Goal: Transaction & Acquisition: Purchase product/service

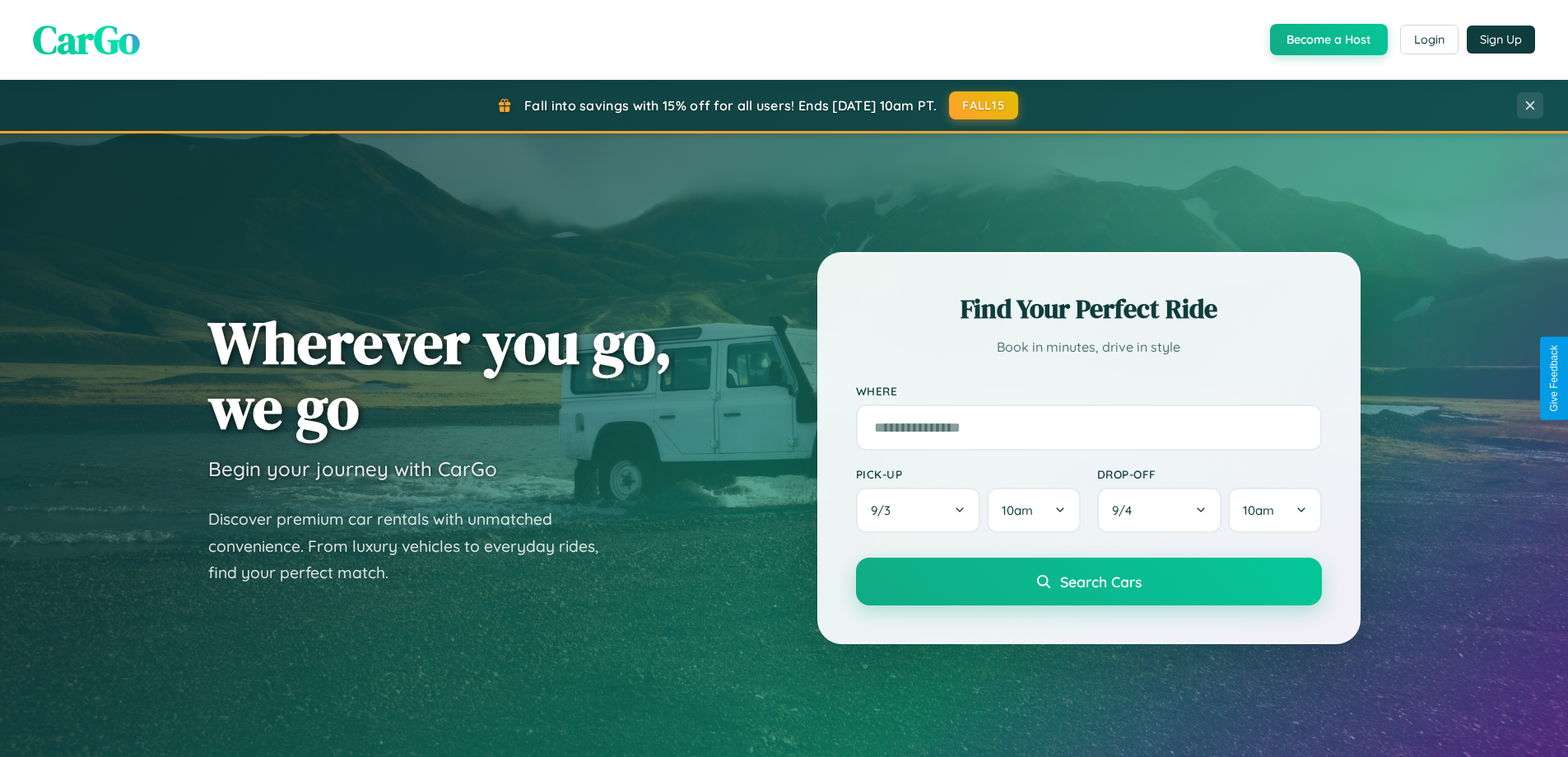
scroll to position [1133, 0]
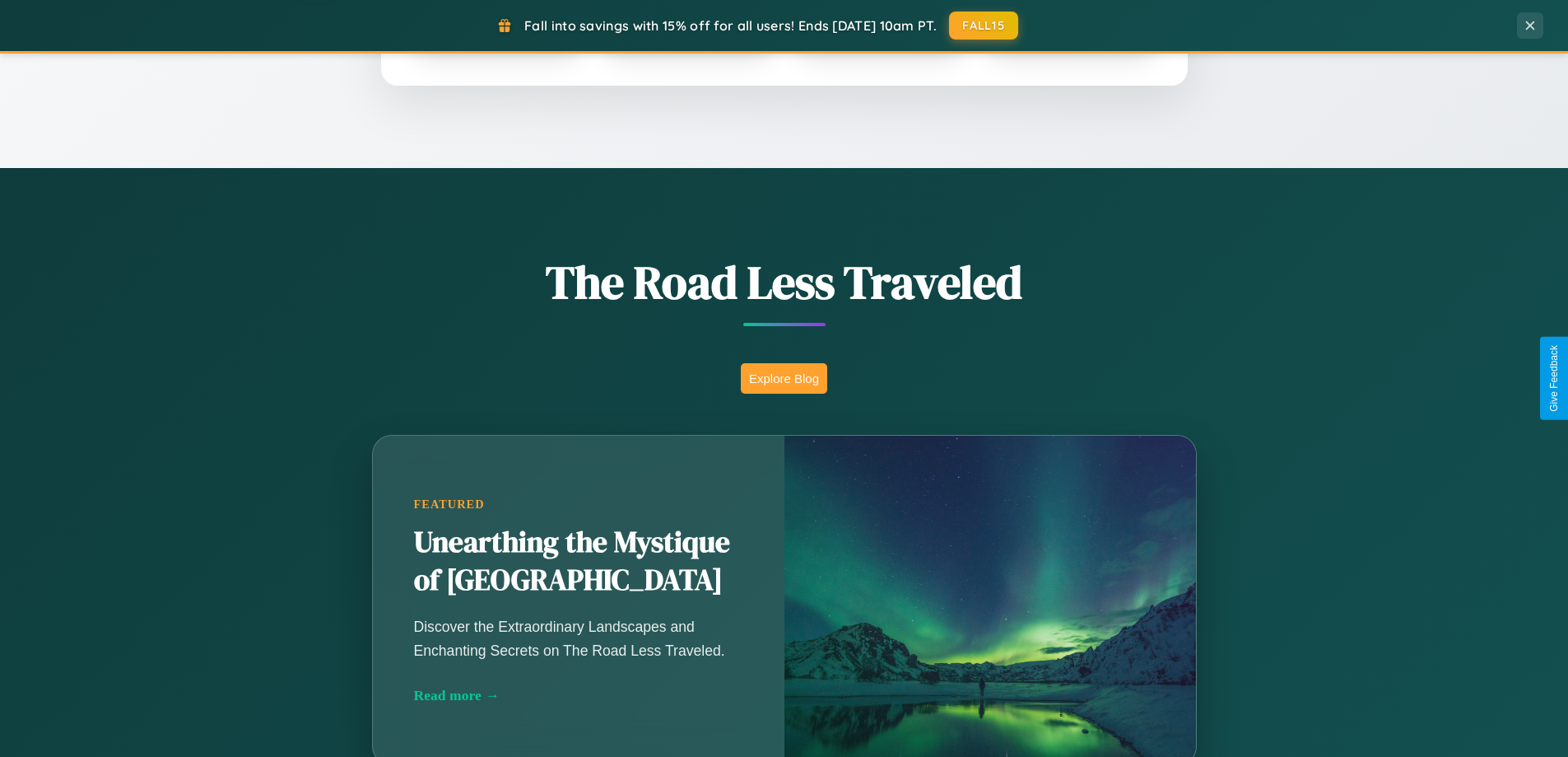
click at [784, 378] on button "Explore Blog" at bounding box center [784, 378] width 87 height 31
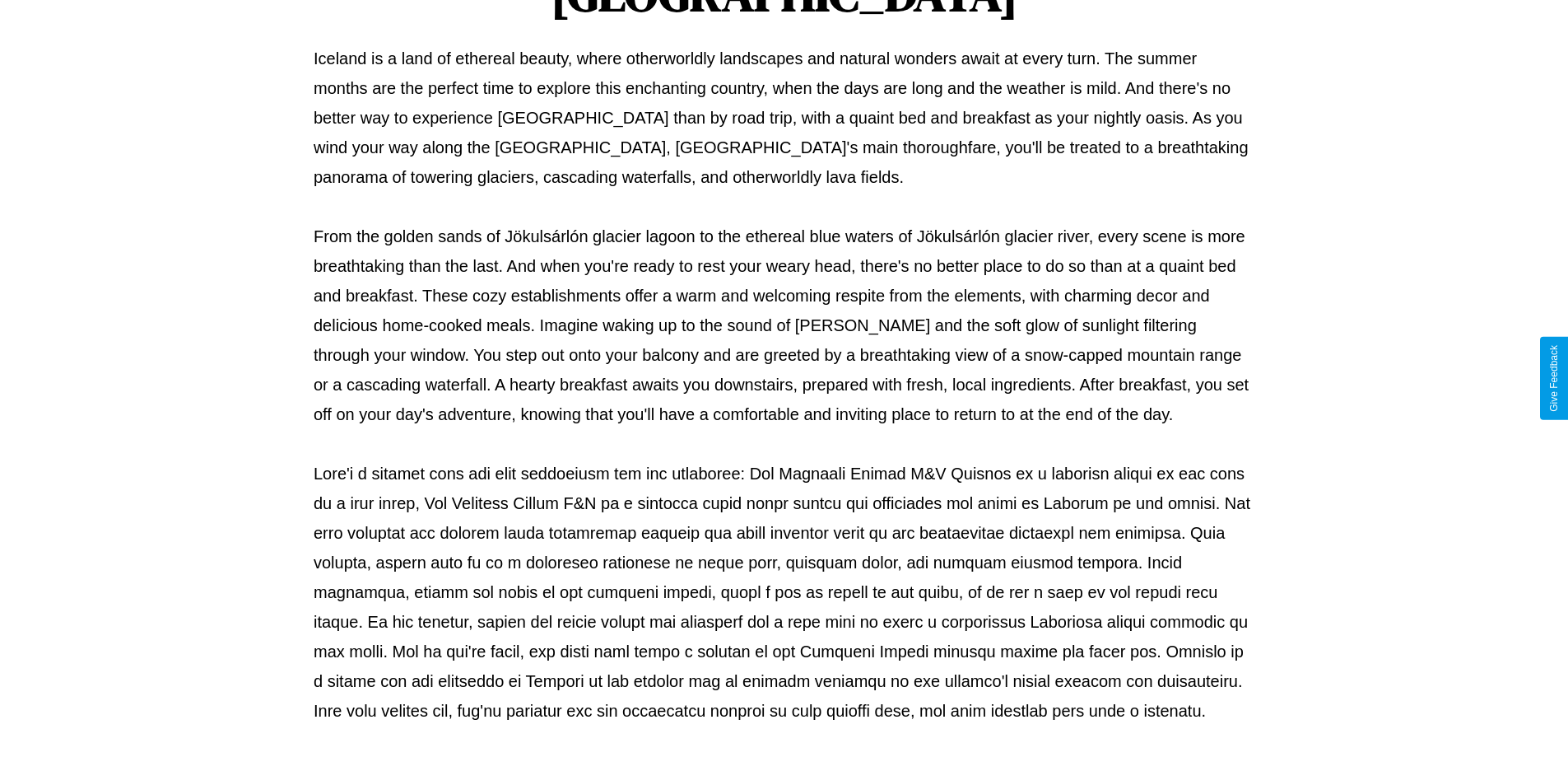
scroll to position [532, 0]
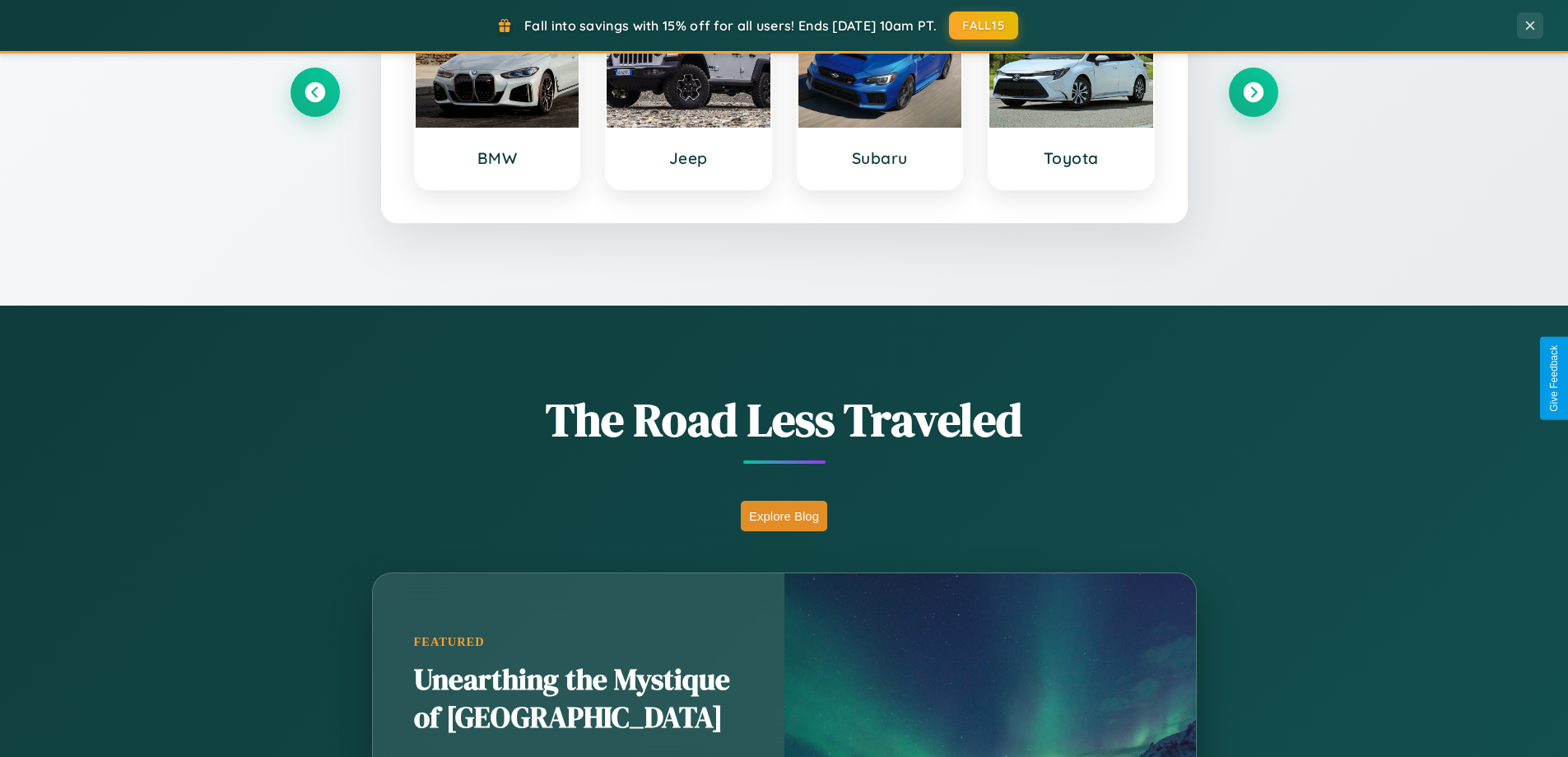
scroll to position [48, 0]
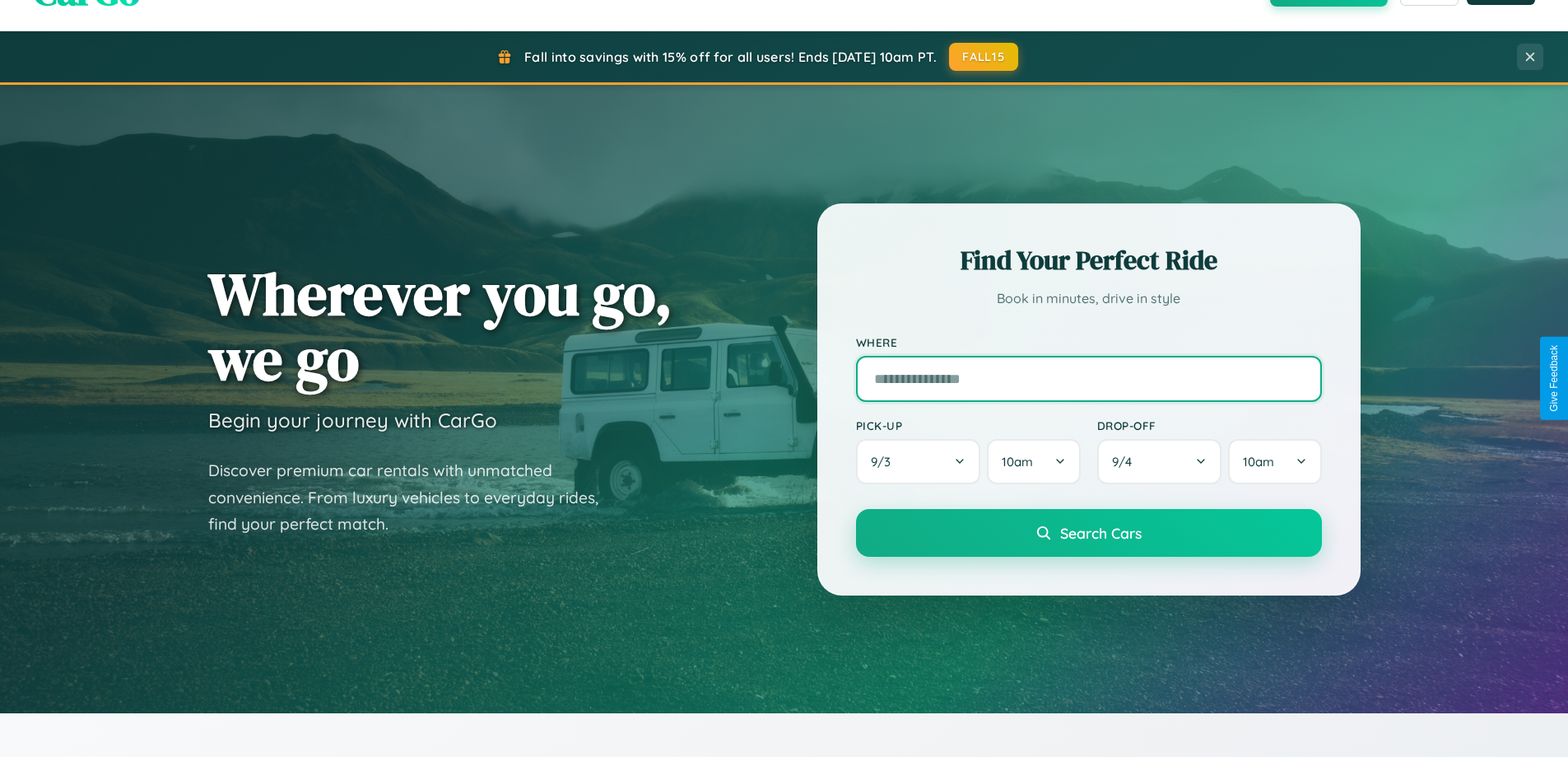
click at [1088, 378] on input "text" at bounding box center [1089, 378] width 466 height 46
type input "**********"
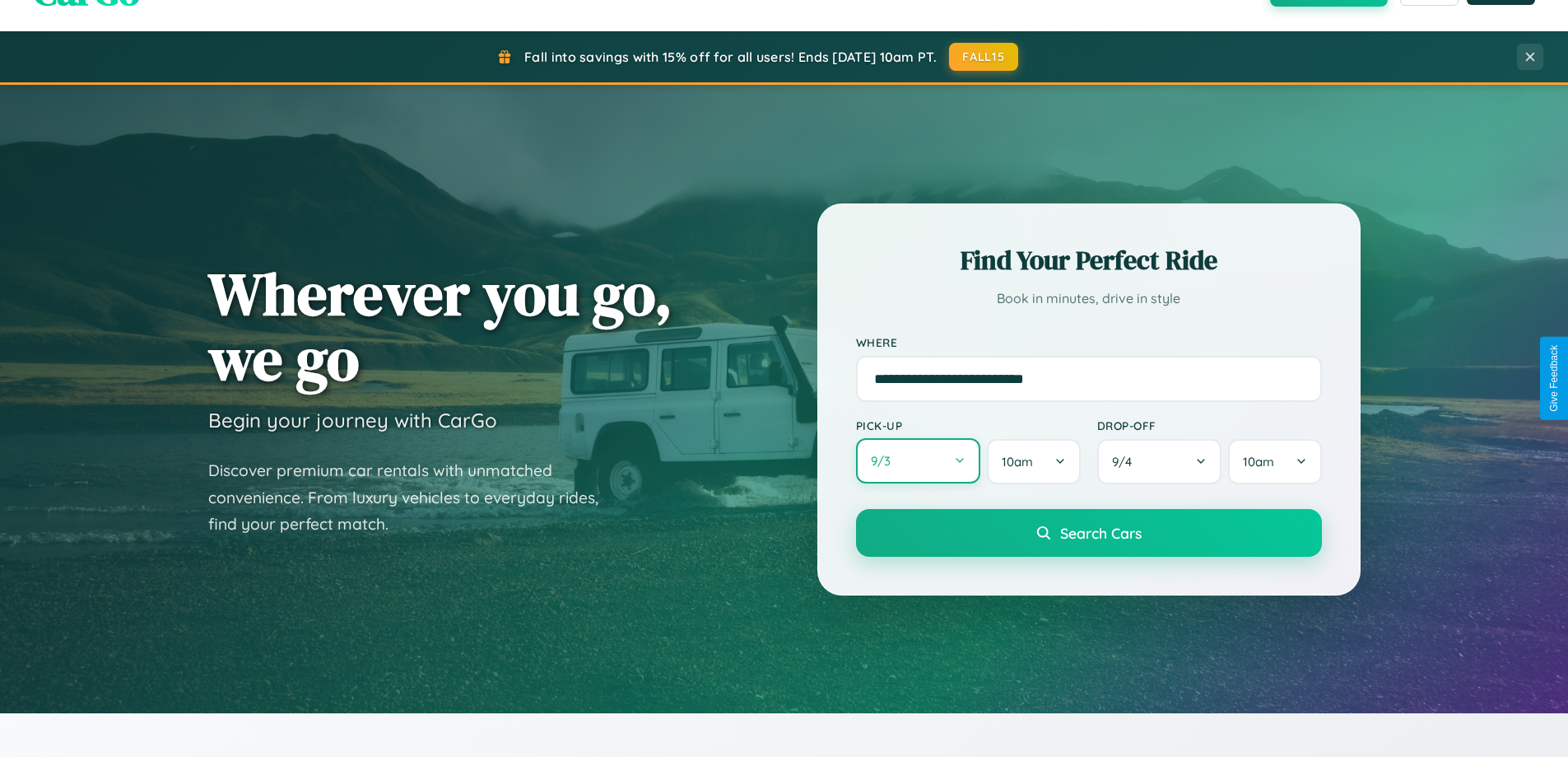
click at [918, 462] on button "9 / 3" at bounding box center [919, 460] width 125 height 45
select select "*"
select select "****"
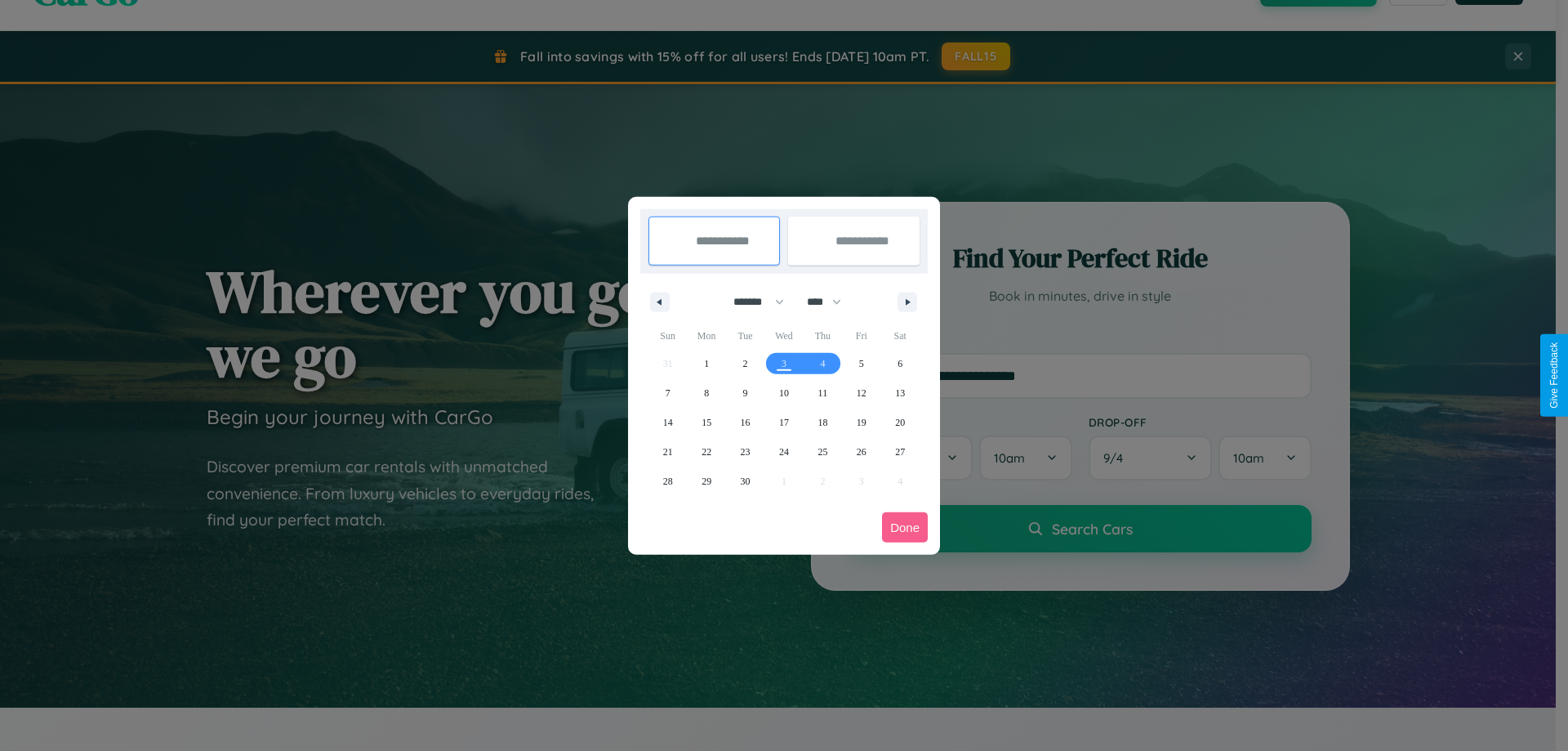
click at [751, 301] on select "******* ******** ***** ***** *** **** **** ****** ********* ******* ******** **…" at bounding box center [755, 302] width 69 height 27
select select "*"
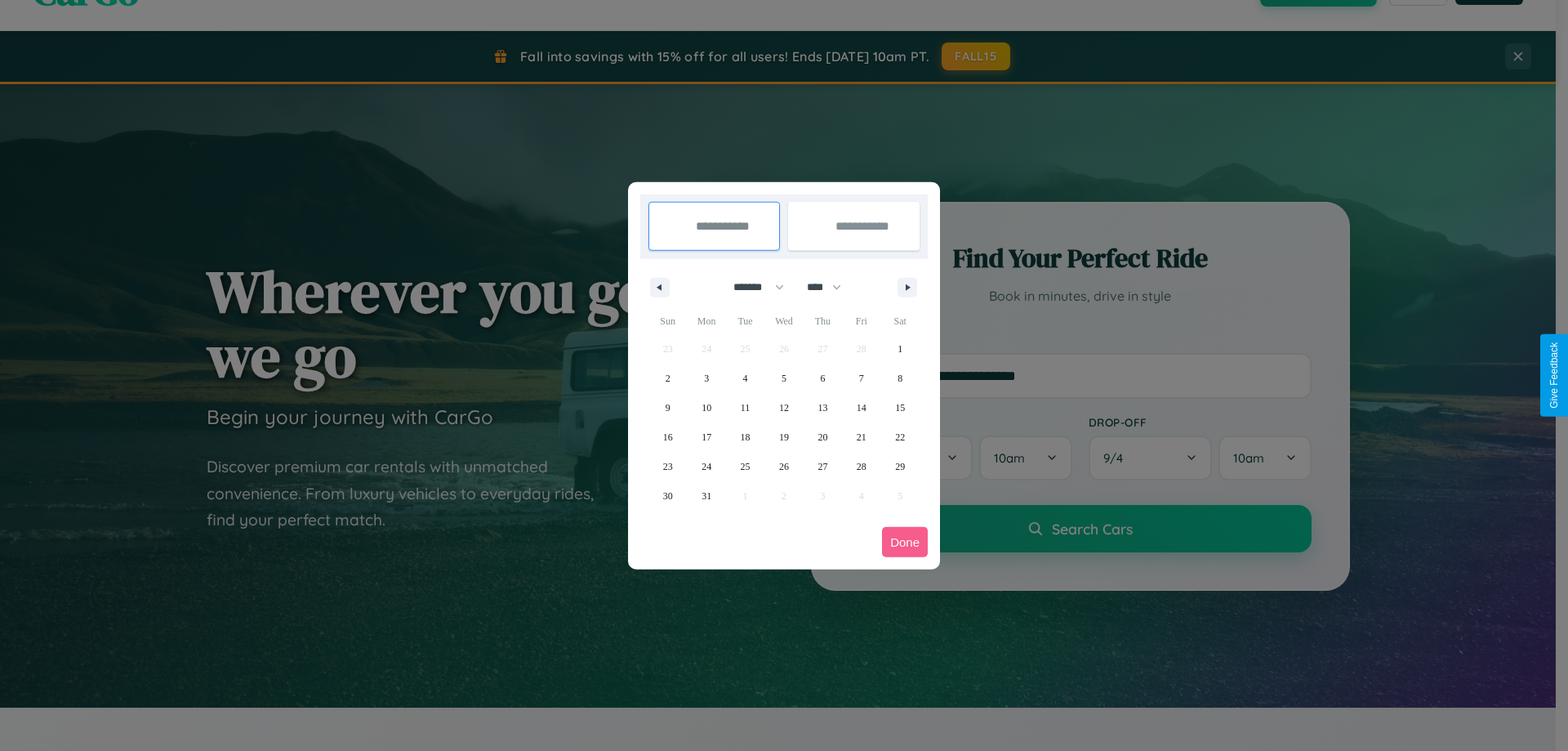
click at [831, 287] on select "**** **** **** **** **** **** **** **** **** **** **** **** **** **** **** ****…" at bounding box center [823, 287] width 49 height 27
select select "****"
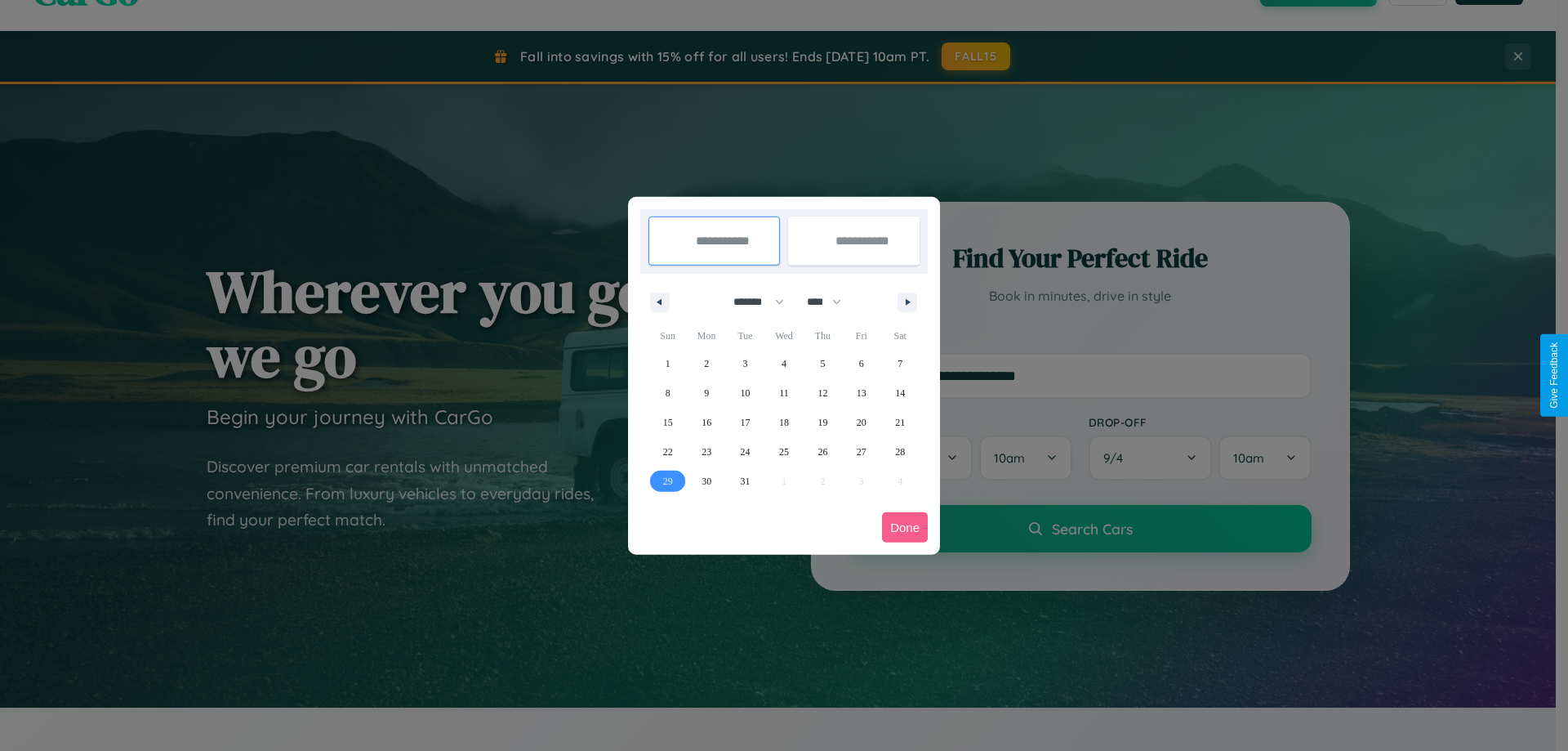
click at [667, 480] on span "29" at bounding box center [668, 481] width 10 height 29
type input "**********"
click at [907, 301] on icon "button" at bounding box center [910, 302] width 8 height 7
select select "*"
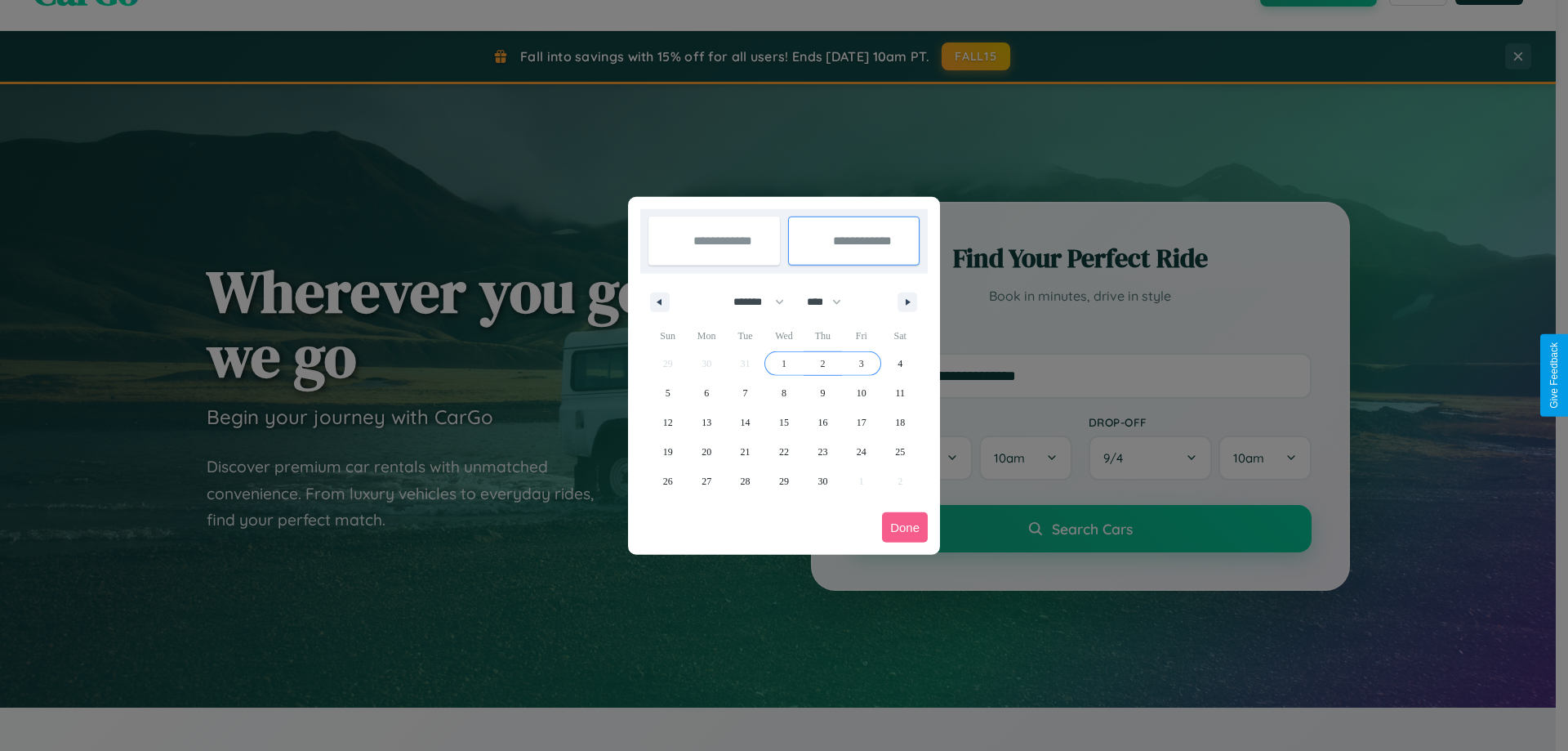
click at [860, 363] on span "3" at bounding box center [861, 364] width 5 height 29
type input "**********"
select select "*"
click at [904, 527] on button "Done" at bounding box center [904, 527] width 46 height 30
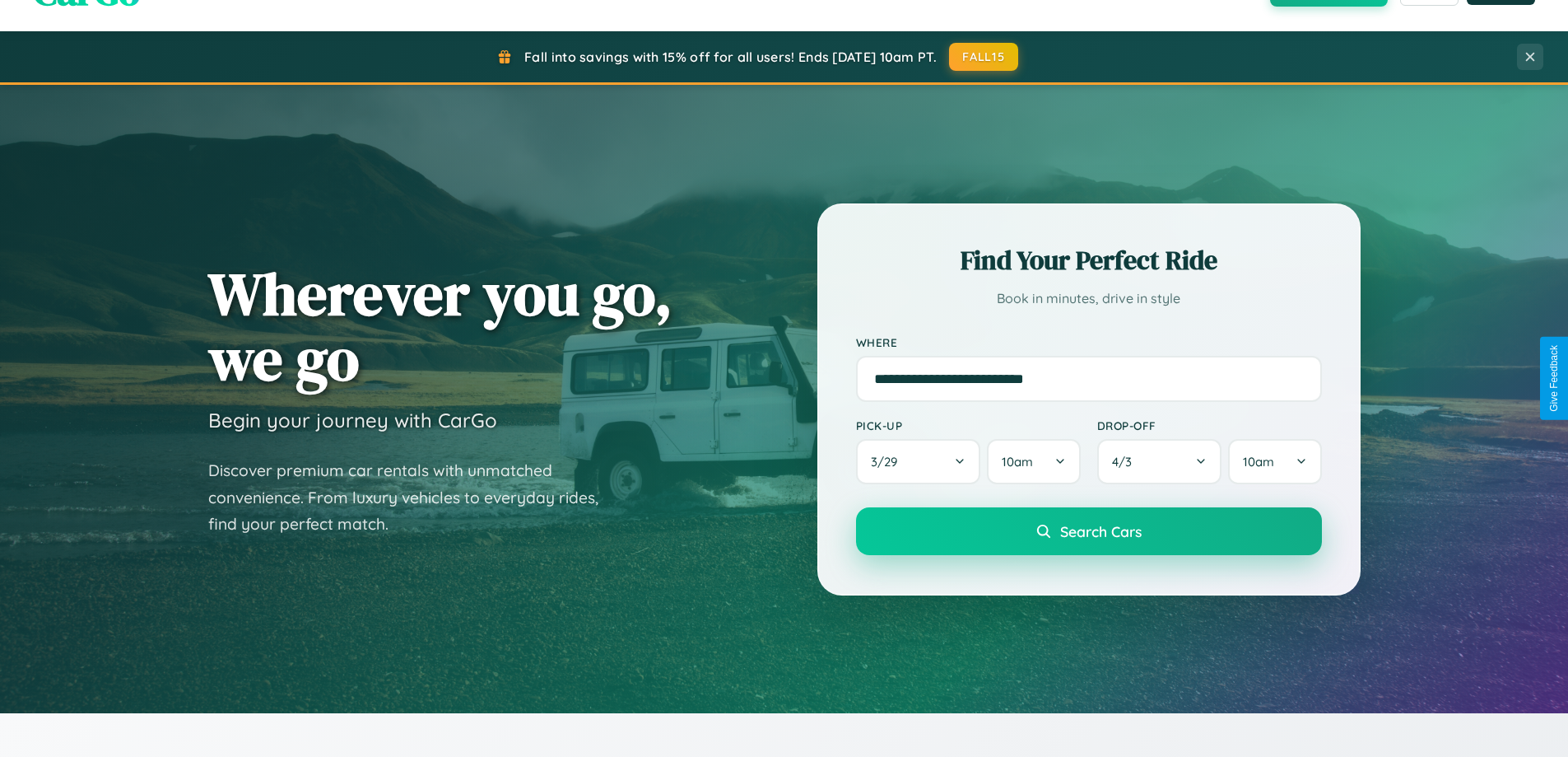
click at [1088, 531] on span "Search Cars" at bounding box center [1101, 530] width 82 height 18
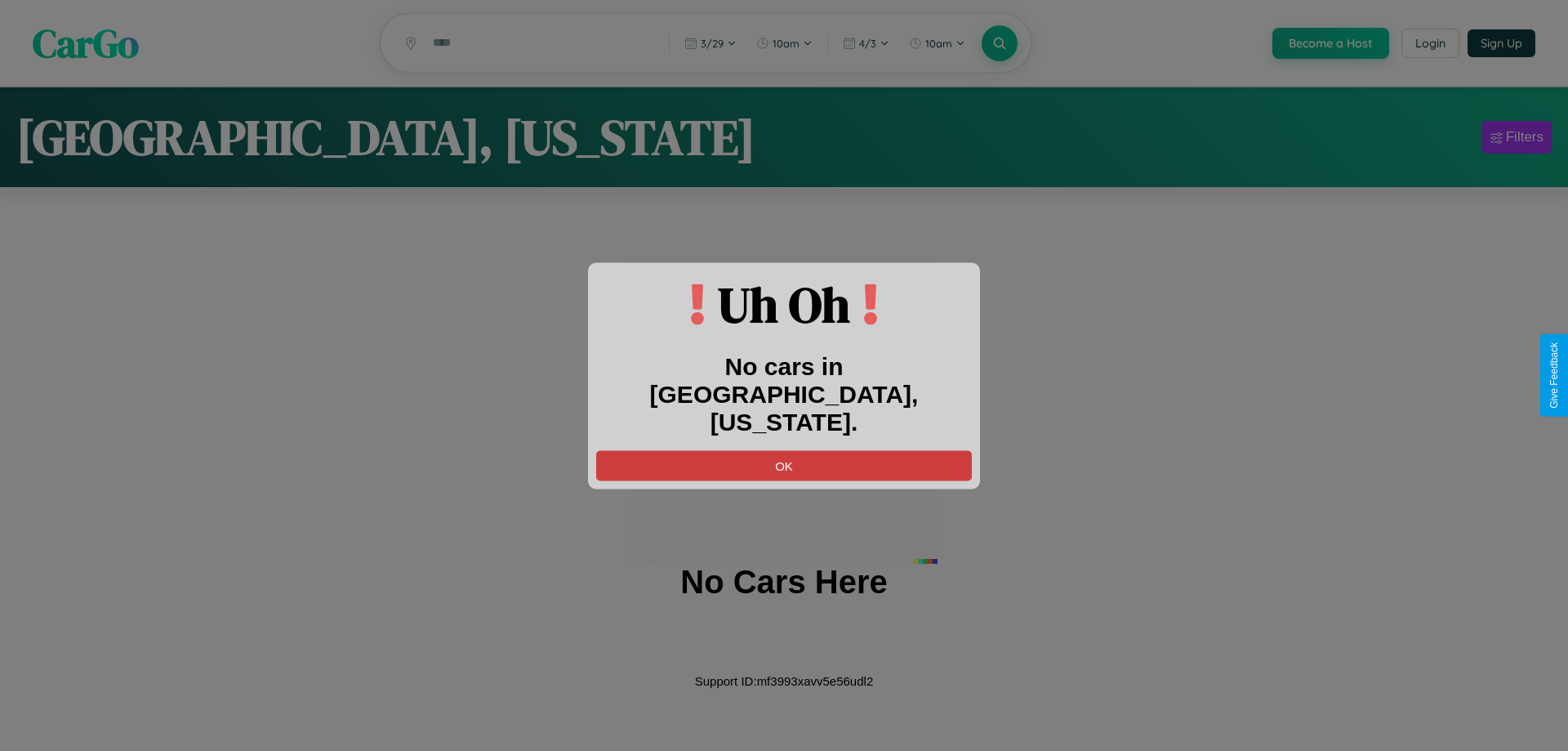
click at [784, 451] on button "OK" at bounding box center [784, 464] width 375 height 30
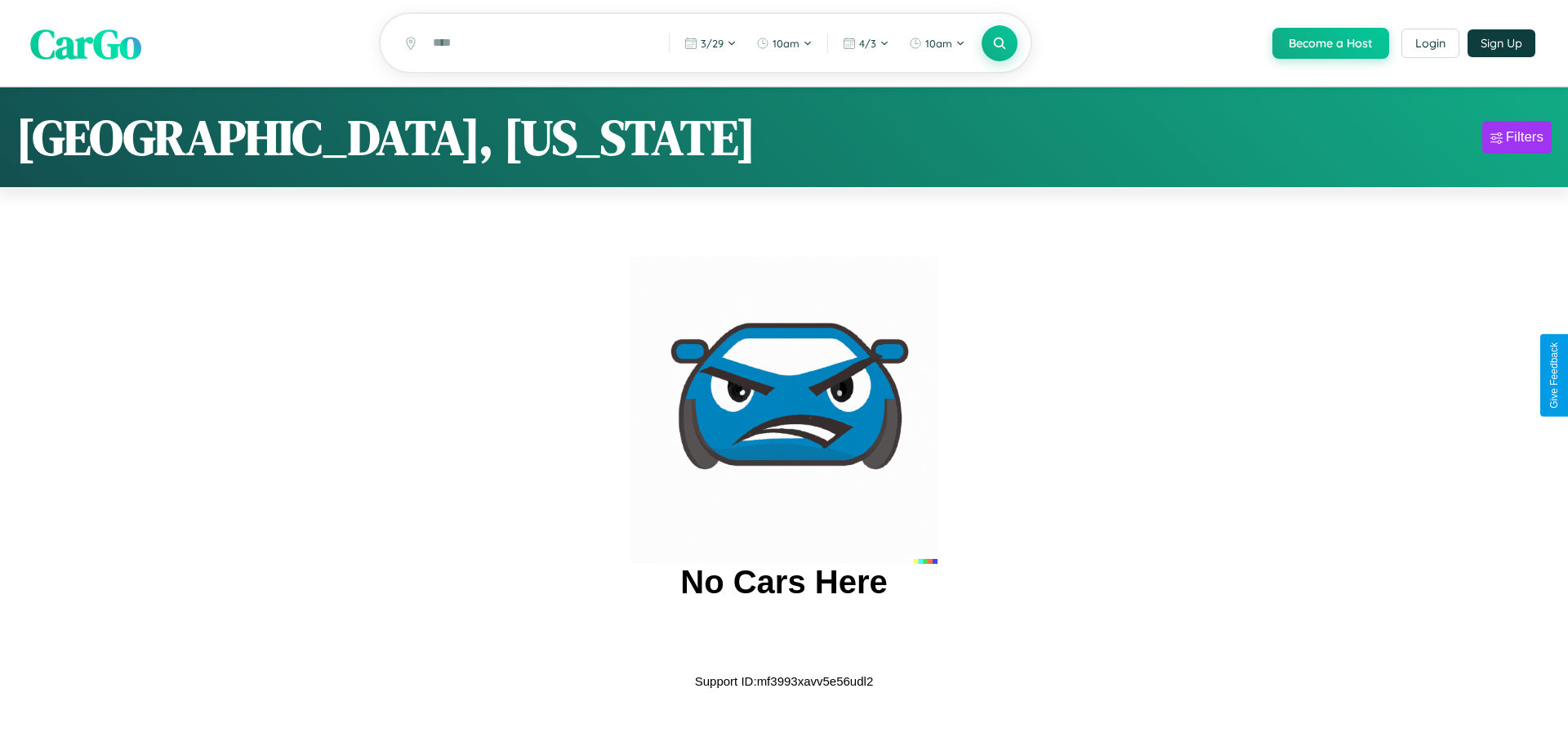
click at [86, 44] on span "CarGo" at bounding box center [86, 43] width 111 height 57
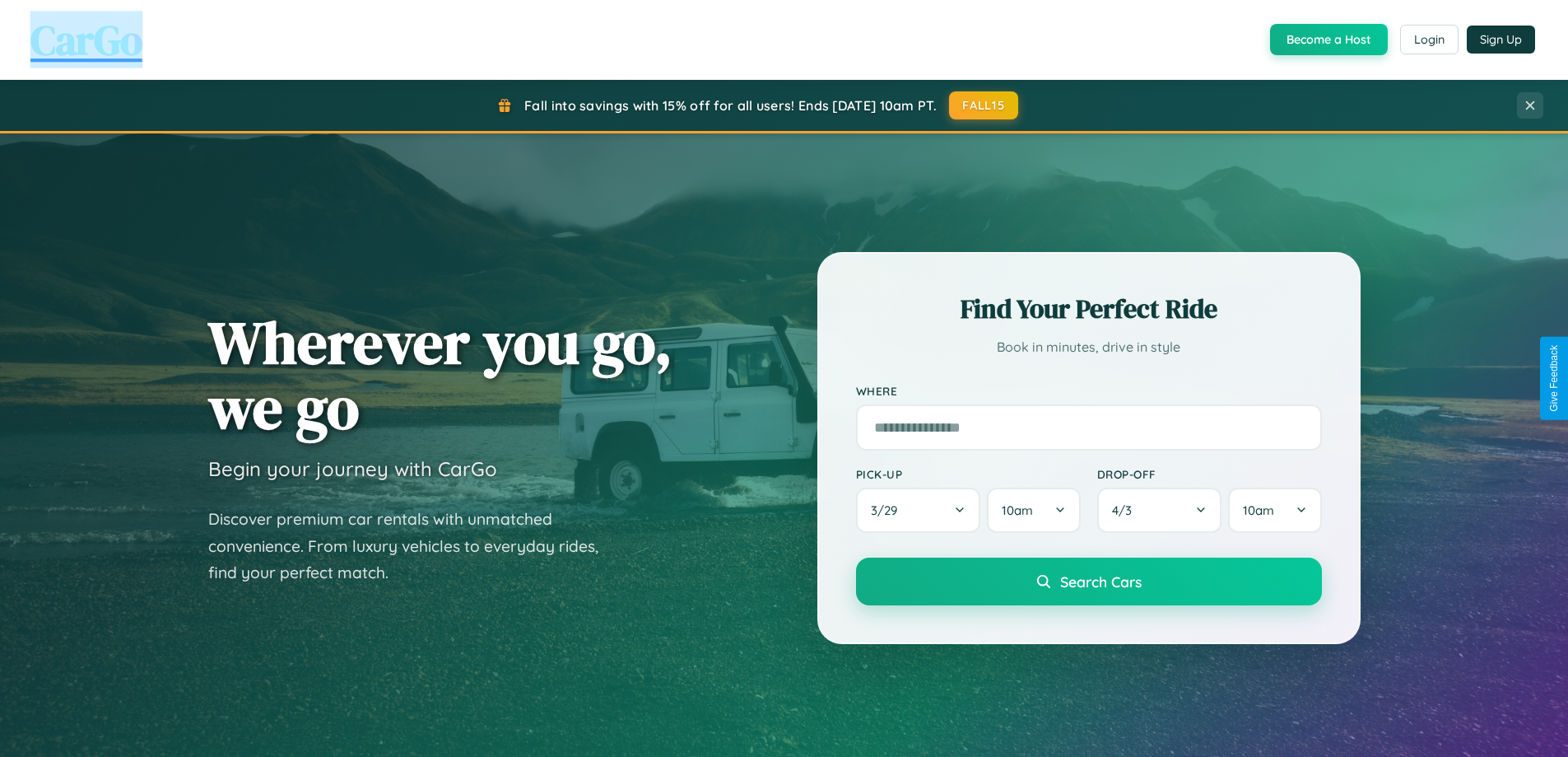
scroll to position [710, 0]
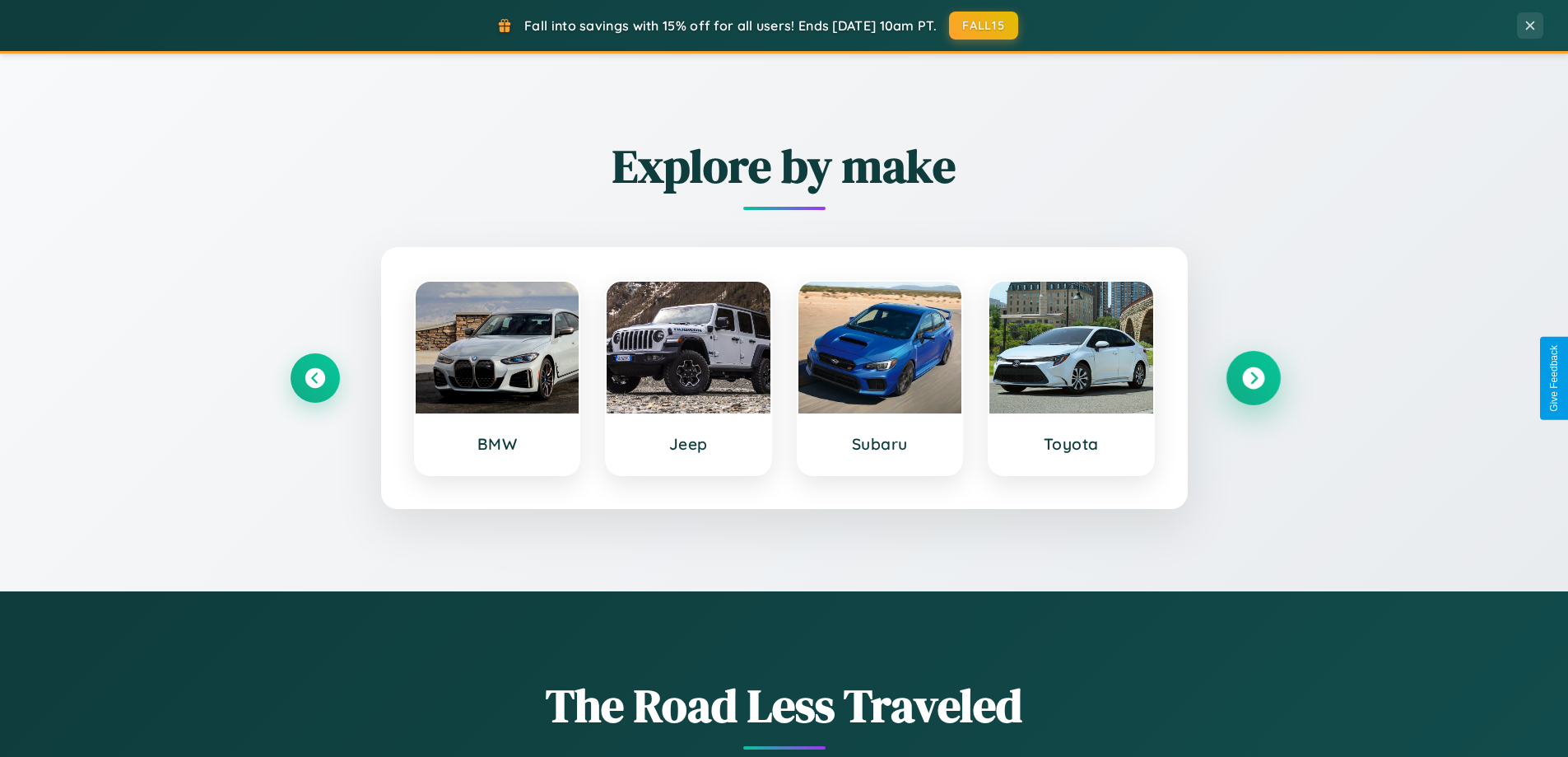
click at [1253, 378] on icon at bounding box center [1253, 378] width 23 height 23
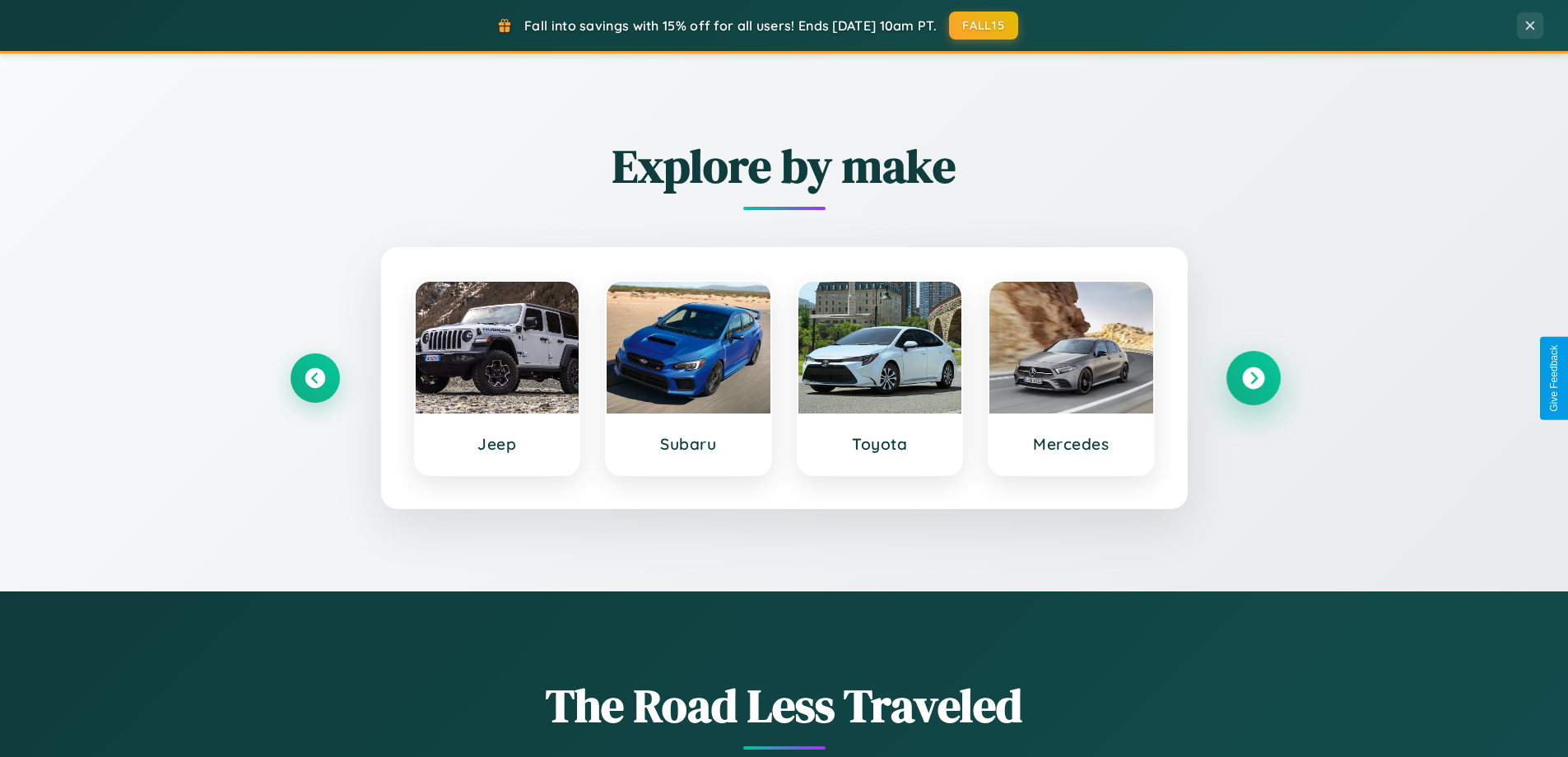
click at [1253, 378] on icon at bounding box center [1253, 378] width 23 height 23
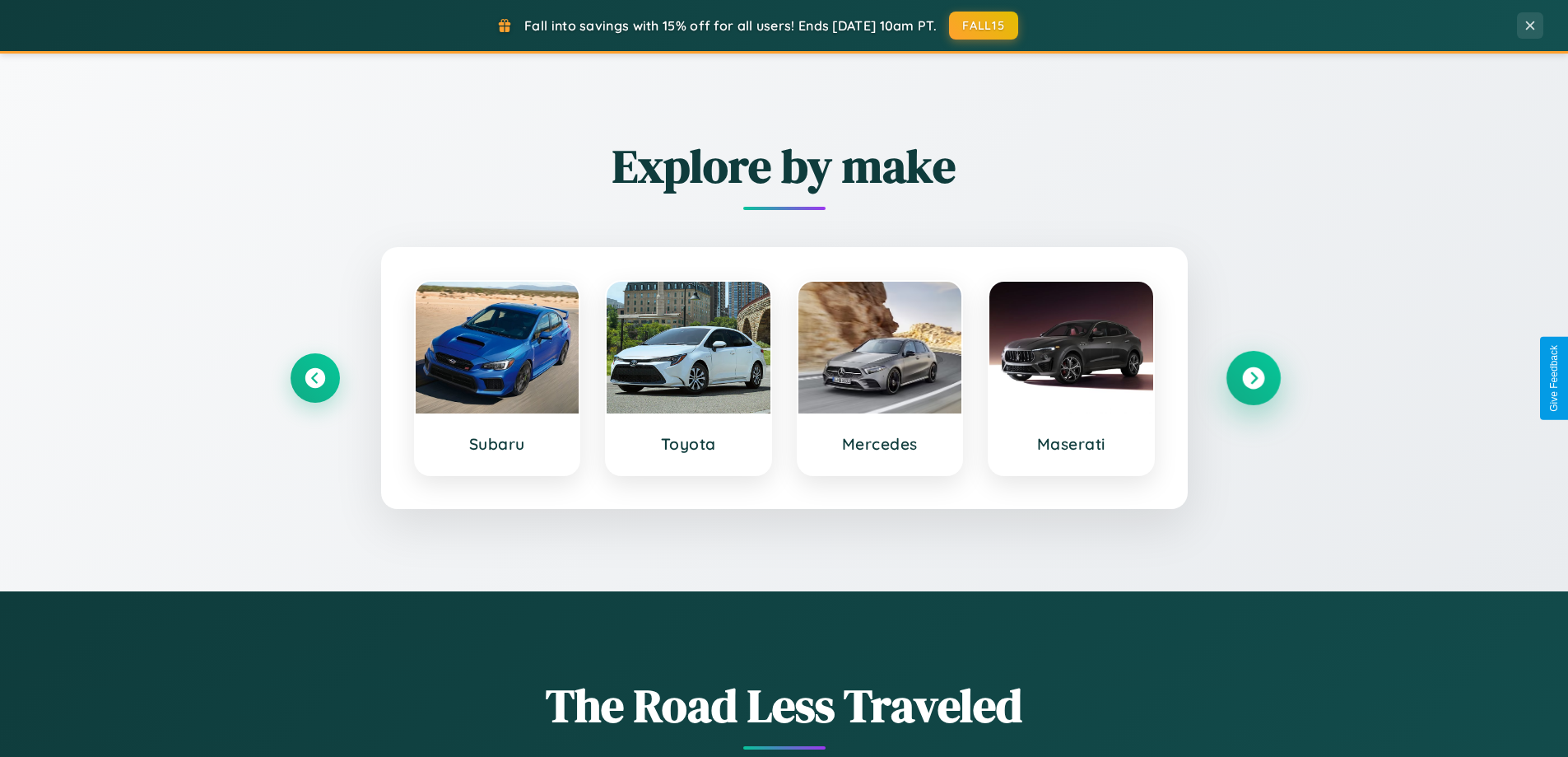
click at [1253, 378] on icon at bounding box center [1253, 378] width 23 height 23
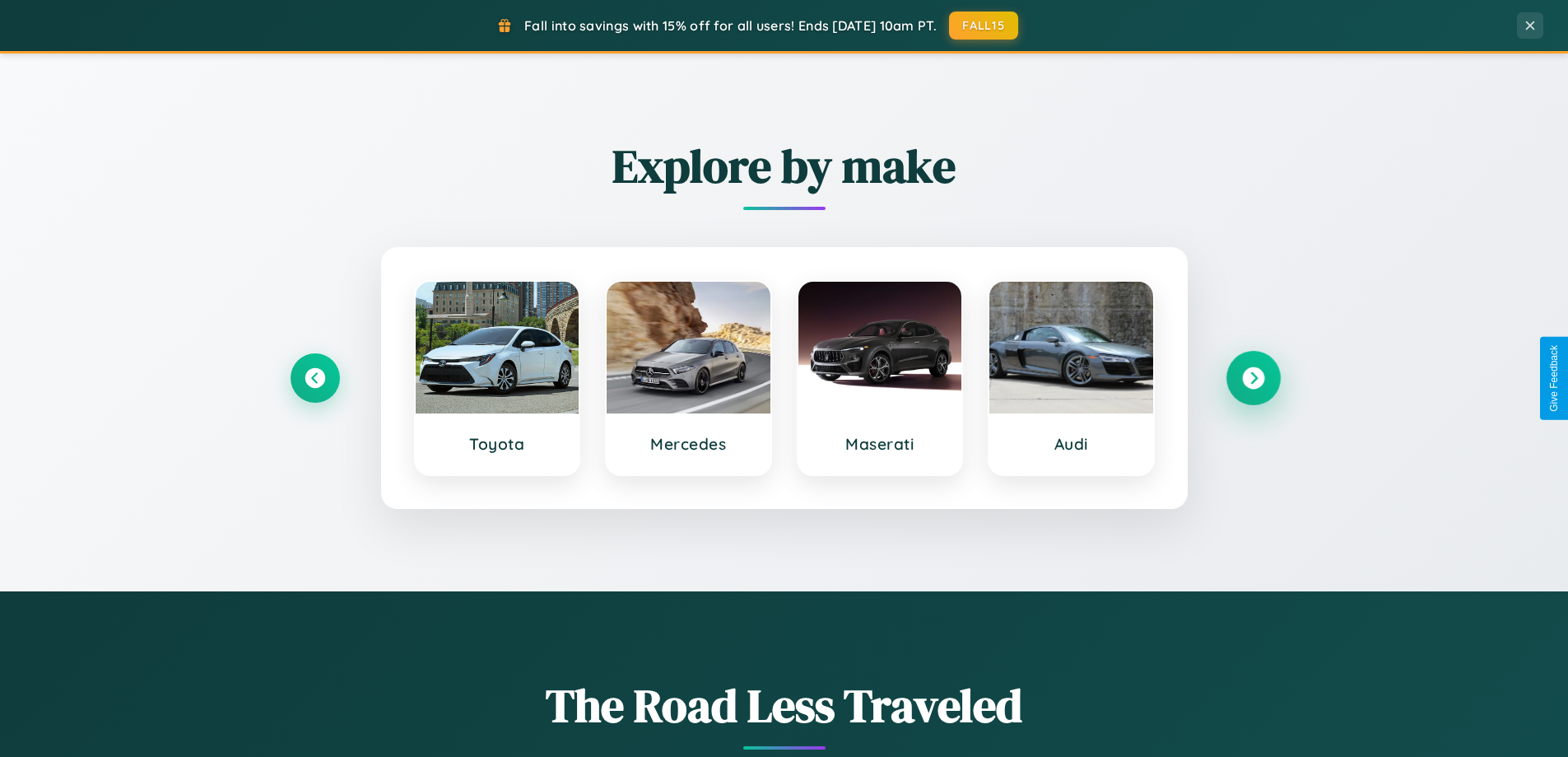
click at [1253, 378] on icon at bounding box center [1253, 378] width 23 height 23
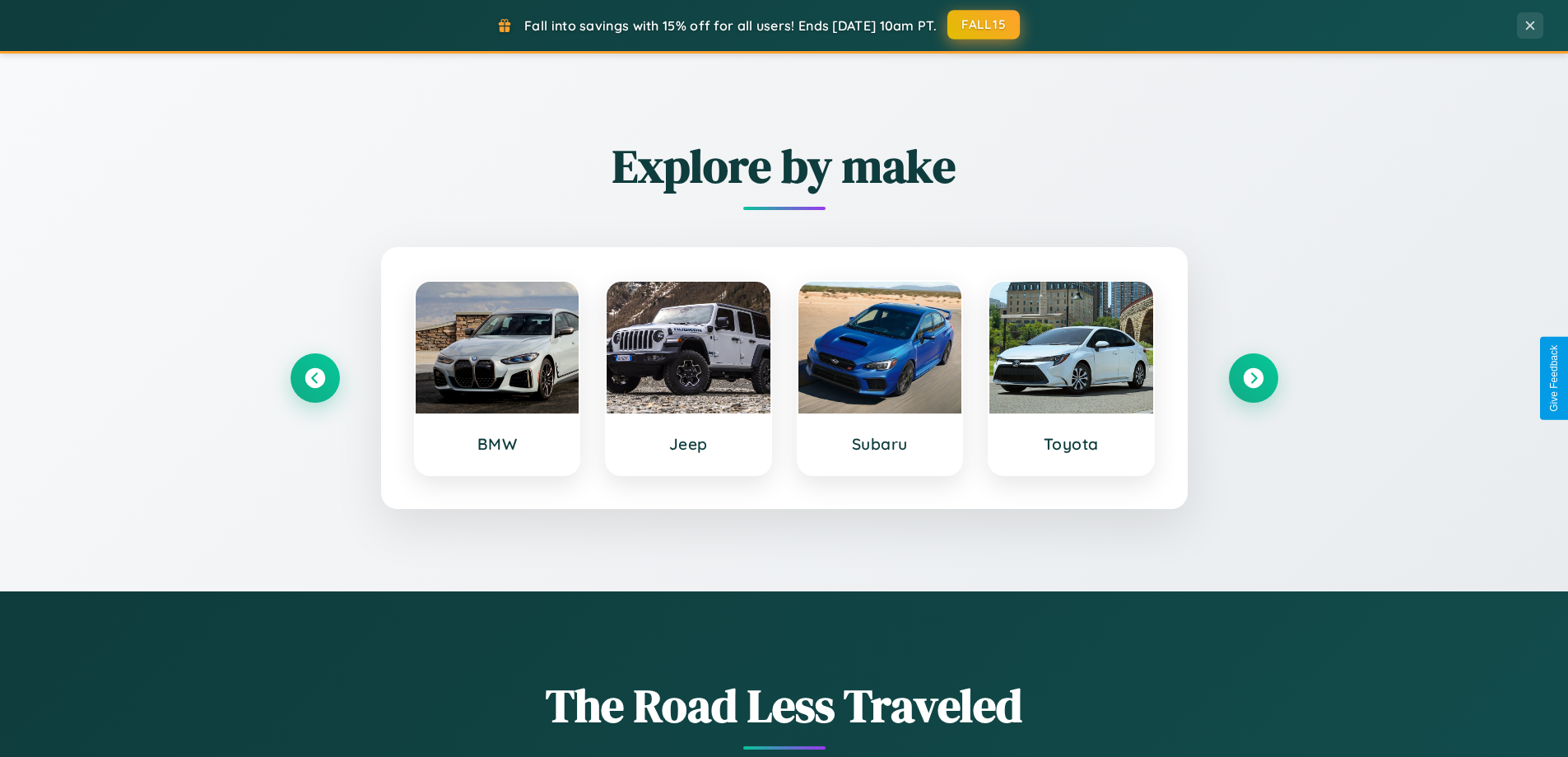
click at [985, 26] on button "FALL15" at bounding box center [983, 25] width 72 height 30
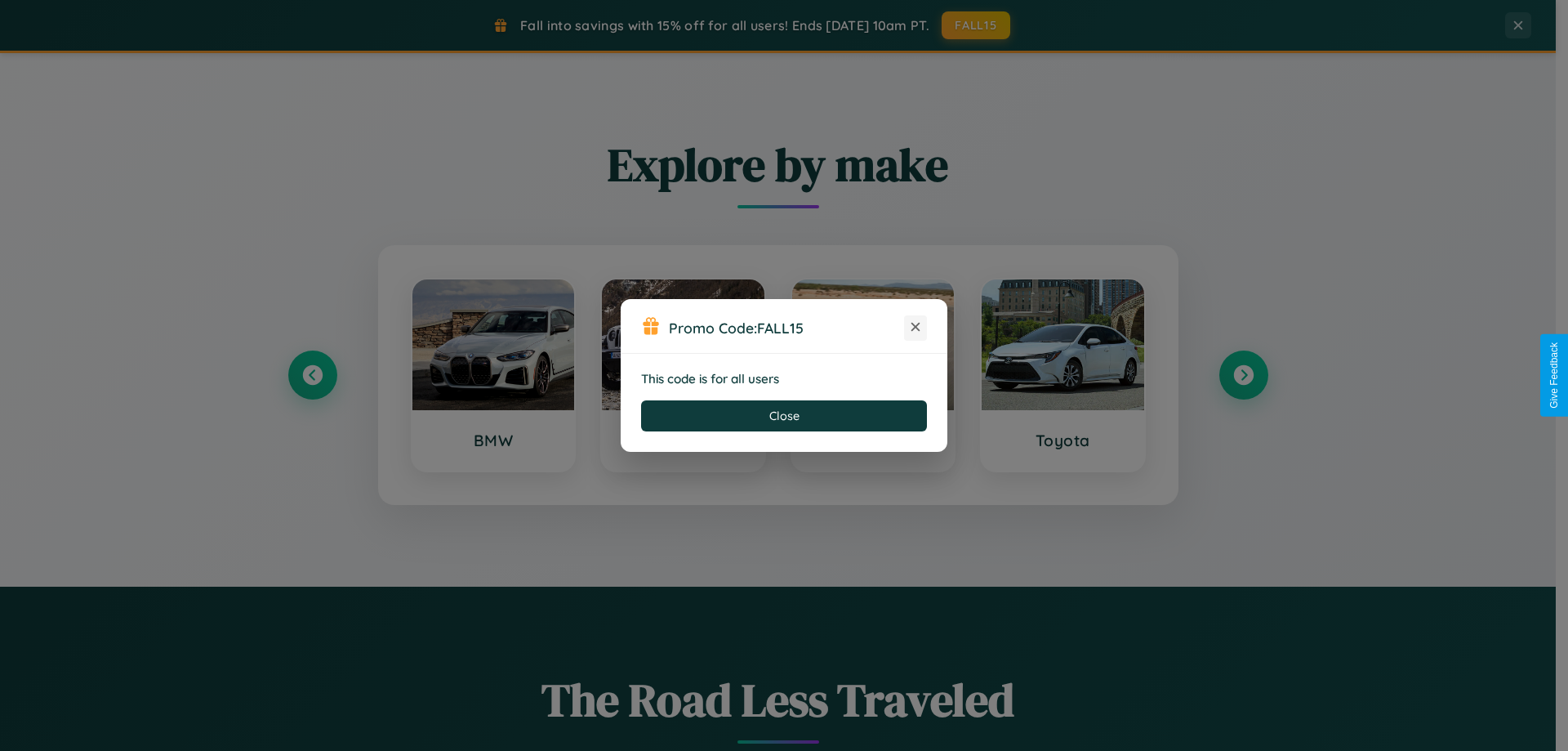
click at [915, 328] on icon at bounding box center [915, 327] width 17 height 17
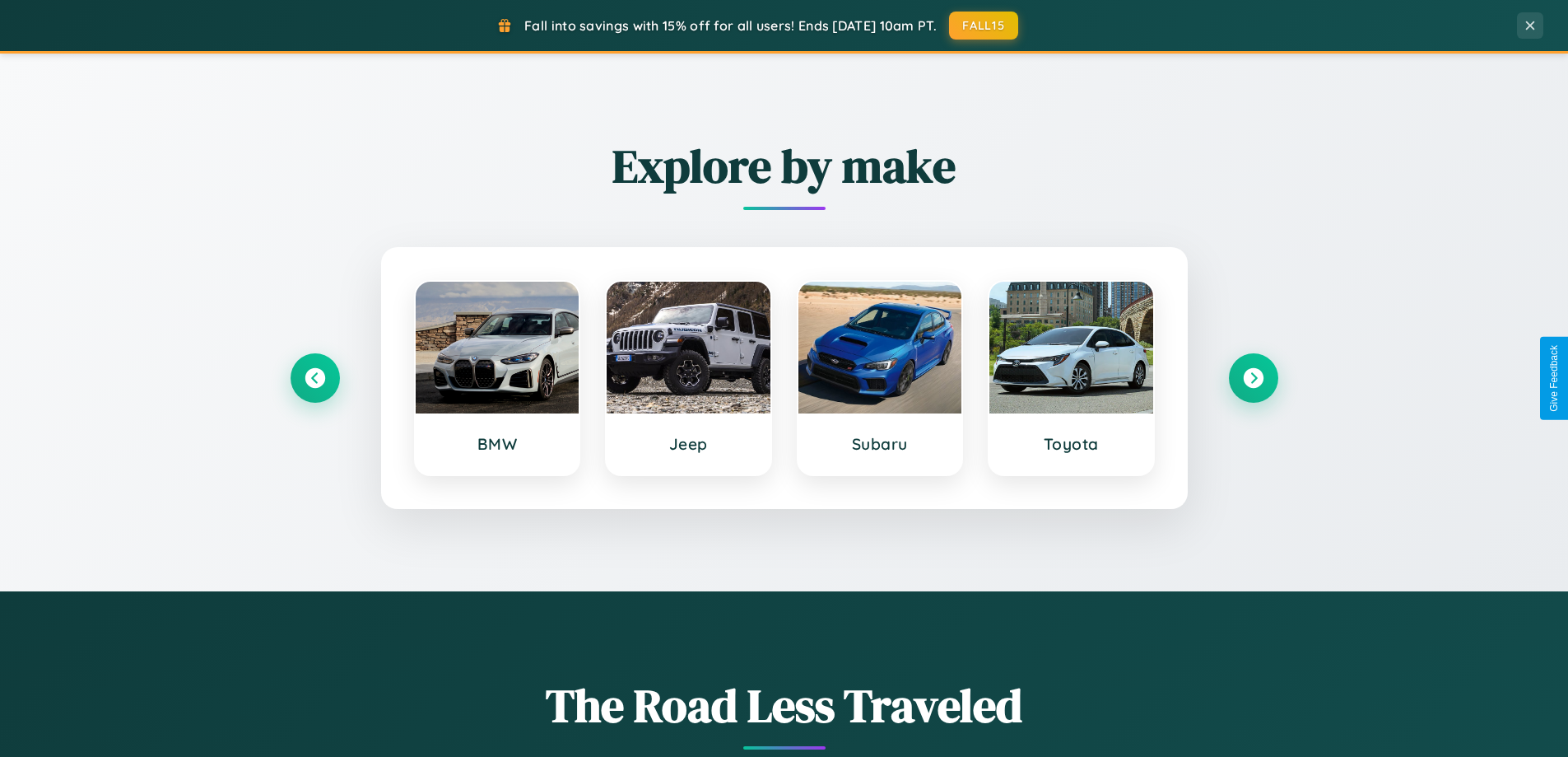
scroll to position [48, 0]
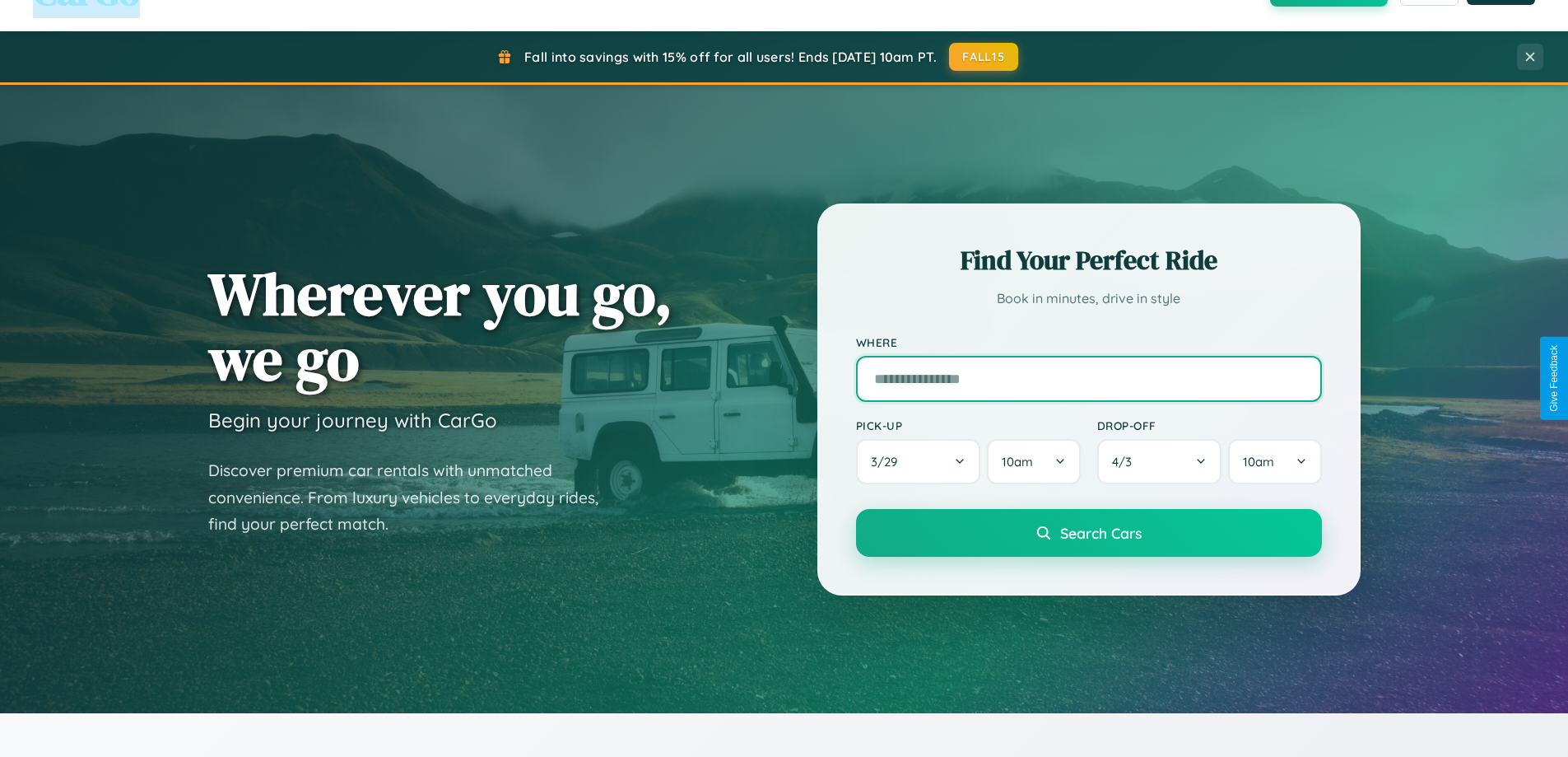
click at [1088, 378] on input "text" at bounding box center [1089, 378] width 466 height 46
type input "*********"
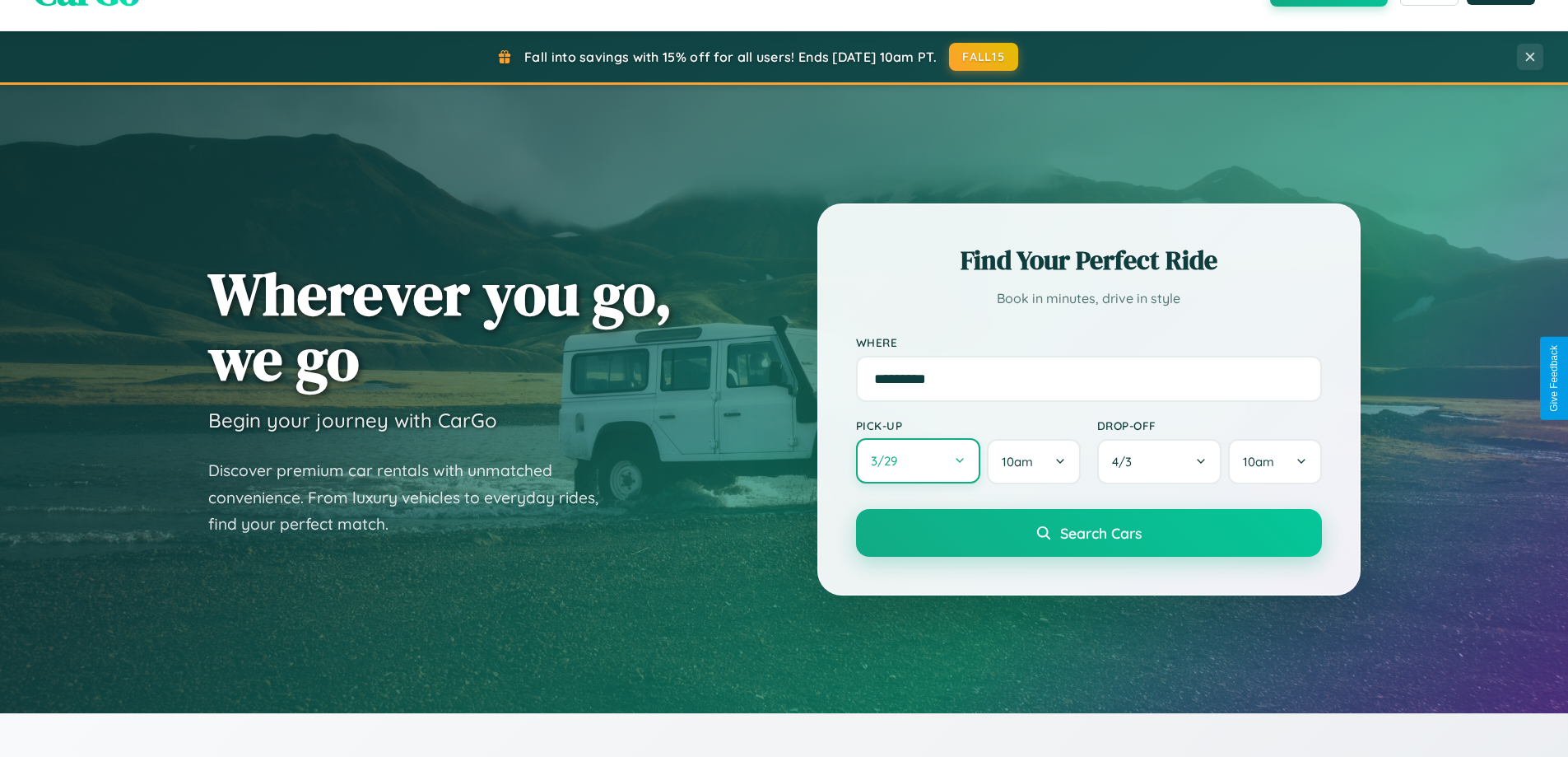
click at [918, 461] on button "3 / 29" at bounding box center [919, 460] width 125 height 45
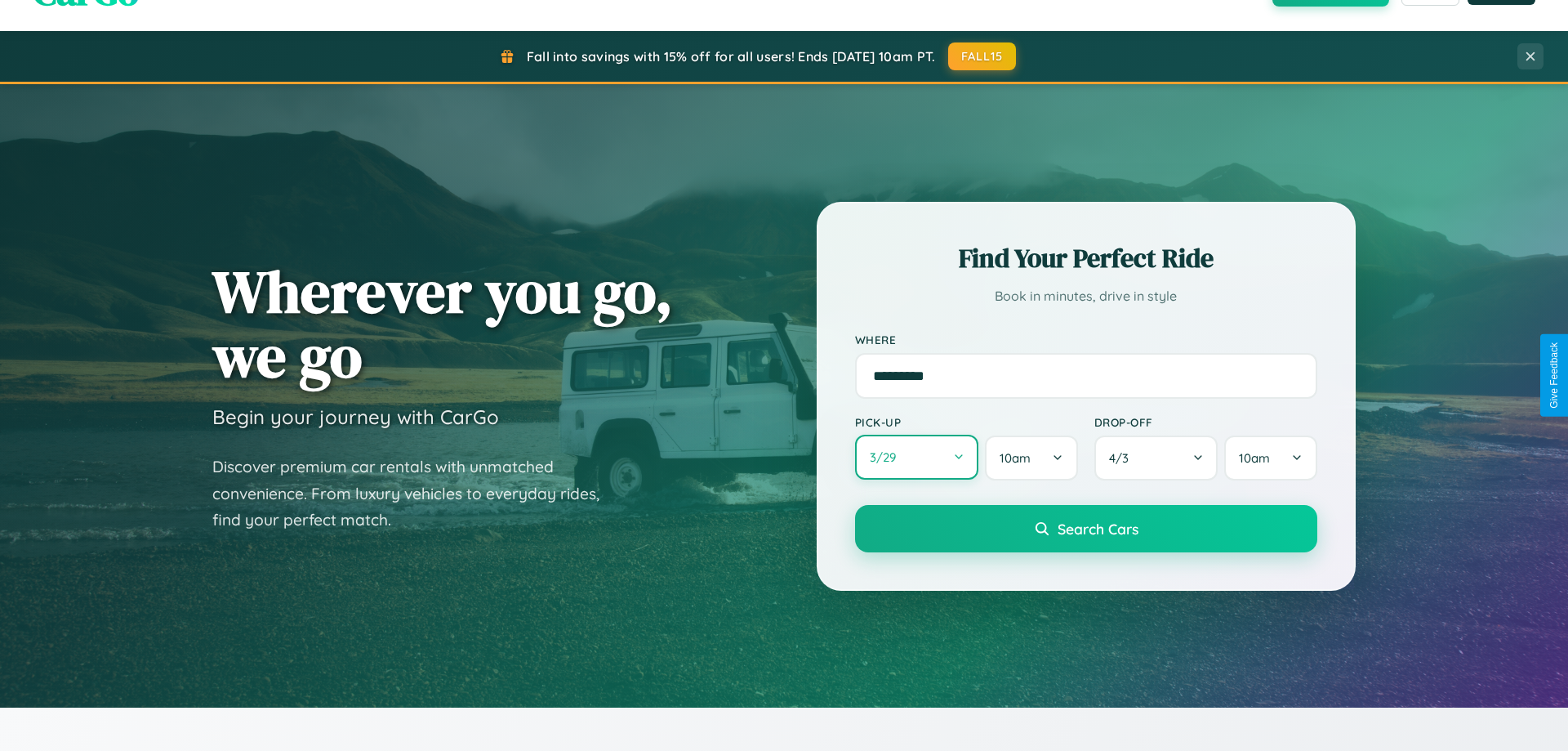
select select "*"
select select "****"
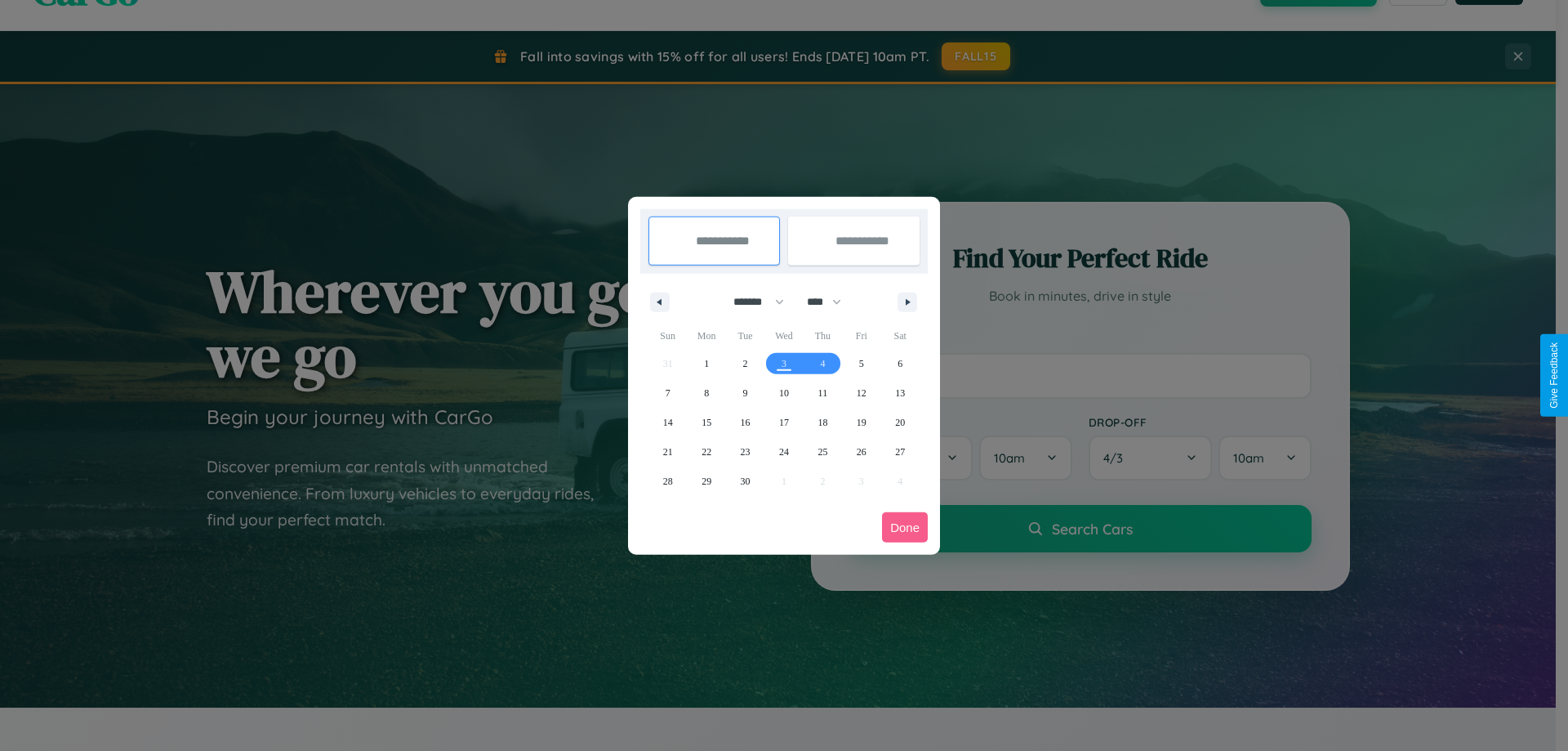
click at [751, 301] on select "******* ******** ***** ***** *** **** **** ****** ********* ******* ******** **…" at bounding box center [755, 302] width 69 height 27
select select "*"
click at [831, 301] on select "**** **** **** **** **** **** **** **** **** **** **** **** **** **** **** ****…" at bounding box center [823, 302] width 49 height 27
select select "****"
click at [706, 421] on span "13" at bounding box center [706, 422] width 10 height 29
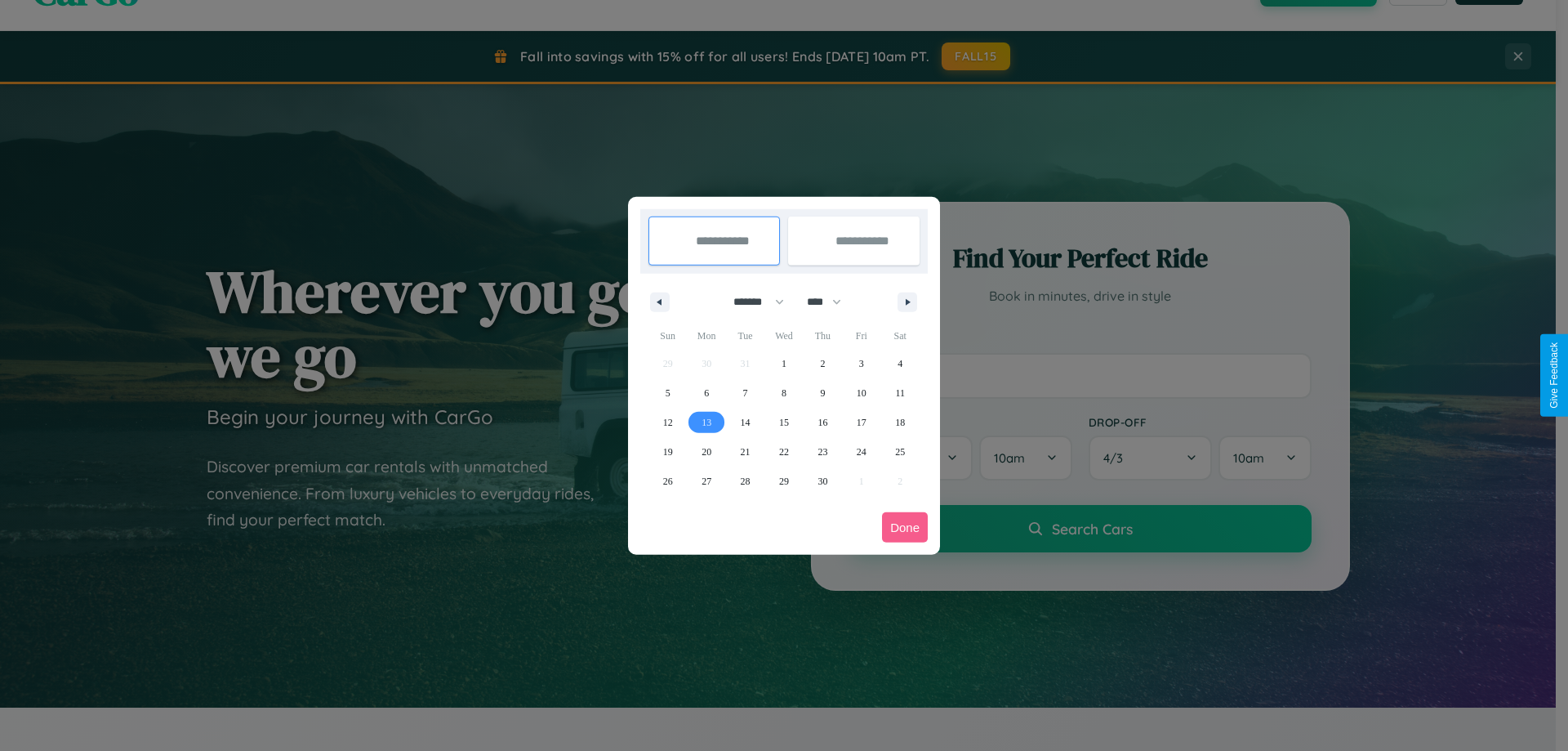
type input "**********"
click at [783, 421] on span "15" at bounding box center [784, 422] width 10 height 29
type input "**********"
click at [904, 527] on button "Done" at bounding box center [904, 527] width 46 height 30
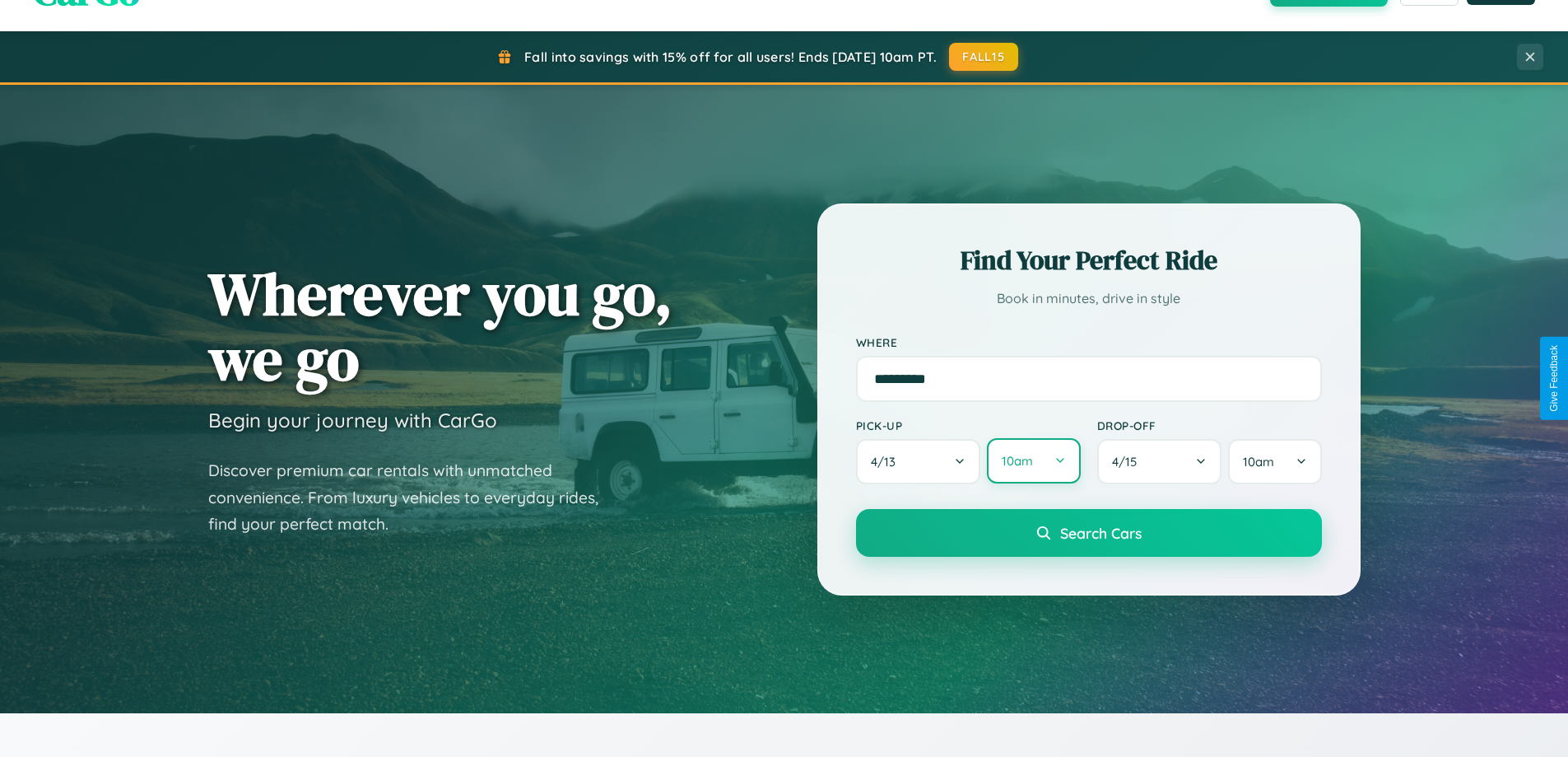
click at [1033, 461] on button "10am" at bounding box center [1033, 460] width 93 height 45
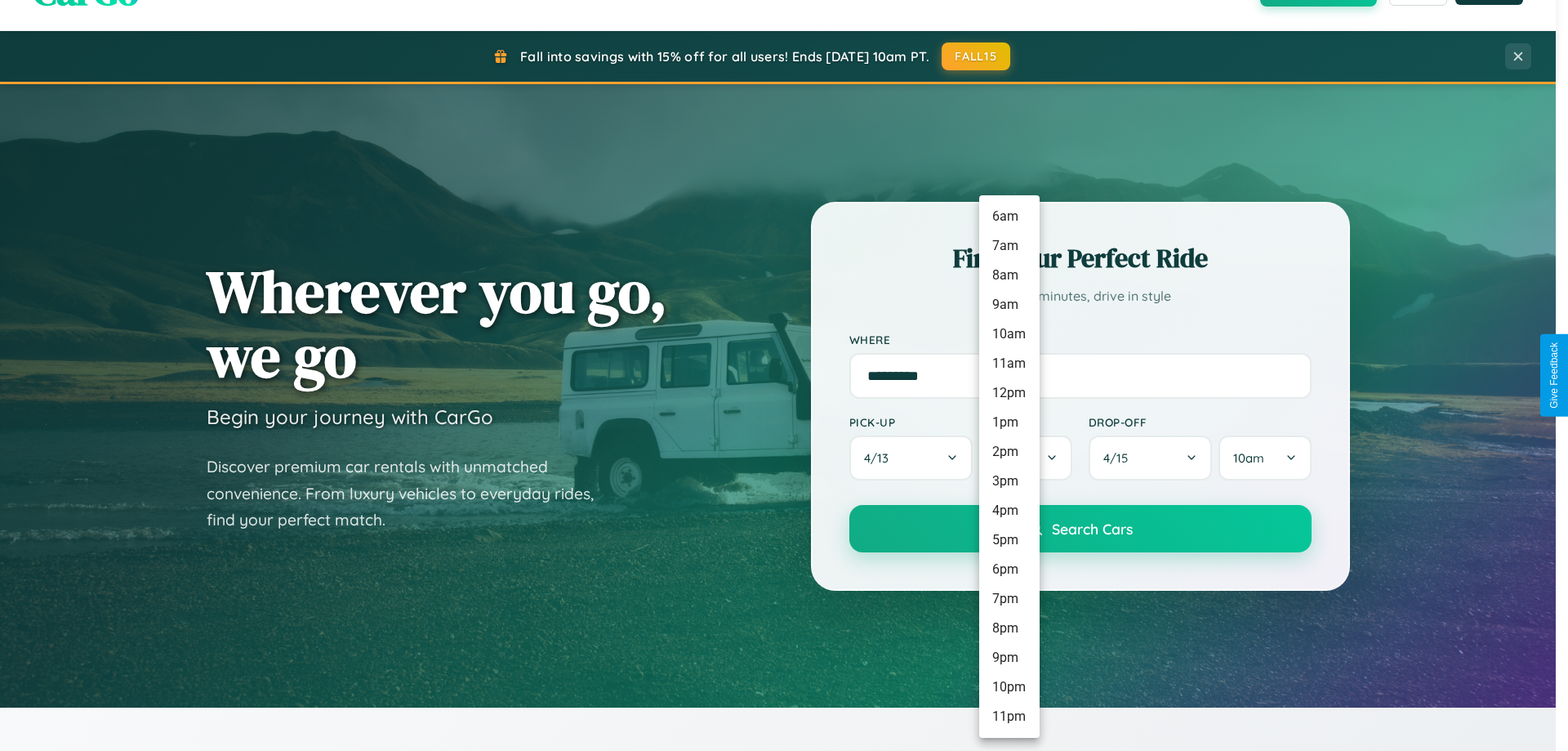
click at [1008, 452] on li "2pm" at bounding box center [1009, 452] width 61 height 29
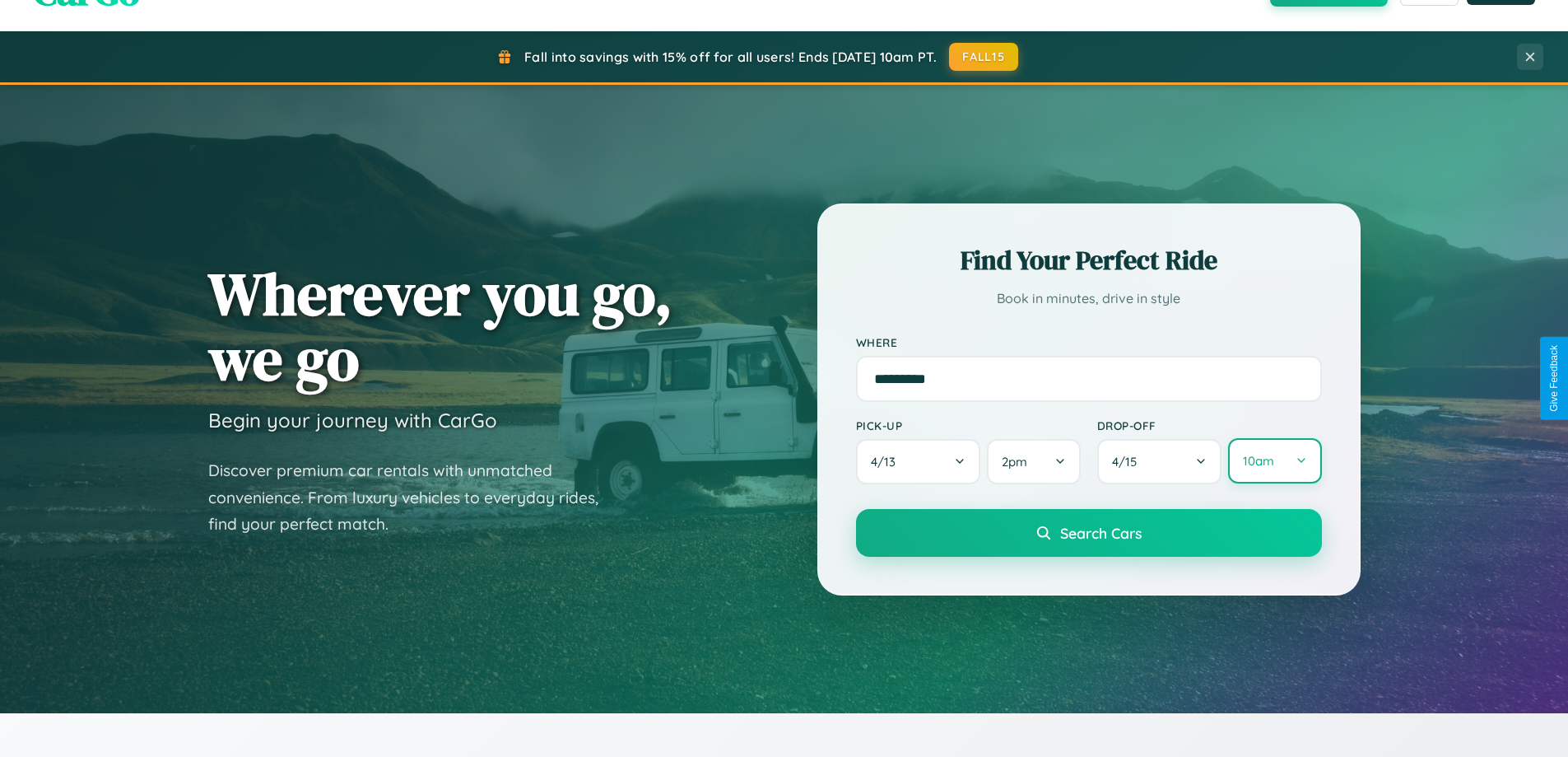
click at [1274, 461] on button "10am" at bounding box center [1274, 460] width 93 height 45
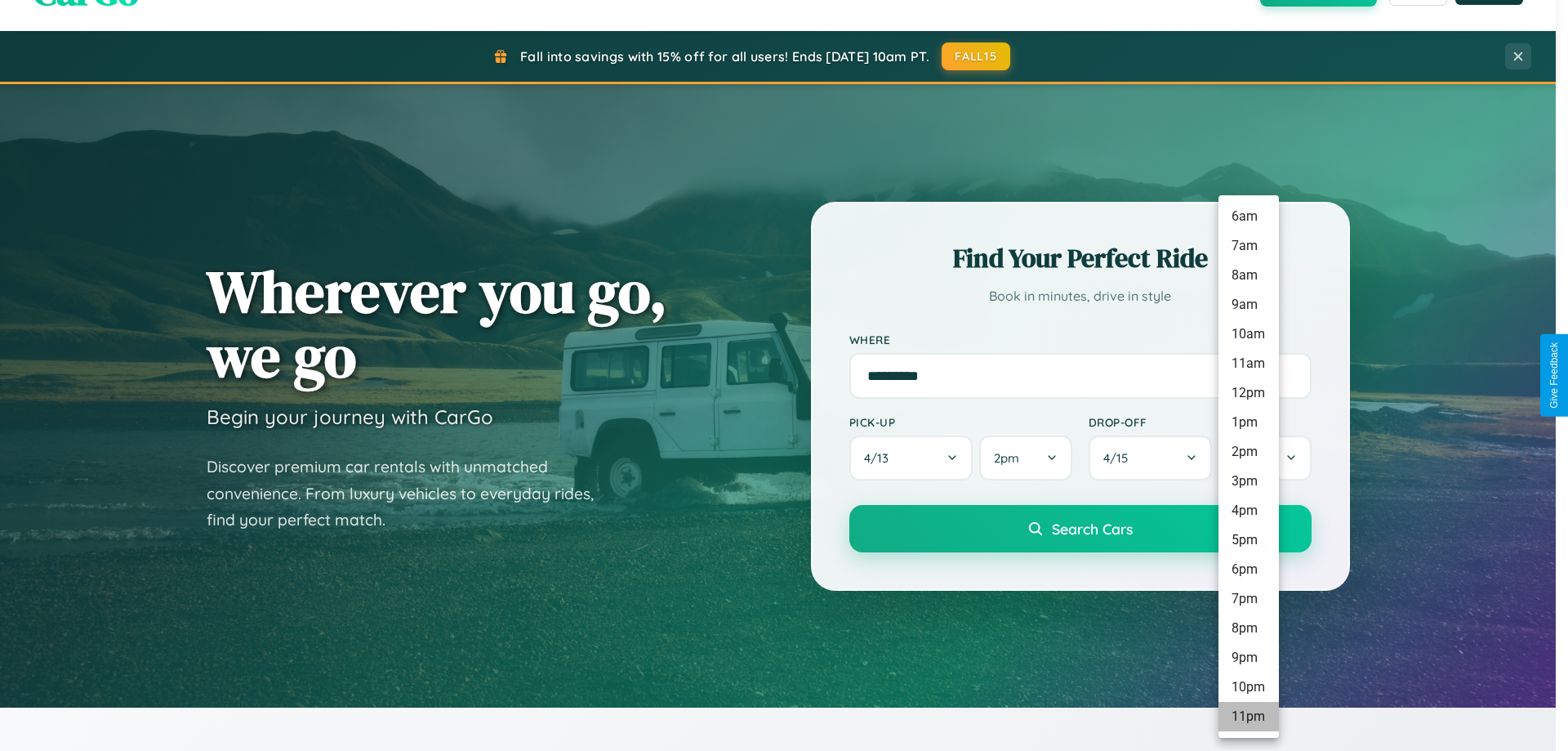
click at [1247, 716] on li "11pm" at bounding box center [1248, 716] width 61 height 29
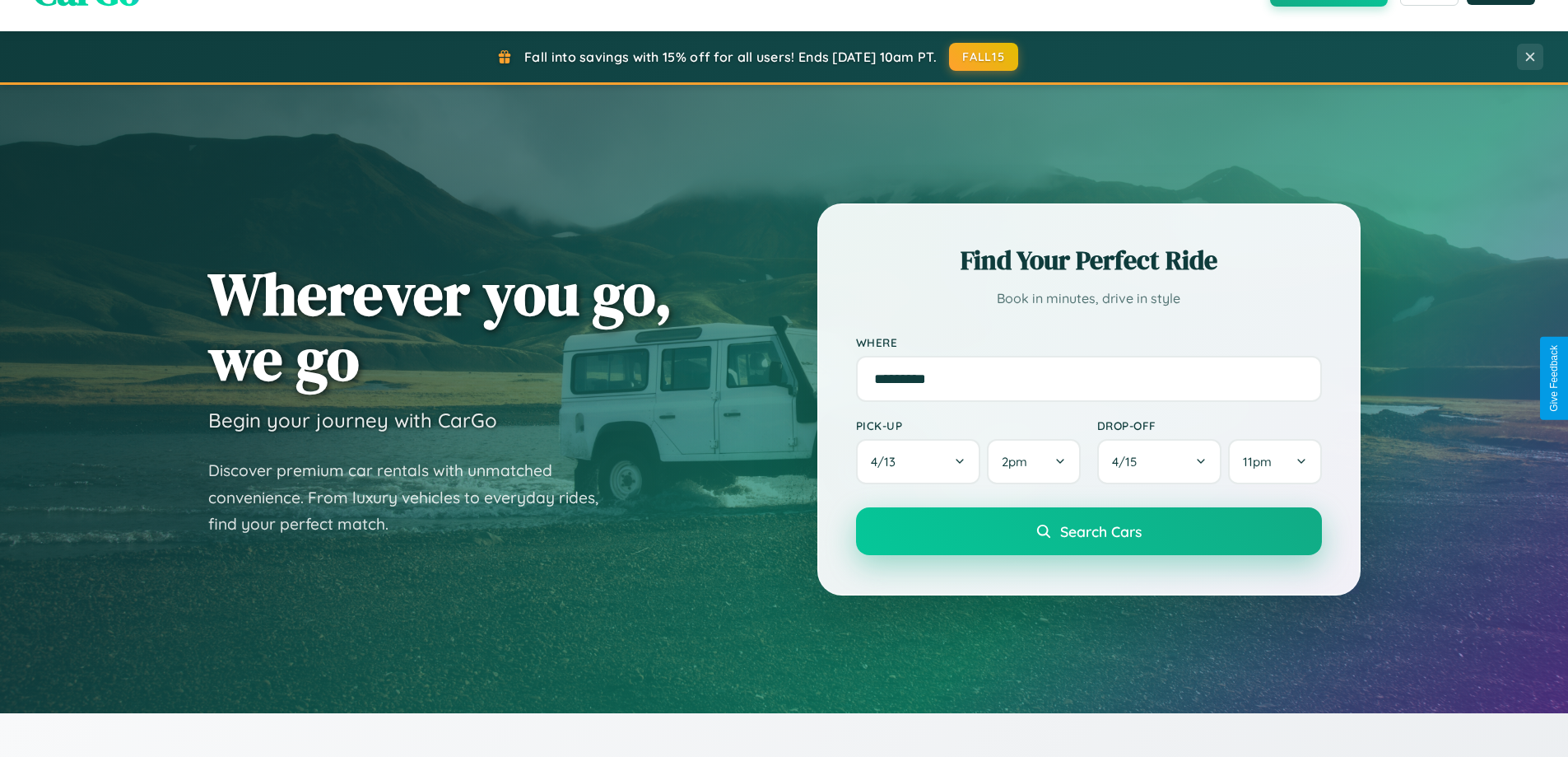
click at [1088, 532] on span "Search Cars" at bounding box center [1101, 530] width 82 height 18
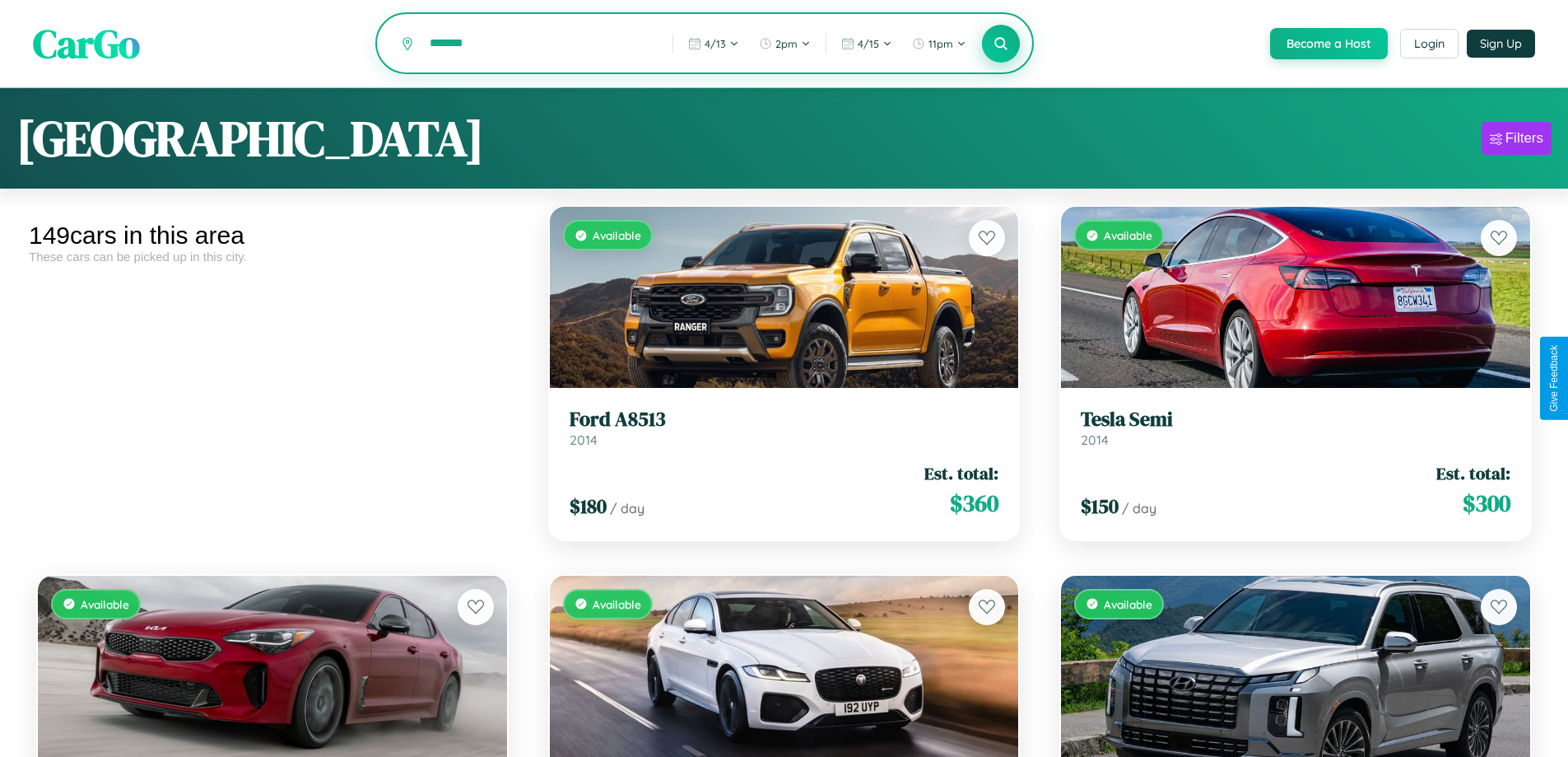
type input "*******"
click at [1000, 44] on icon at bounding box center [1001, 43] width 16 height 16
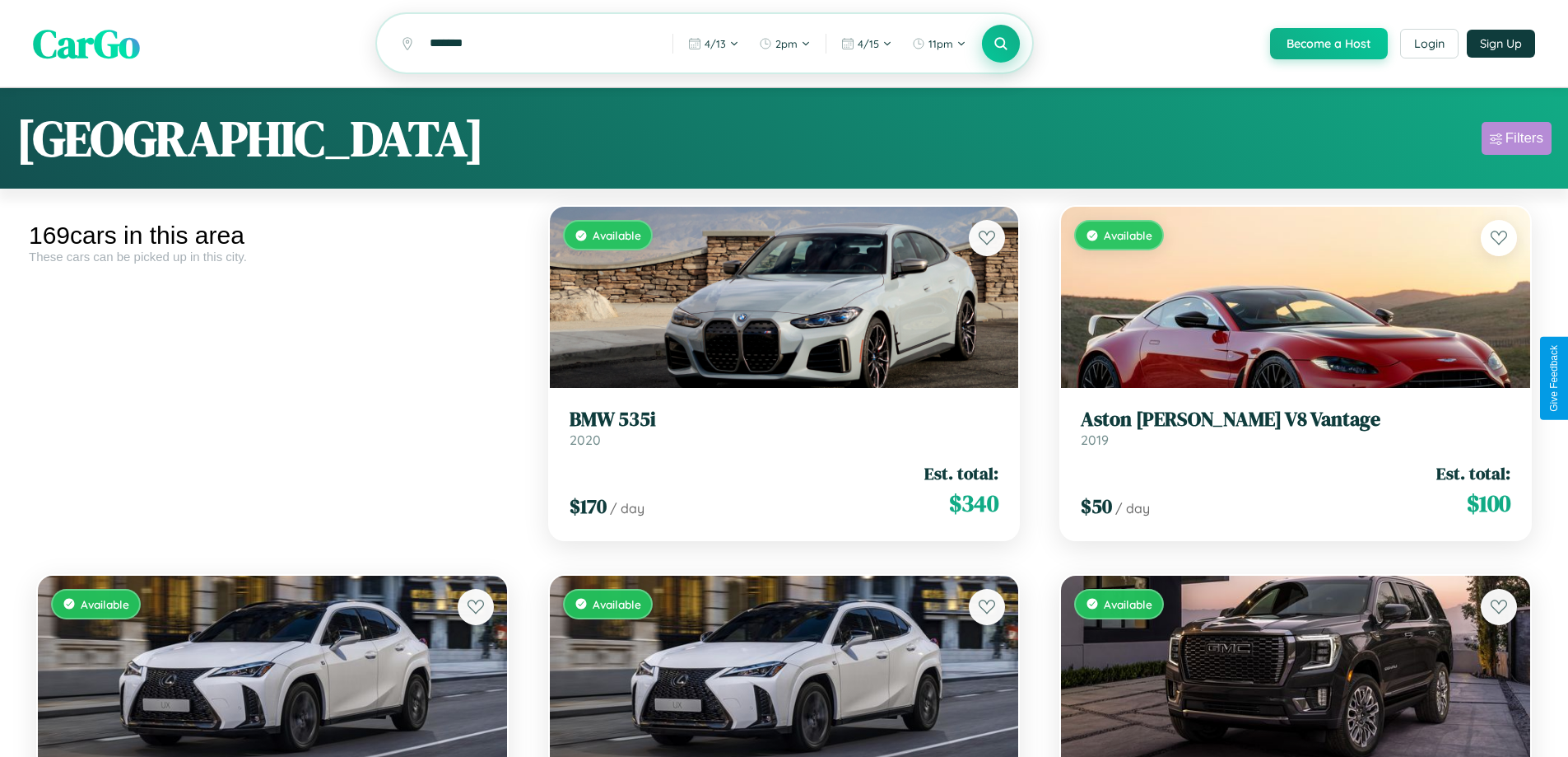
click at [1516, 141] on div "Filters" at bounding box center [1525, 138] width 37 height 17
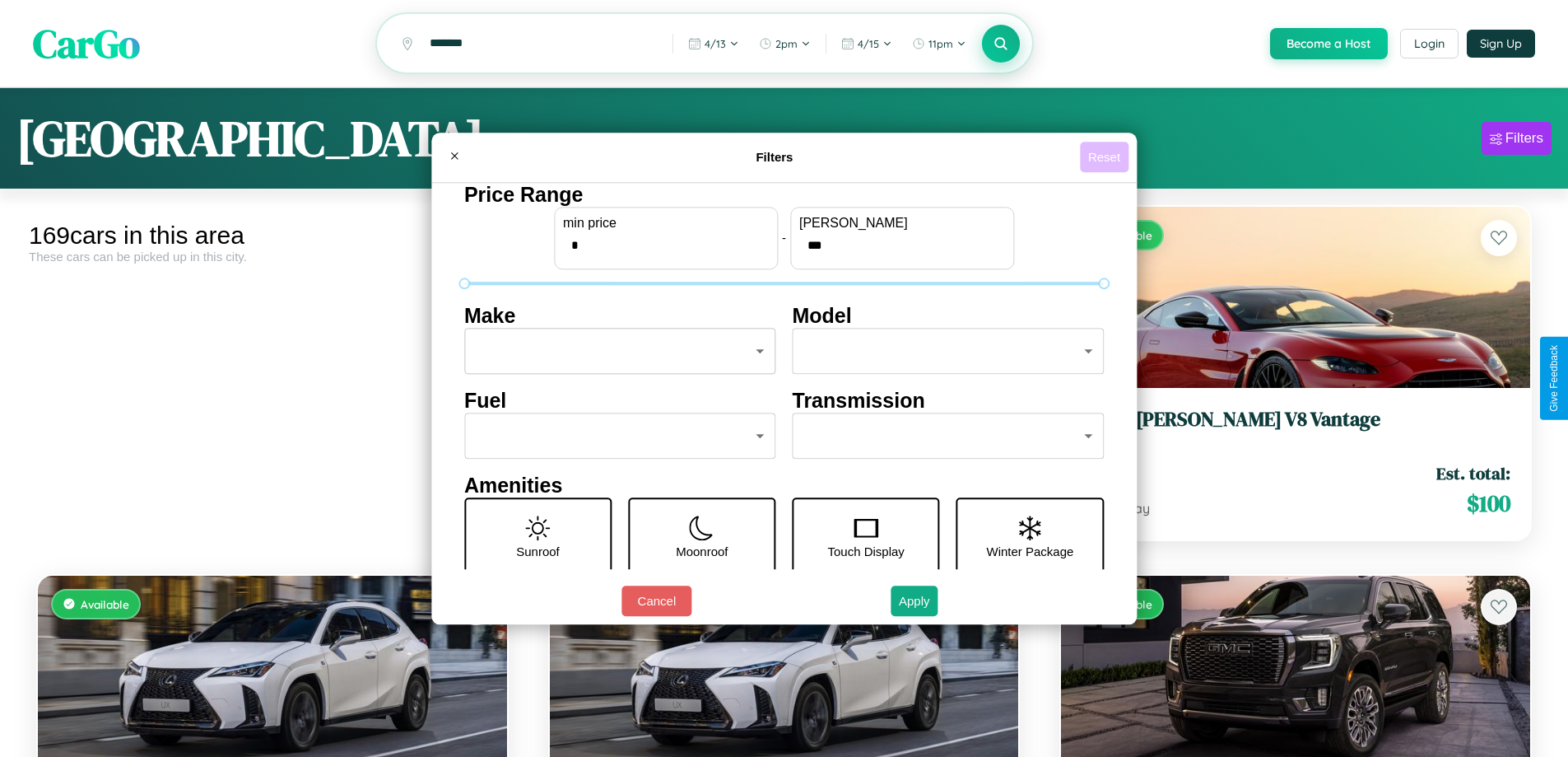
click at [1106, 157] on button "Reset" at bounding box center [1104, 157] width 48 height 31
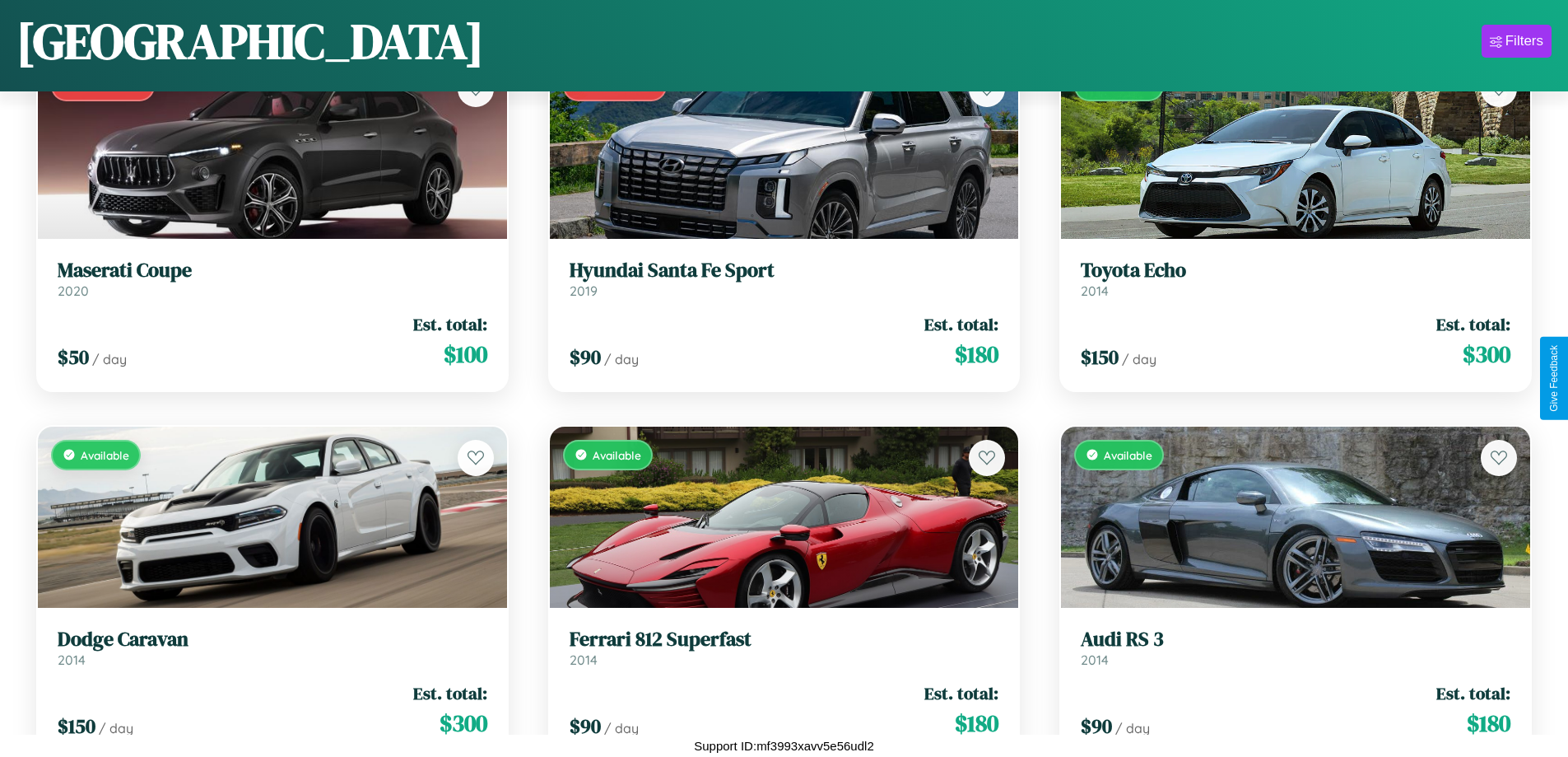
scroll to position [7604, 0]
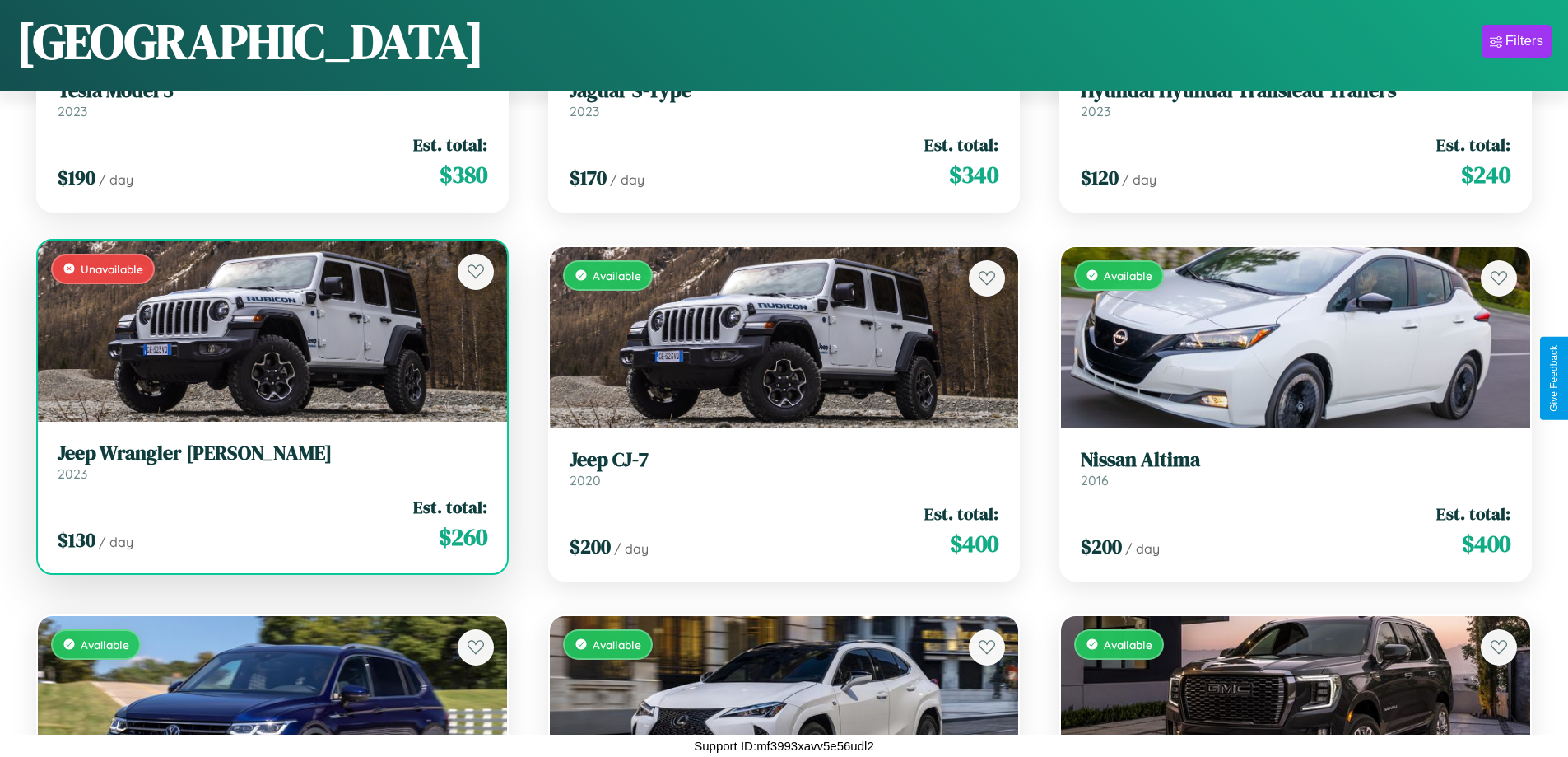
click at [270, 461] on h3 "Jeep Wrangler [PERSON_NAME]" at bounding box center [272, 453] width 430 height 24
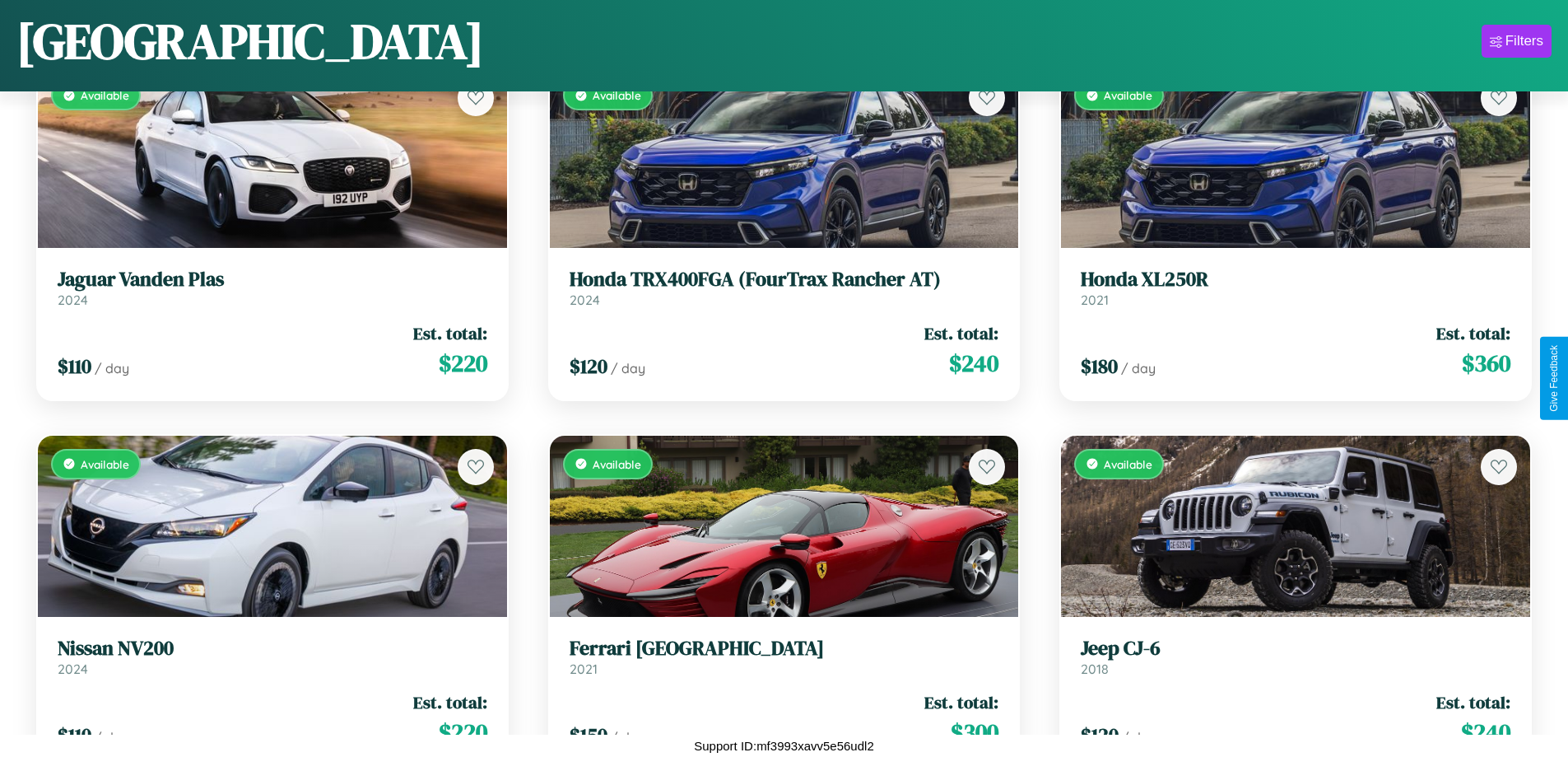
scroll to position [16820, 0]
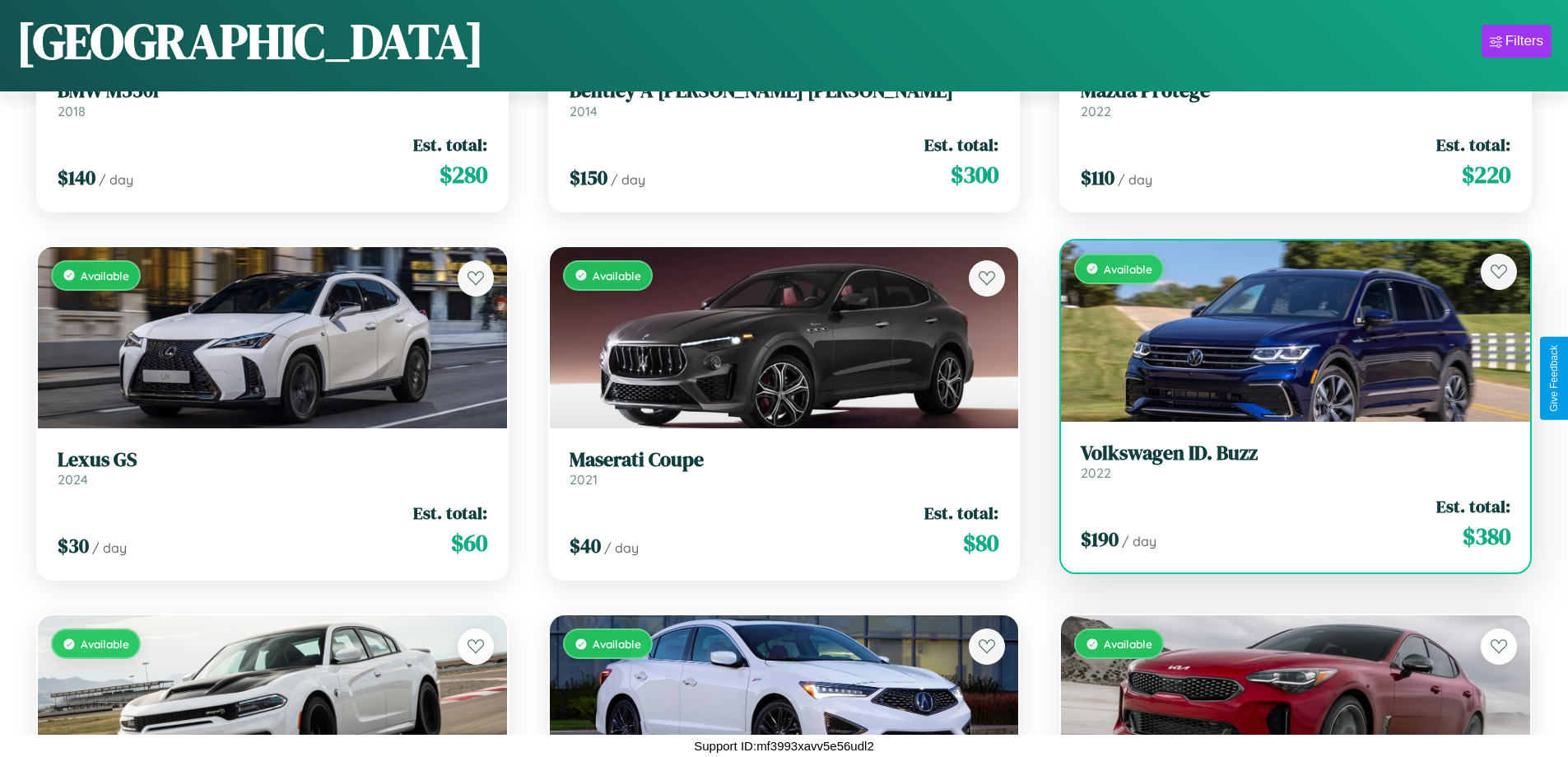
click at [1285, 461] on h3 "Volkswagen ID. Buzz" at bounding box center [1296, 453] width 430 height 24
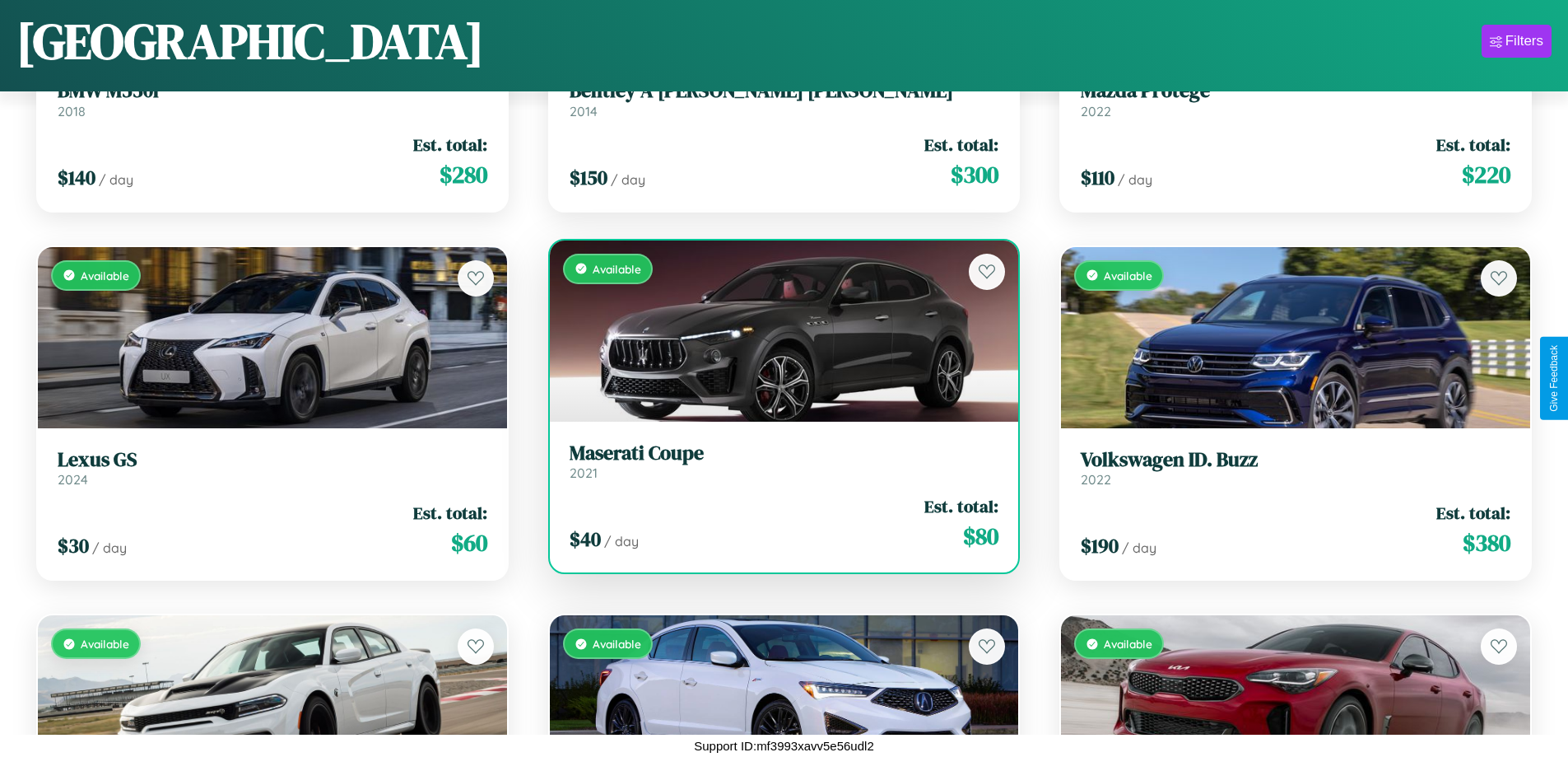
scroll to position [16451, 0]
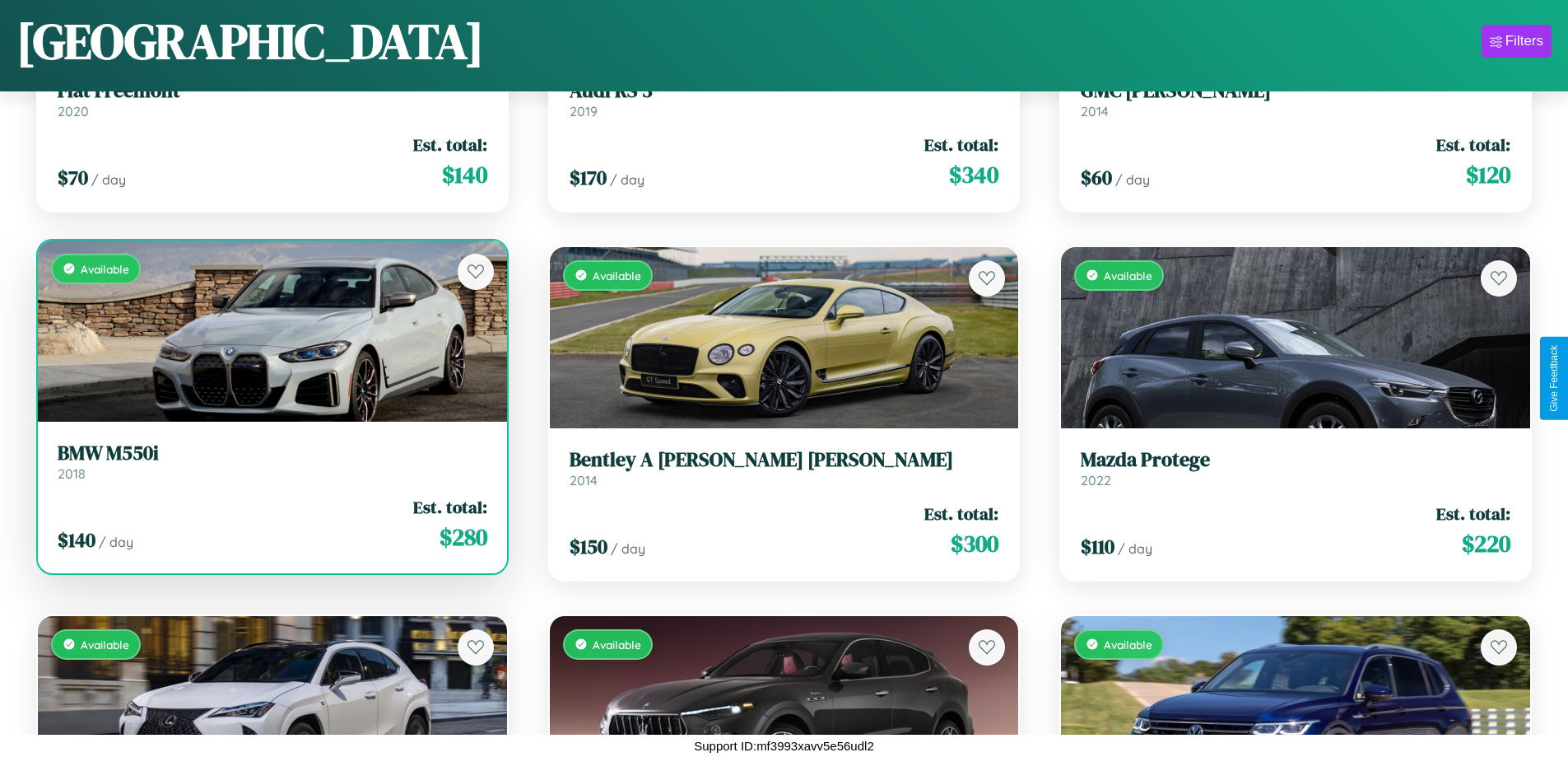
click at [270, 467] on link "BMW M550i 2018" at bounding box center [272, 461] width 430 height 40
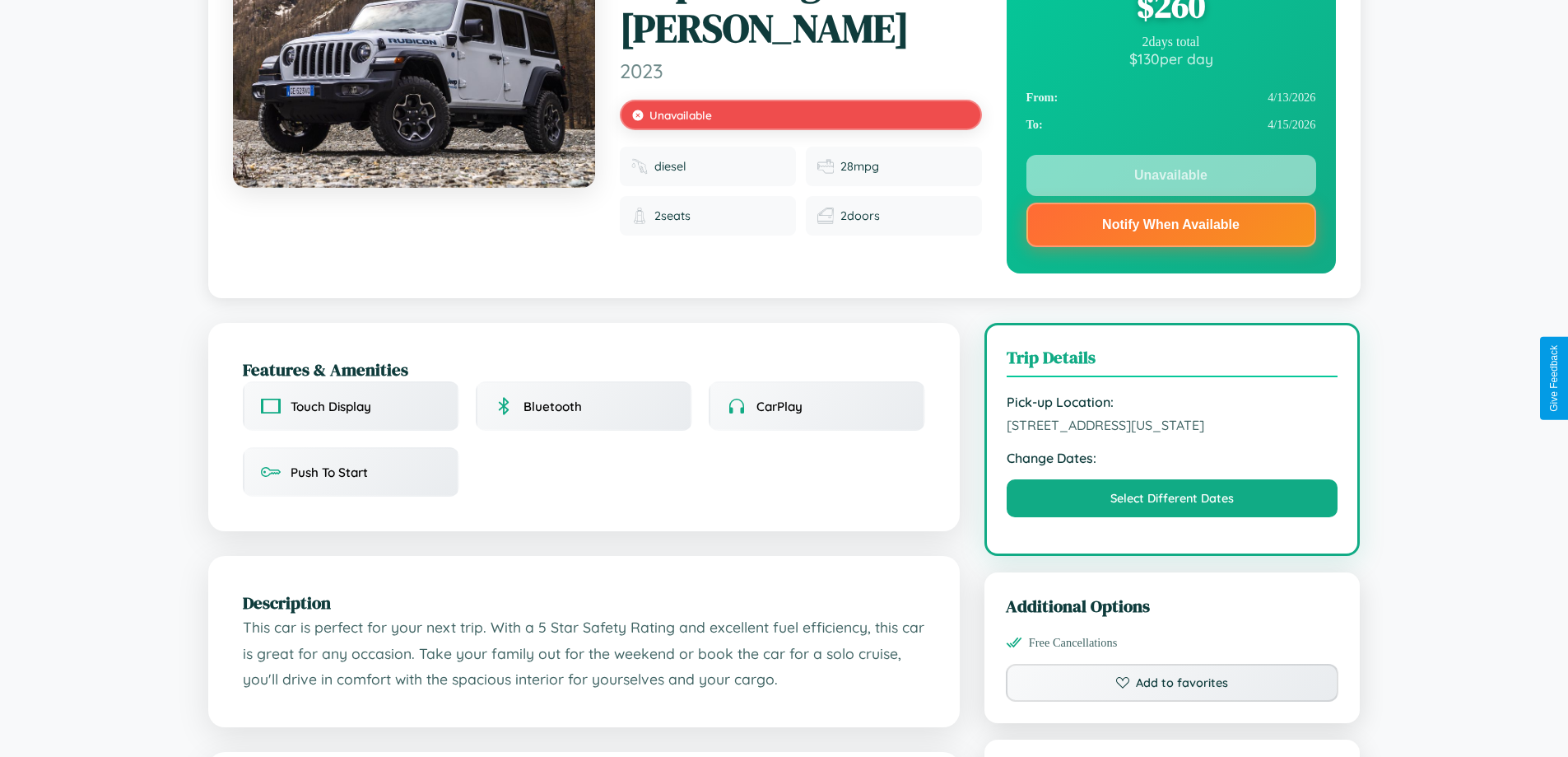
scroll to position [1036, 0]
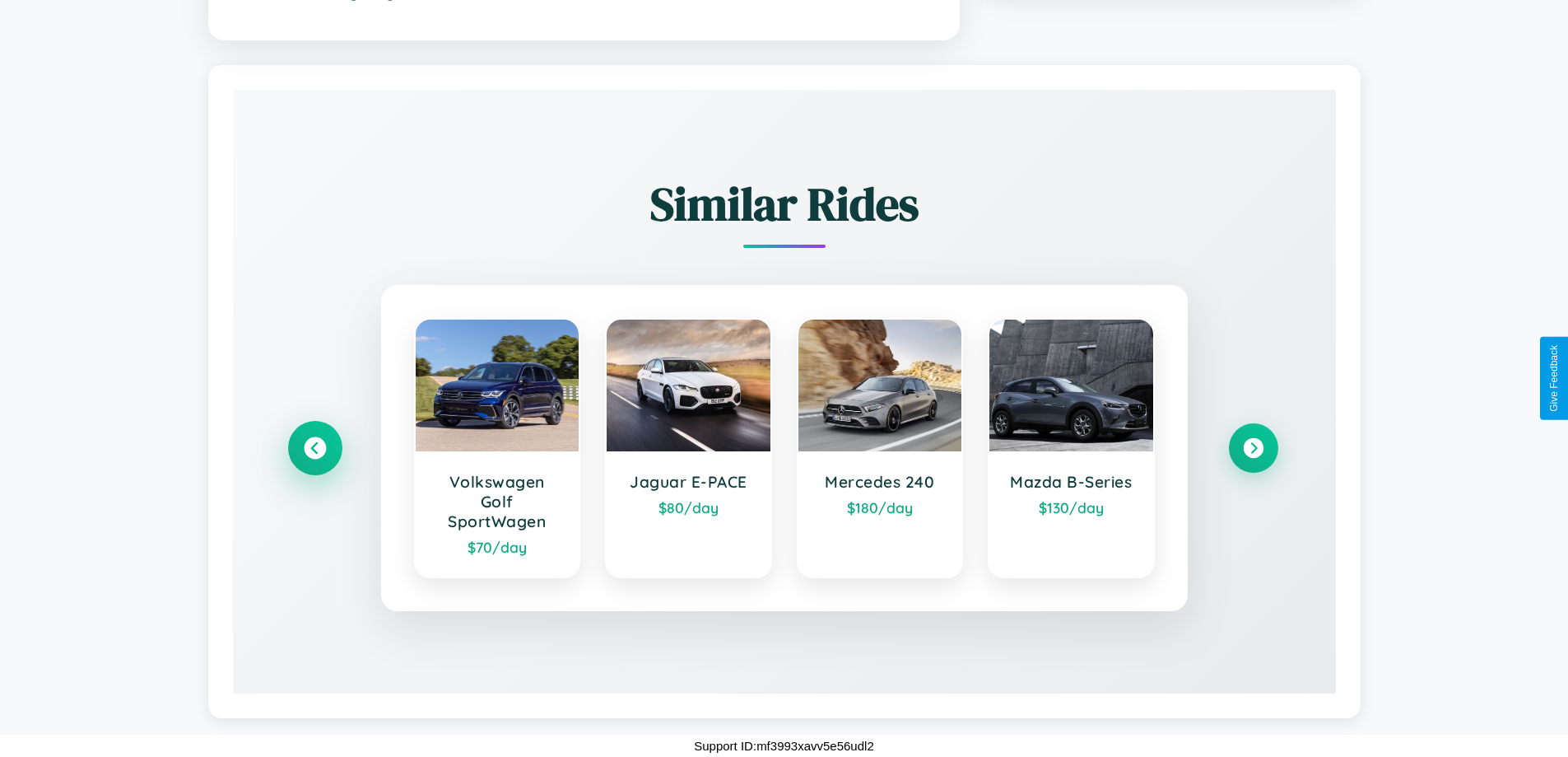
click at [314, 447] on icon at bounding box center [314, 447] width 23 height 23
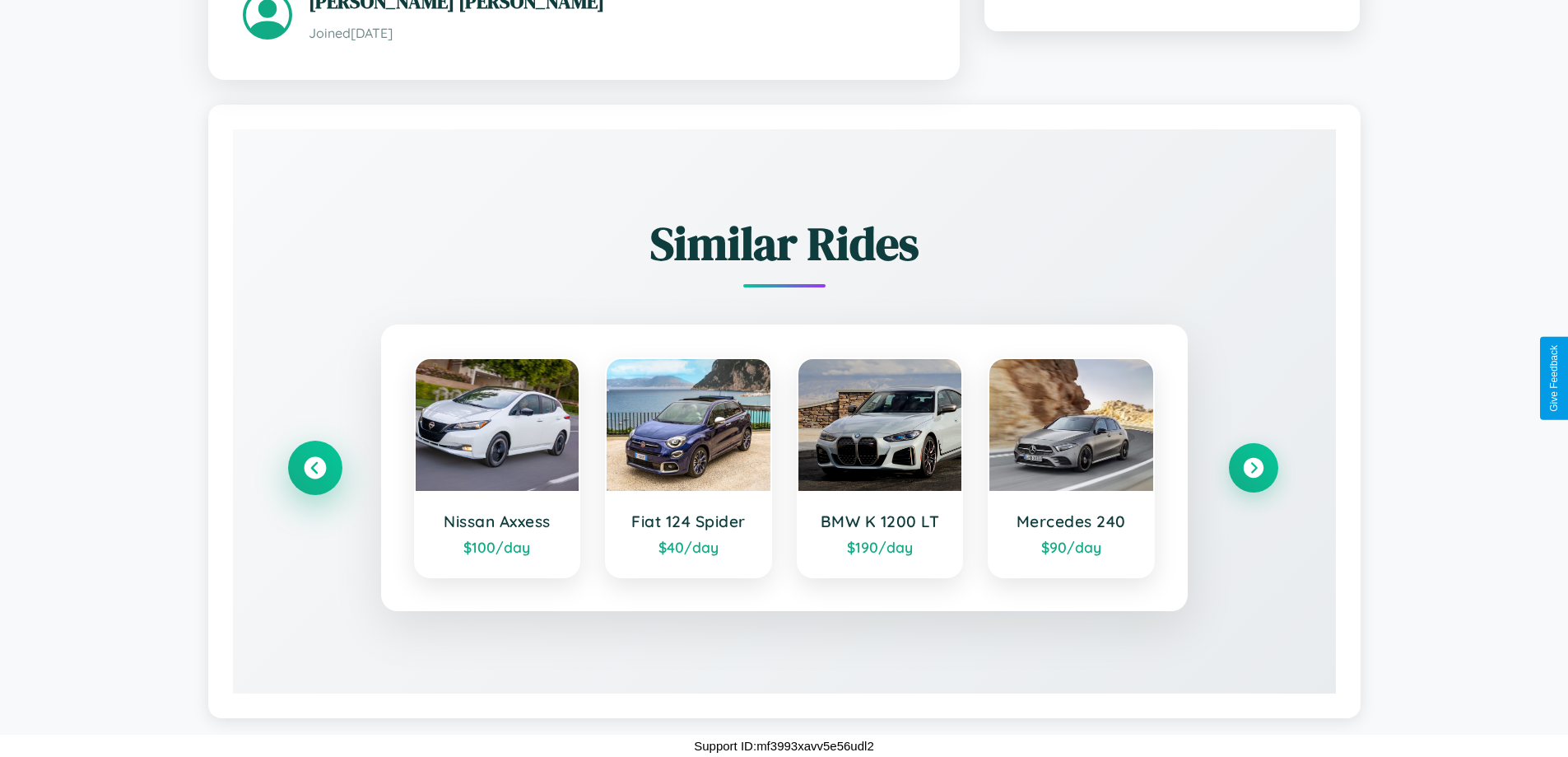
scroll to position [997, 0]
click at [1253, 467] on icon at bounding box center [1253, 467] width 23 height 23
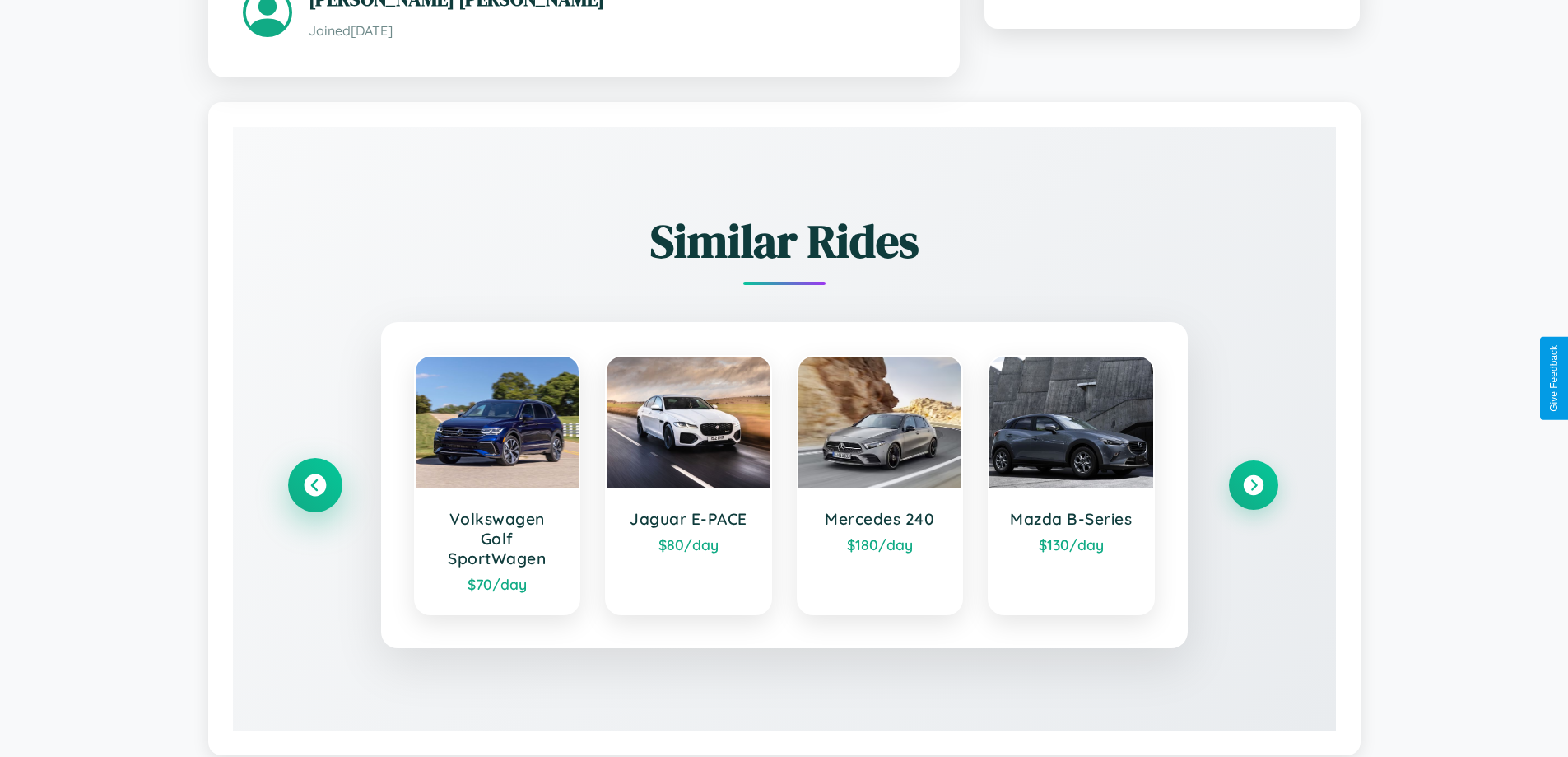
click at [314, 487] on icon at bounding box center [314, 484] width 23 height 23
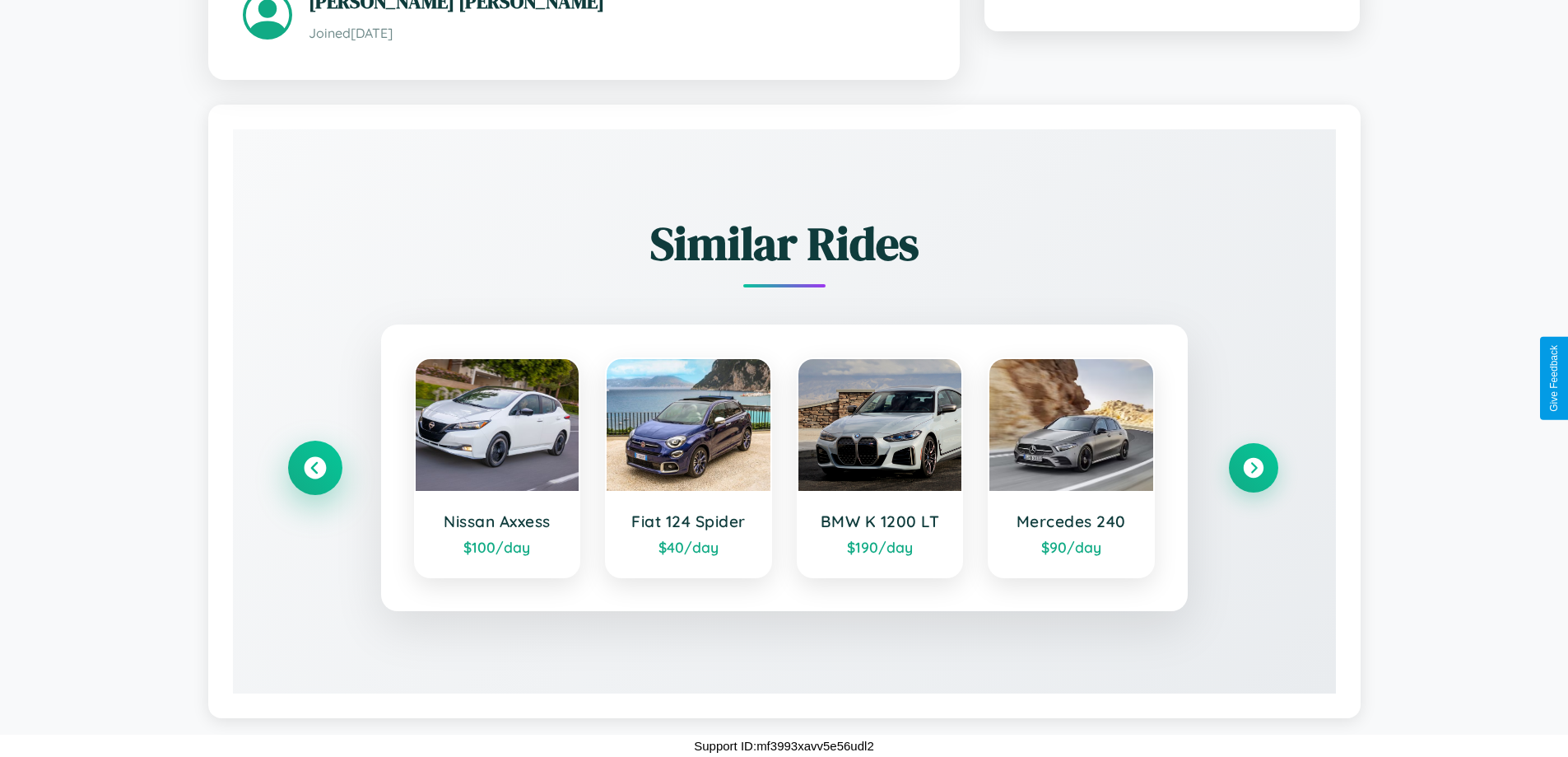
click at [314, 467] on icon at bounding box center [314, 467] width 23 height 23
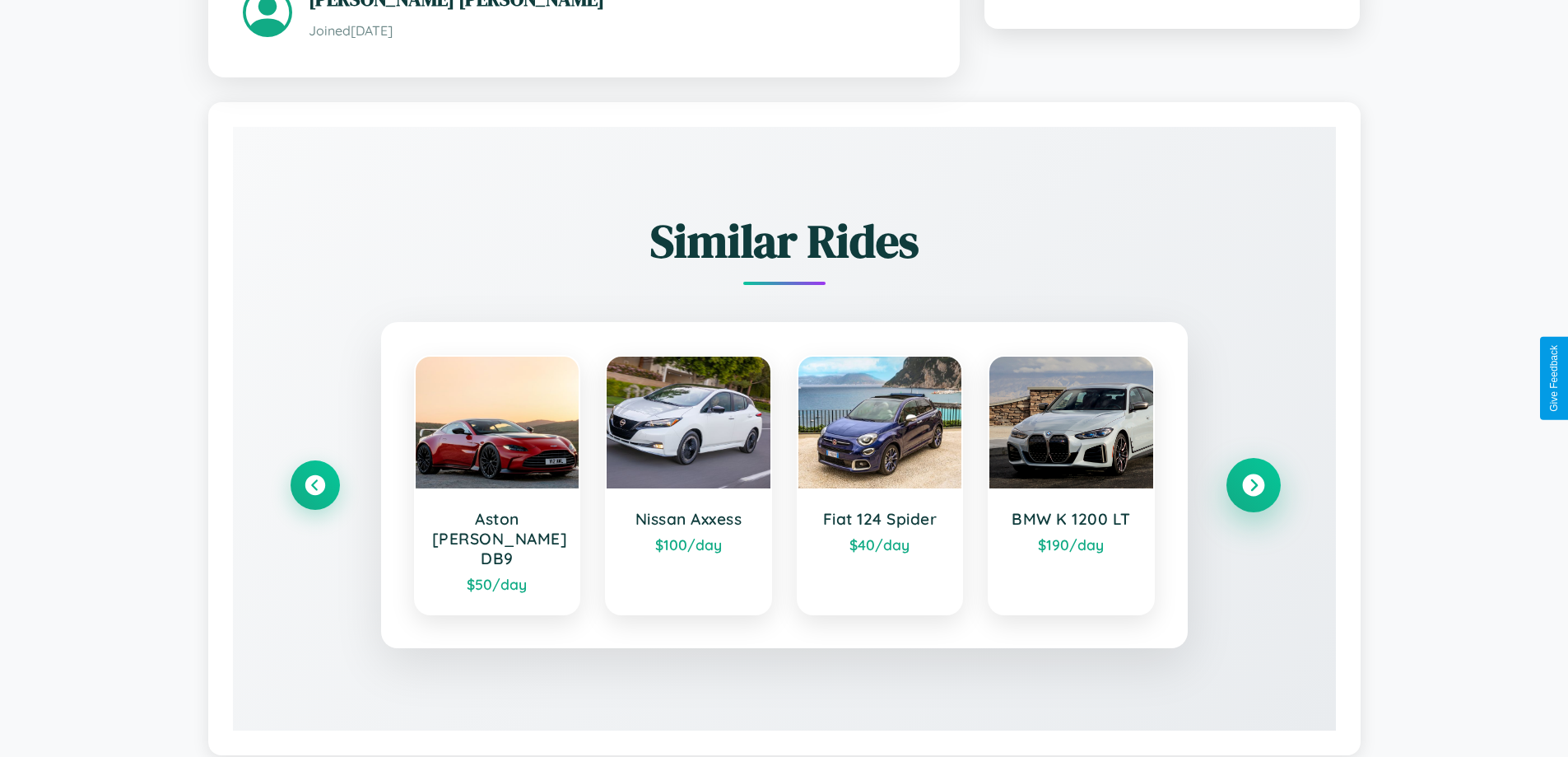
click at [1253, 477] on icon at bounding box center [1253, 484] width 23 height 23
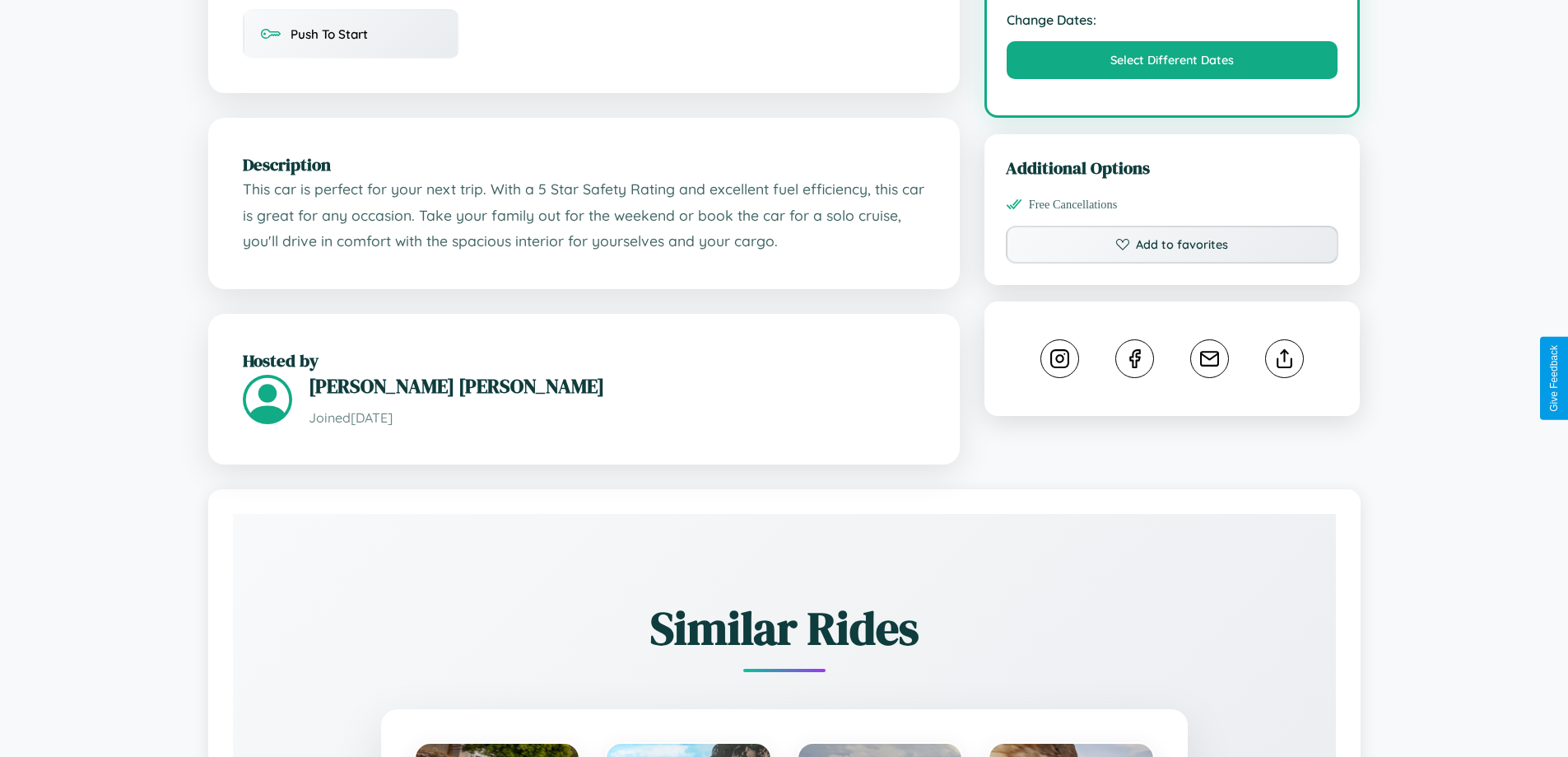
scroll to position [608, 0]
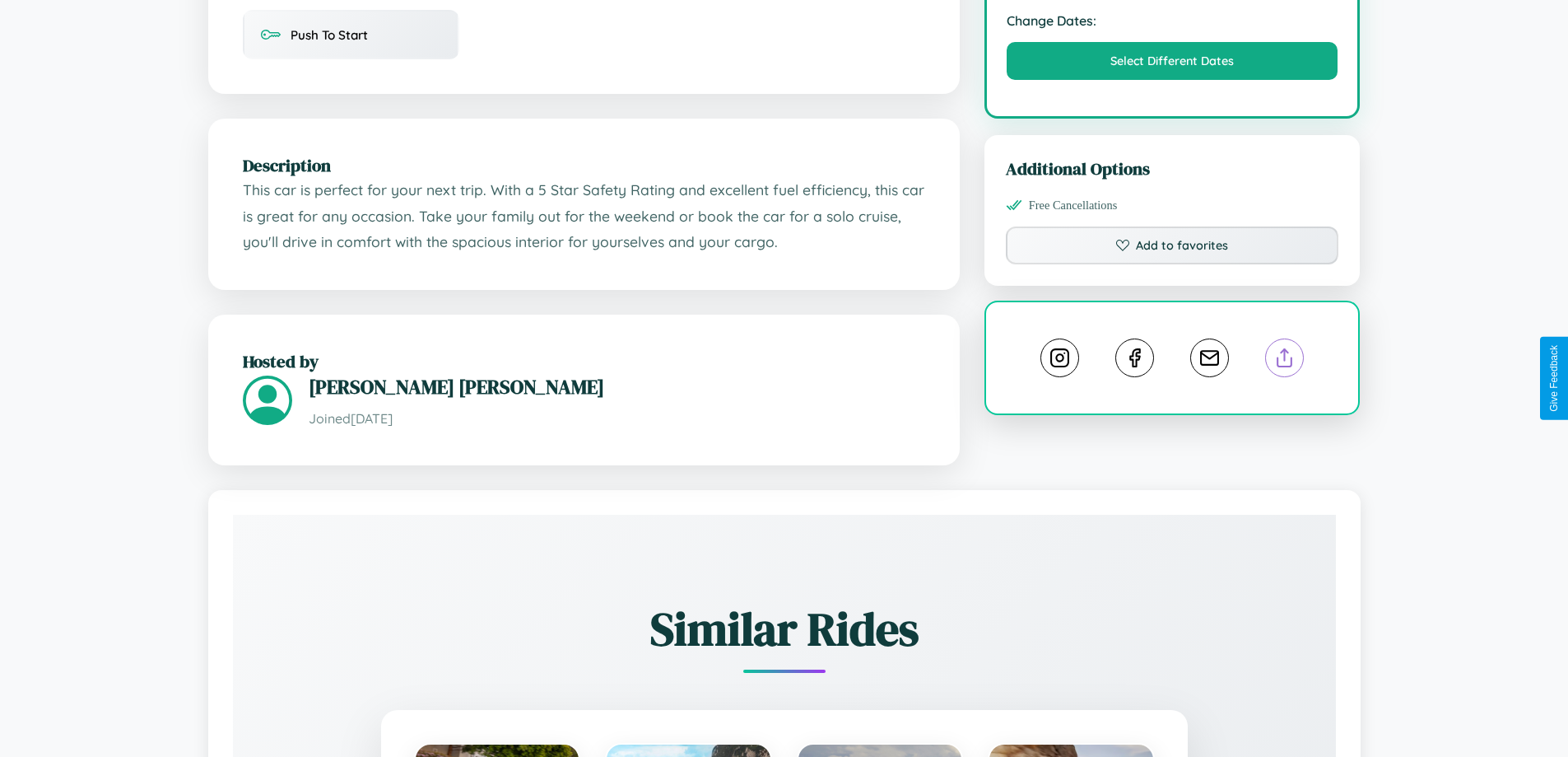
click at [1285, 361] on line at bounding box center [1285, 355] width 0 height 12
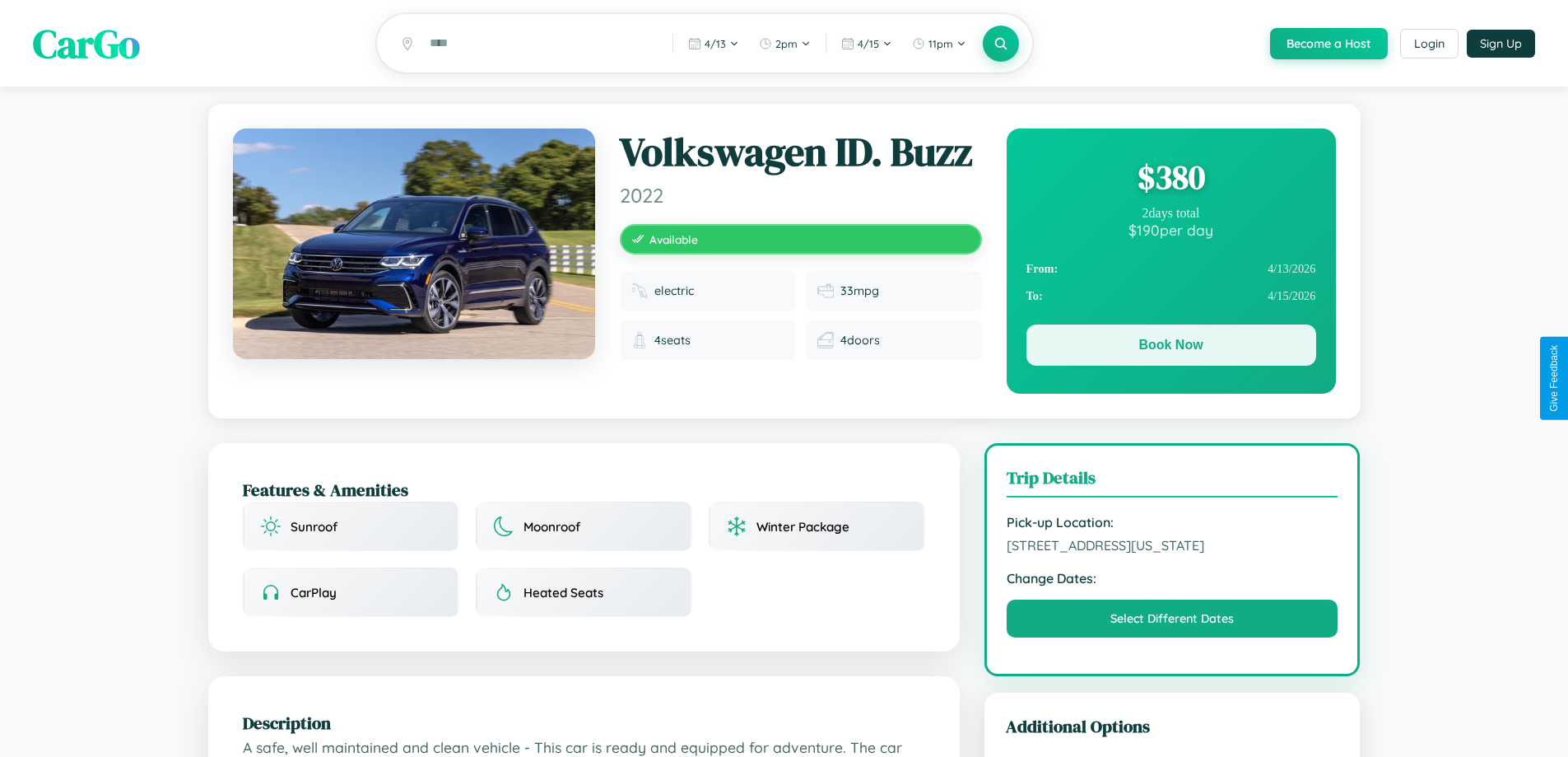
click at [1171, 348] on button "Book Now" at bounding box center [1171, 345] width 290 height 41
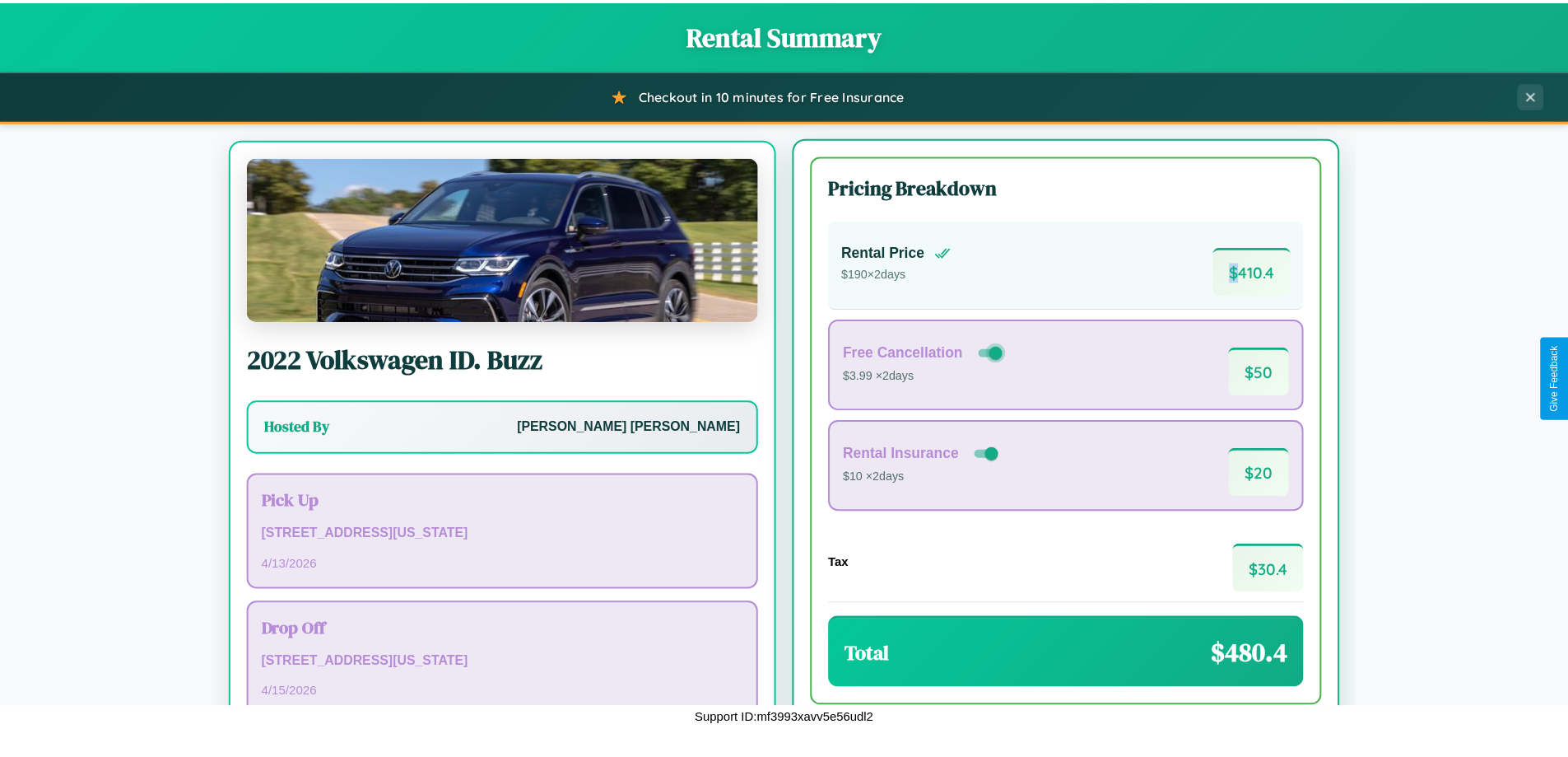
scroll to position [77, 0]
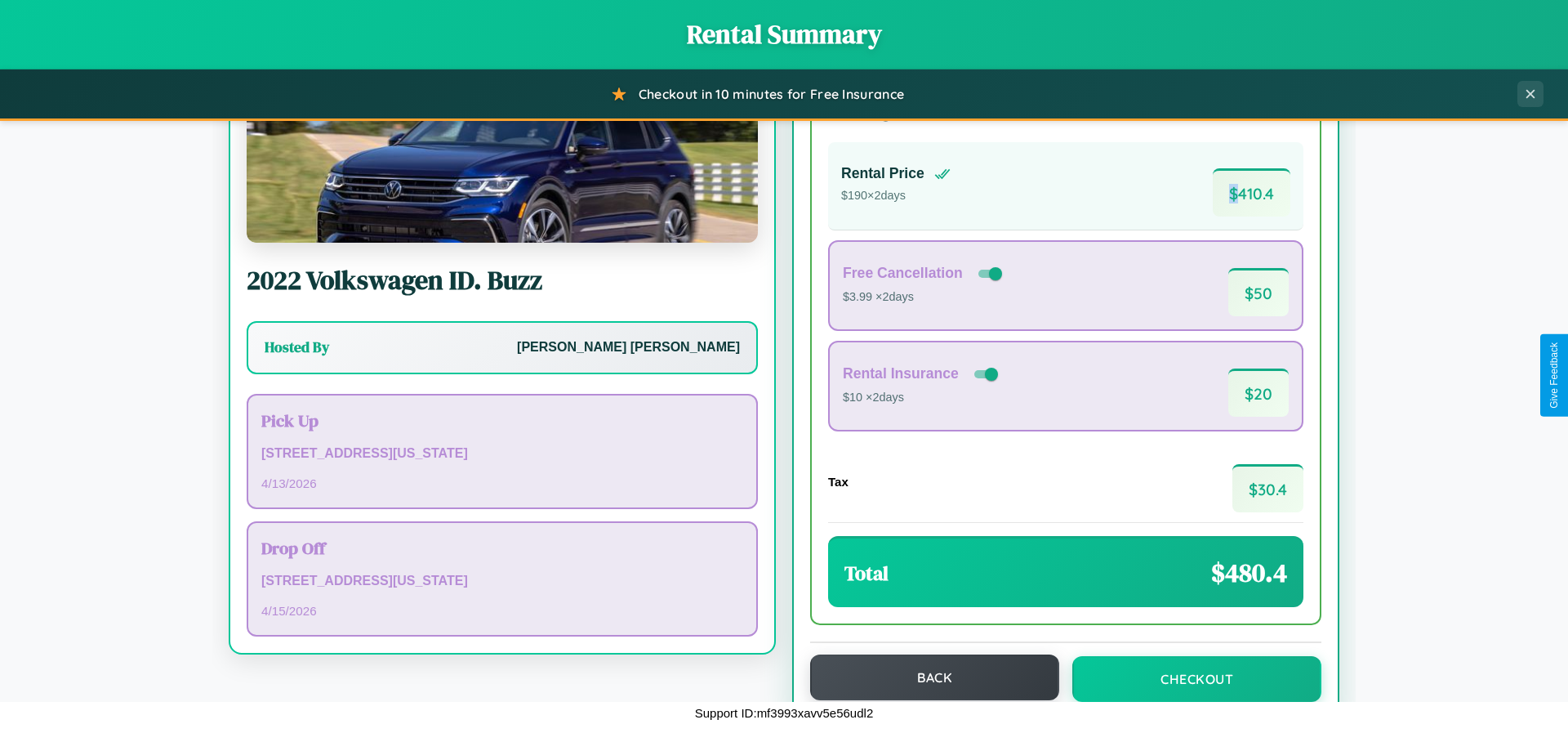
click at [927, 677] on button "Back" at bounding box center [934, 677] width 249 height 46
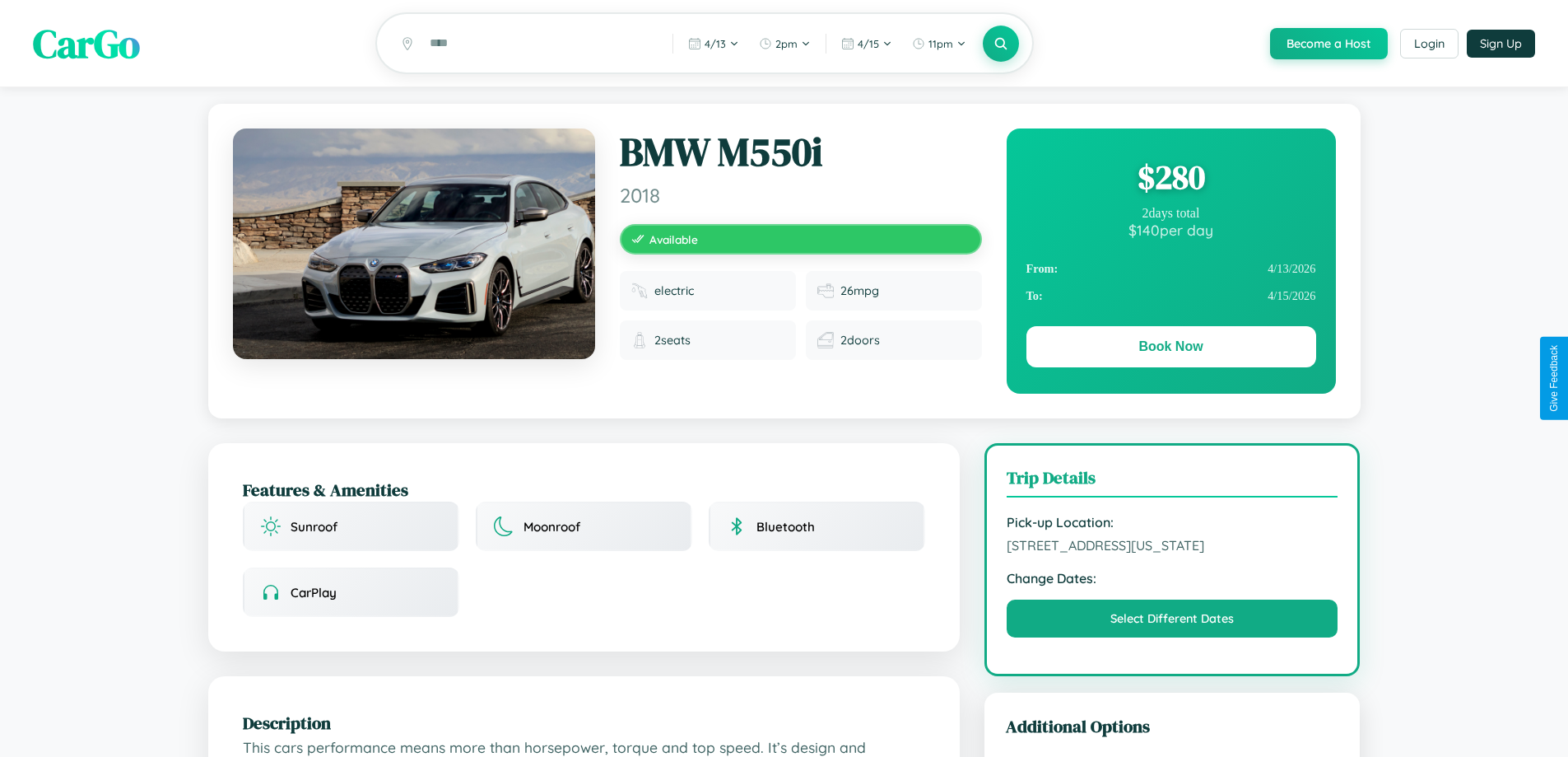
click at [1171, 179] on div "$ 280" at bounding box center [1171, 176] width 290 height 44
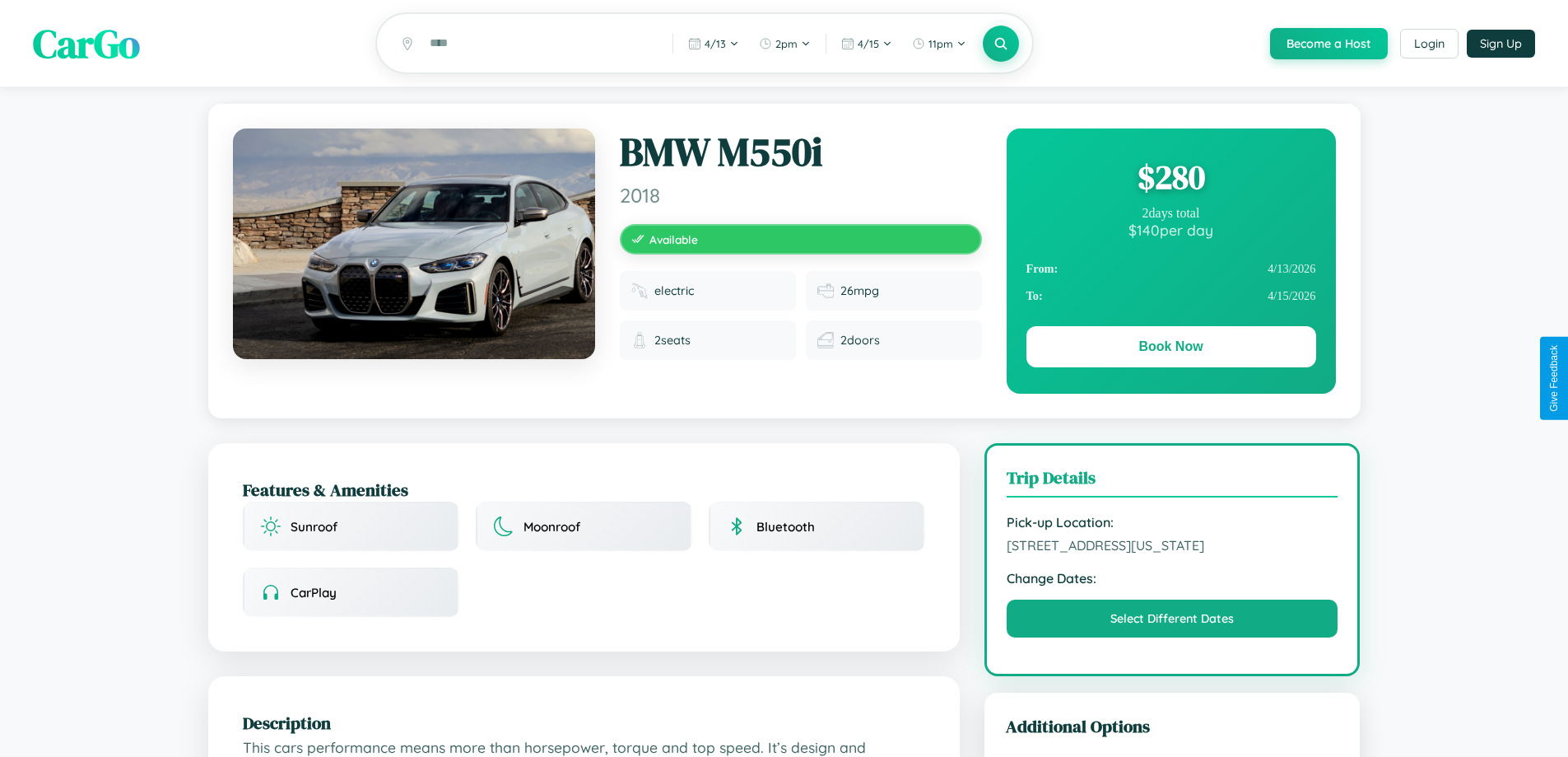
click at [1171, 179] on div "$ 280" at bounding box center [1171, 176] width 290 height 44
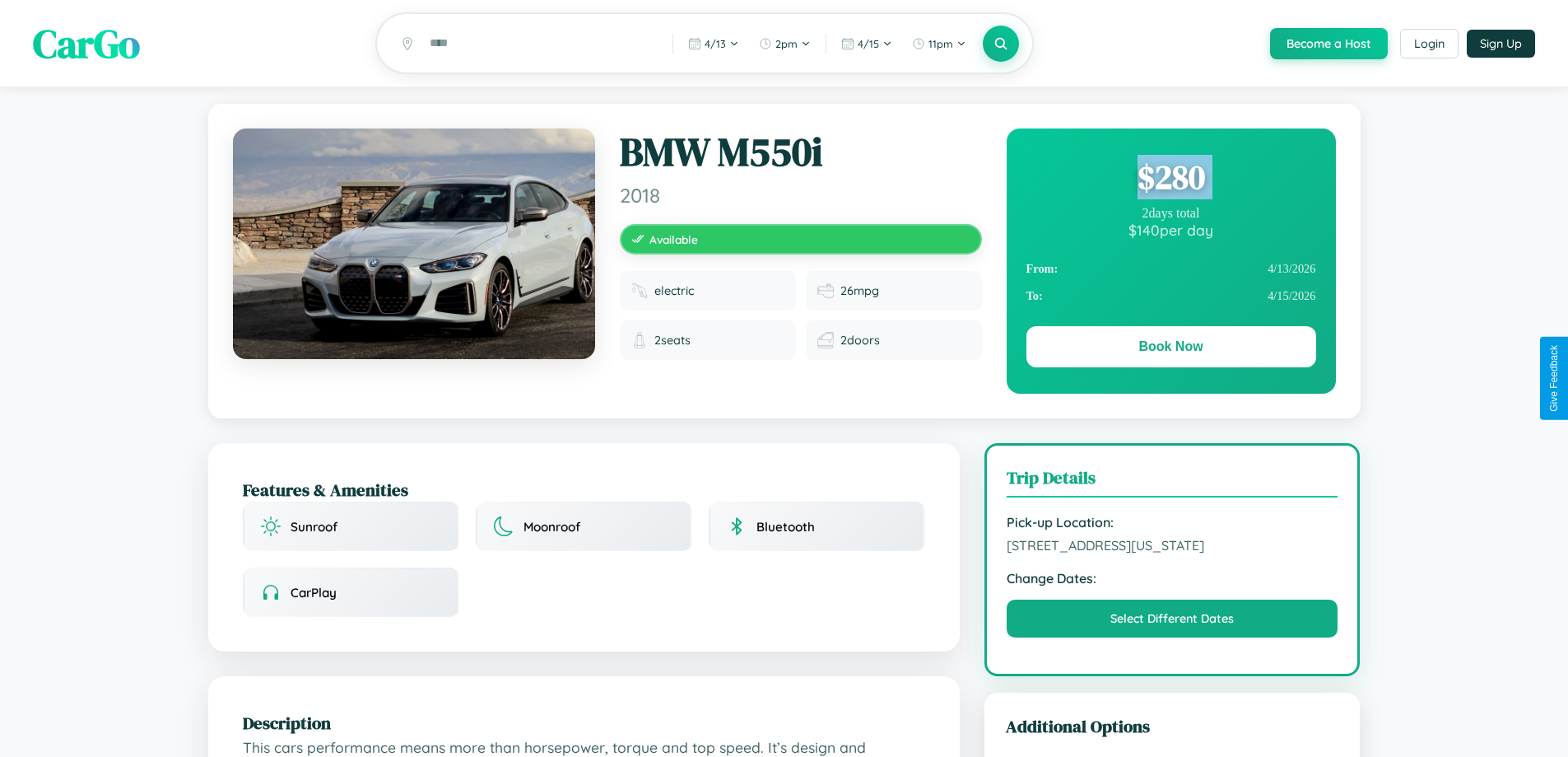
click at [1171, 179] on div "$ 280" at bounding box center [1171, 176] width 290 height 44
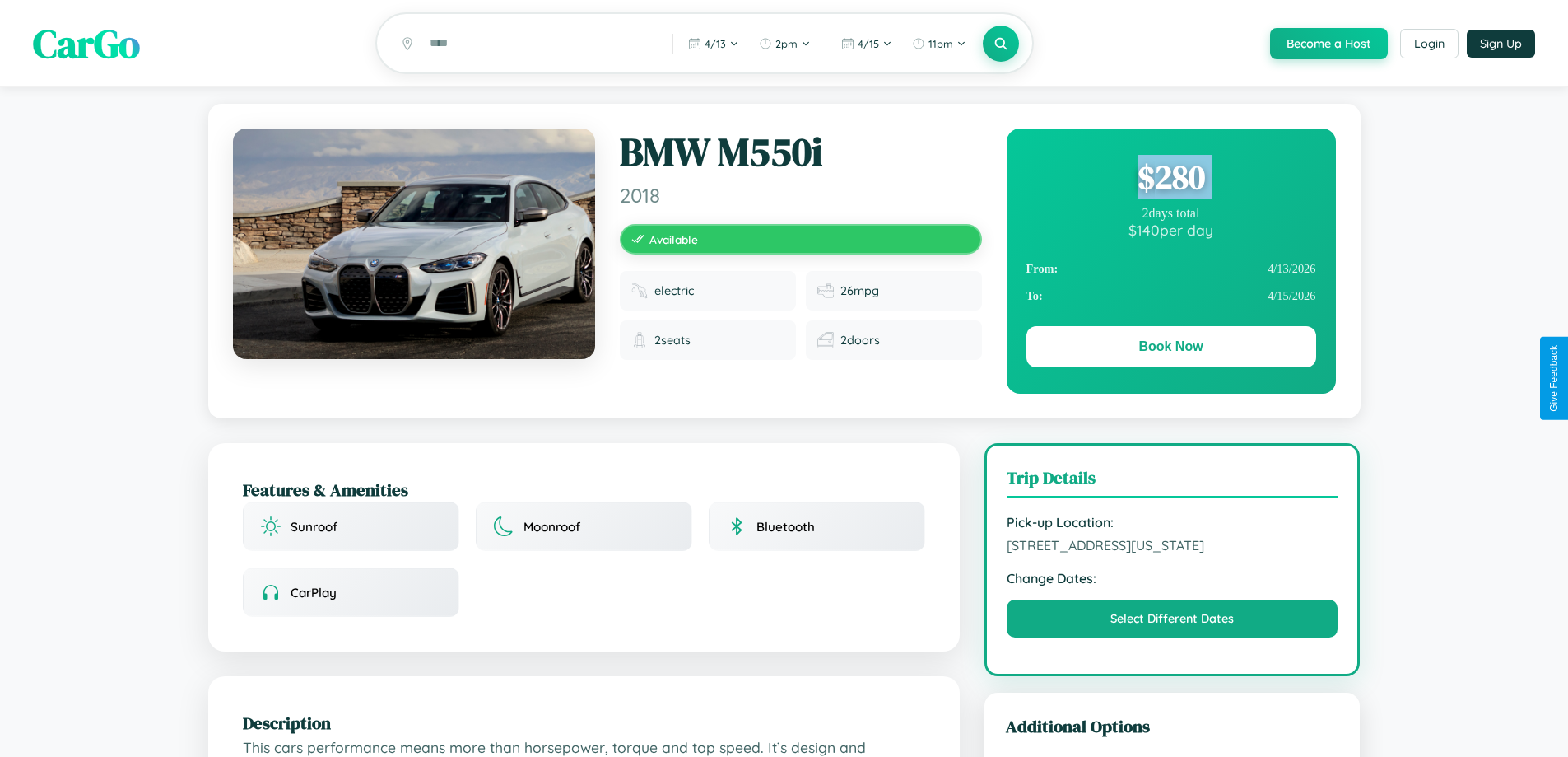
click at [1171, 179] on div "$ 280" at bounding box center [1171, 176] width 290 height 44
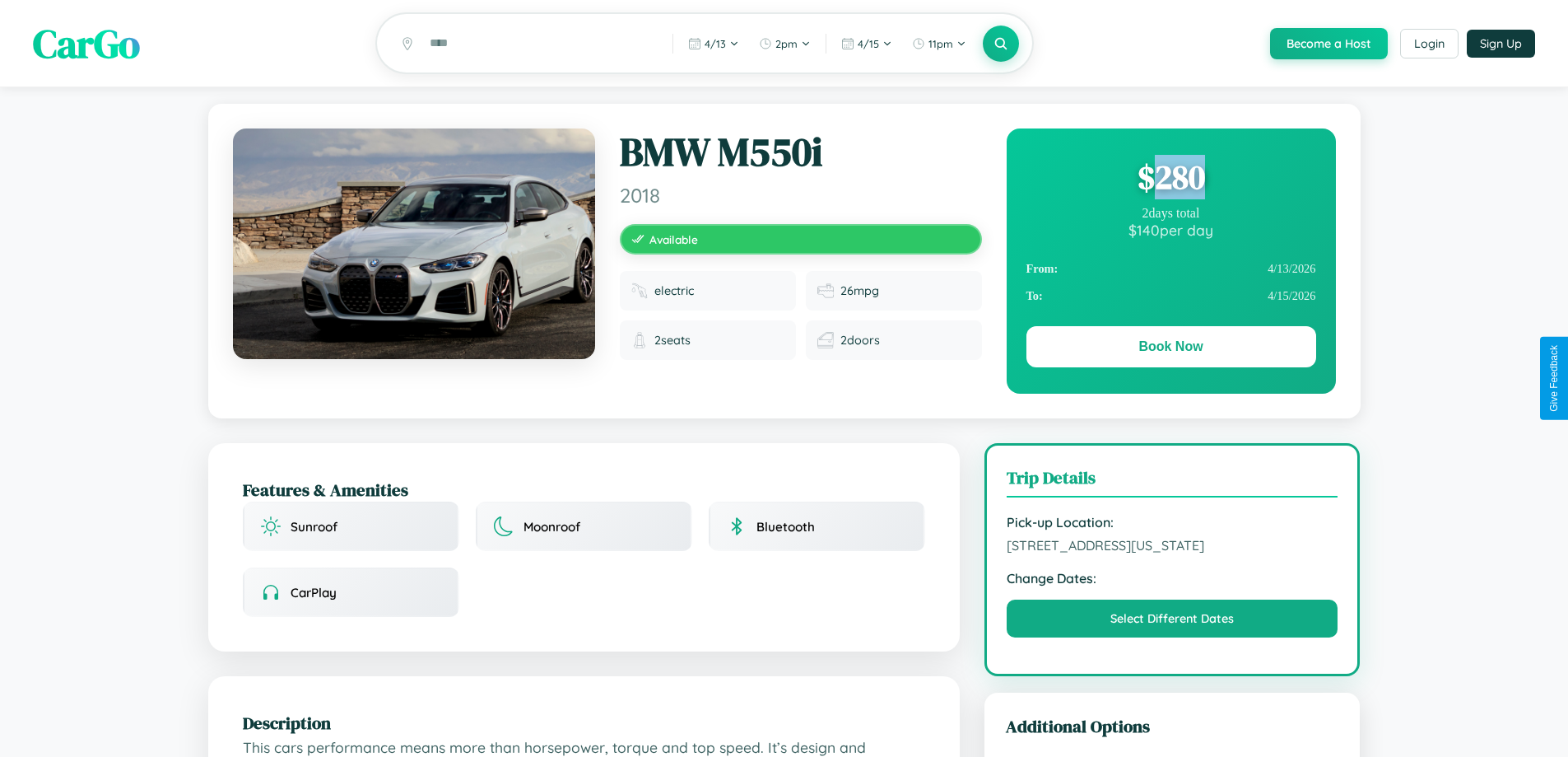
click at [1171, 179] on div "$ 280" at bounding box center [1171, 176] width 290 height 44
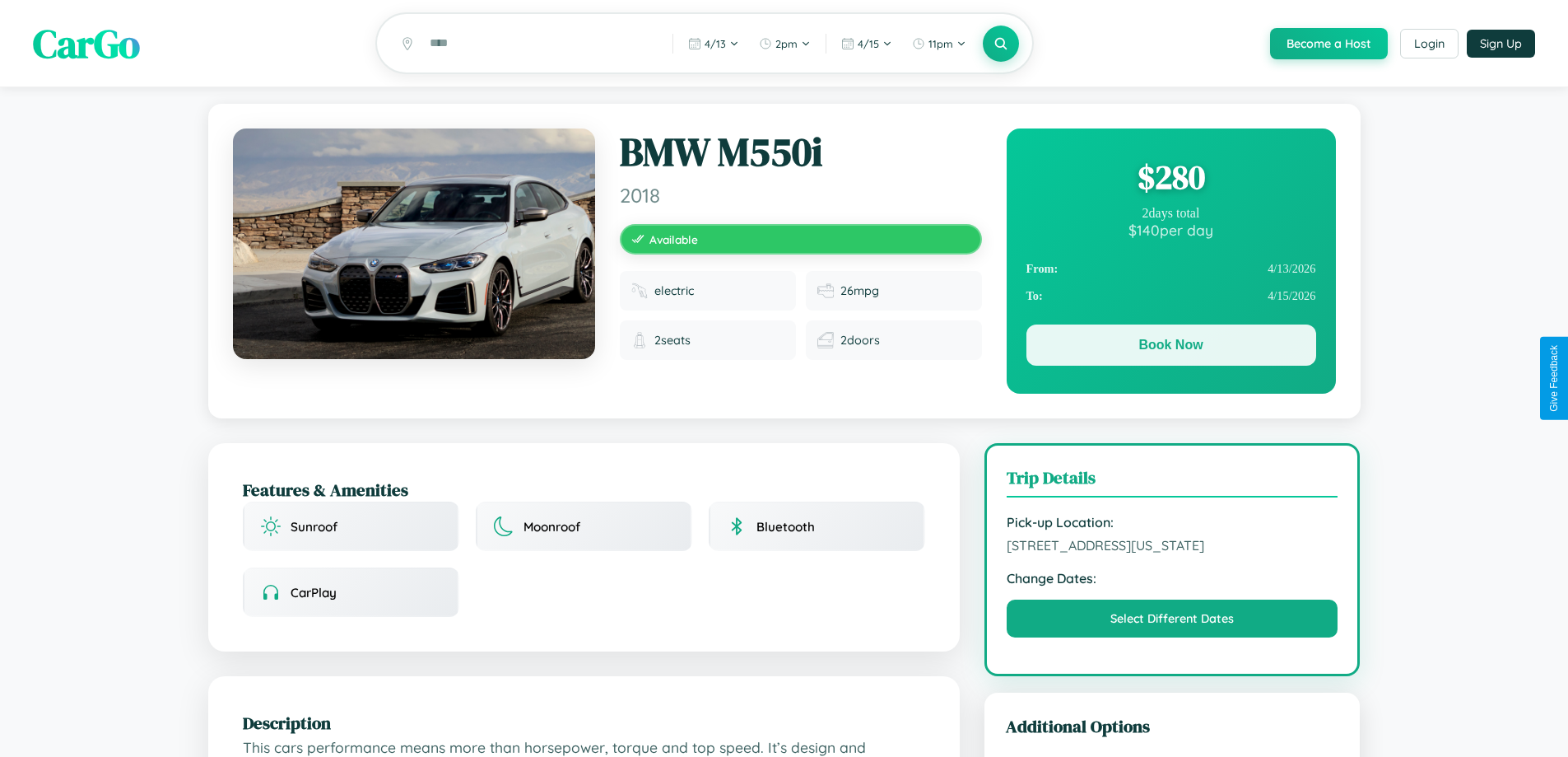
click at [1171, 347] on button "Book Now" at bounding box center [1171, 345] width 290 height 41
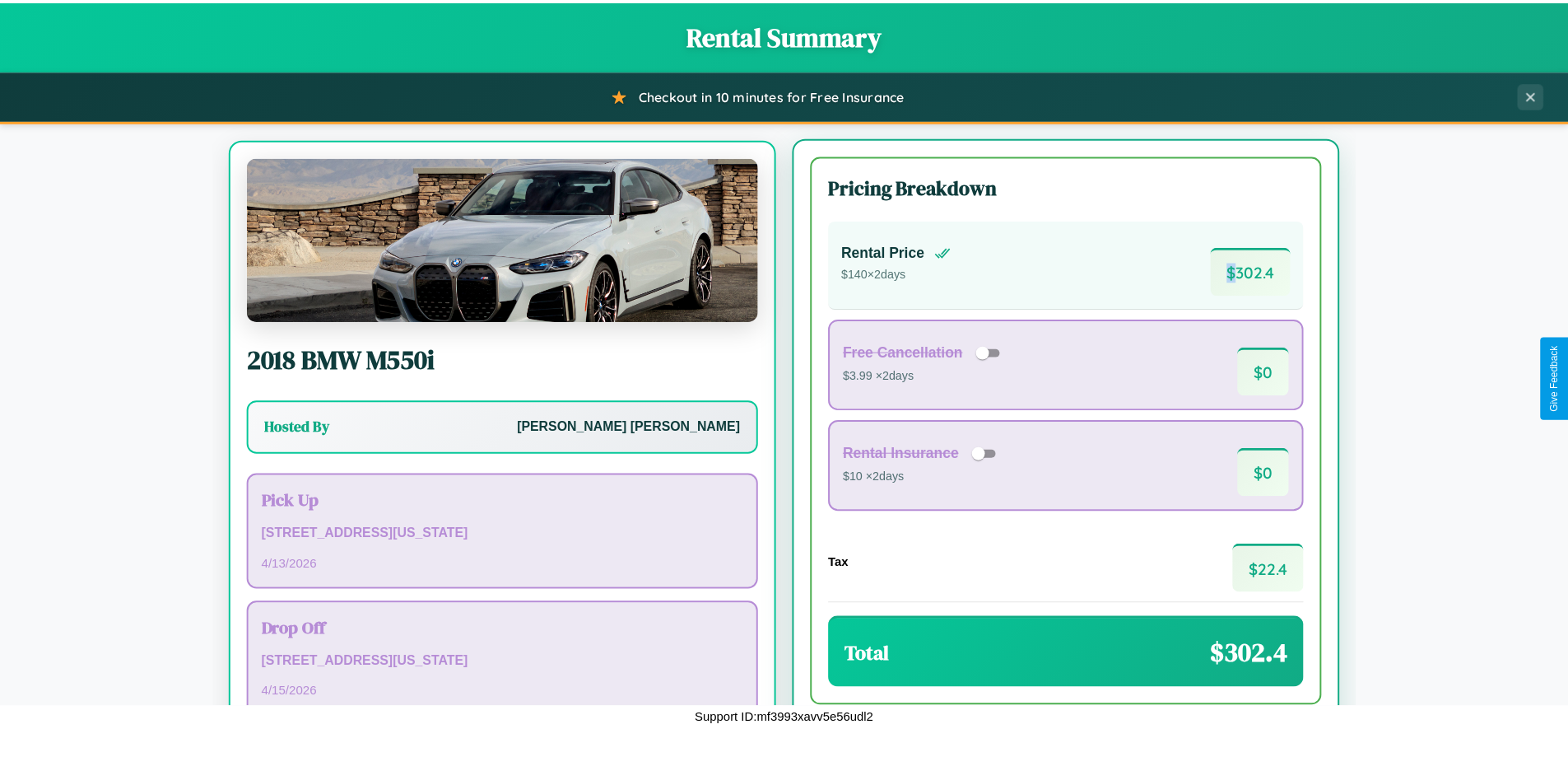
scroll to position [77, 0]
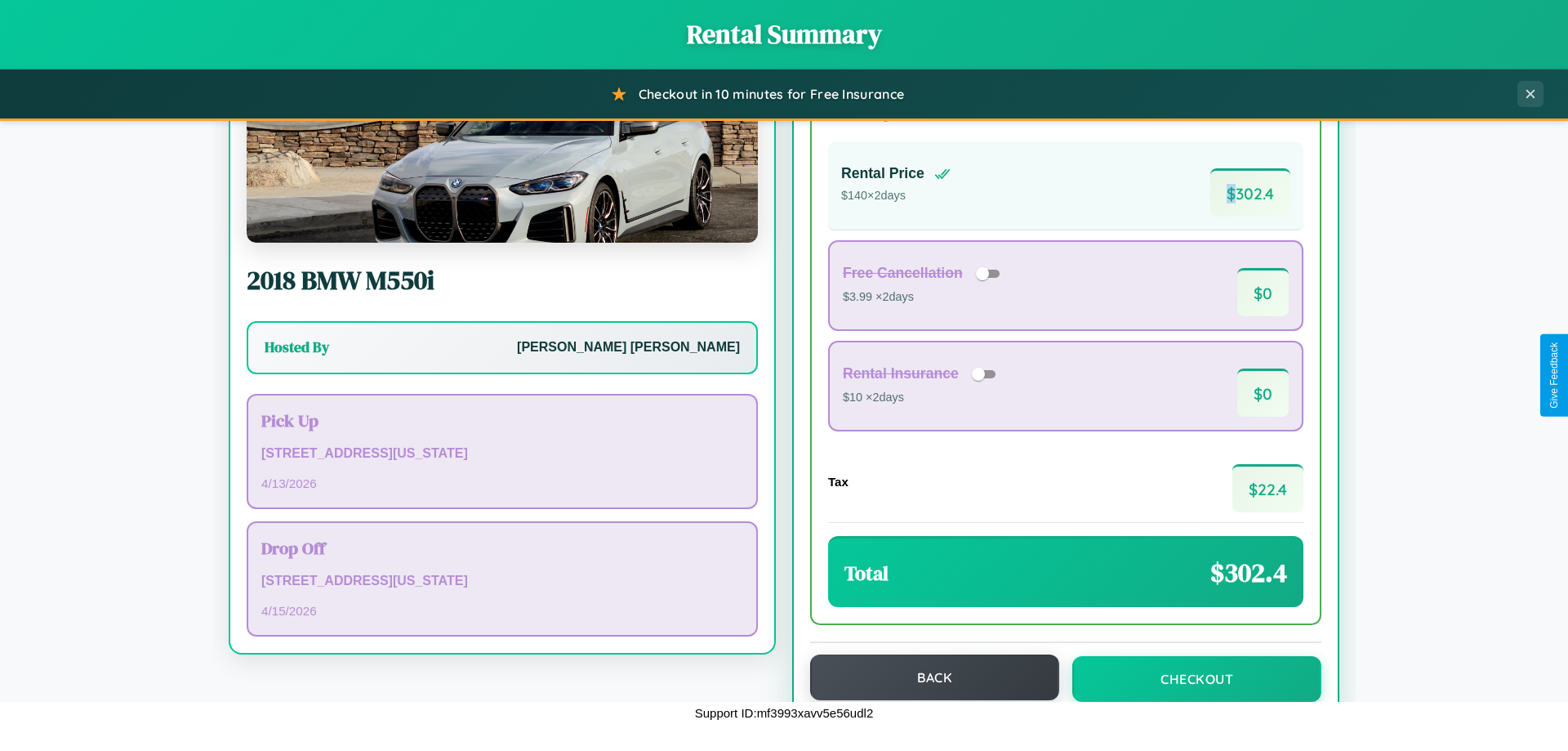
click at [927, 677] on button "Back" at bounding box center [934, 677] width 249 height 46
